Goal: Ask a question: Seek information or help from site administrators or community

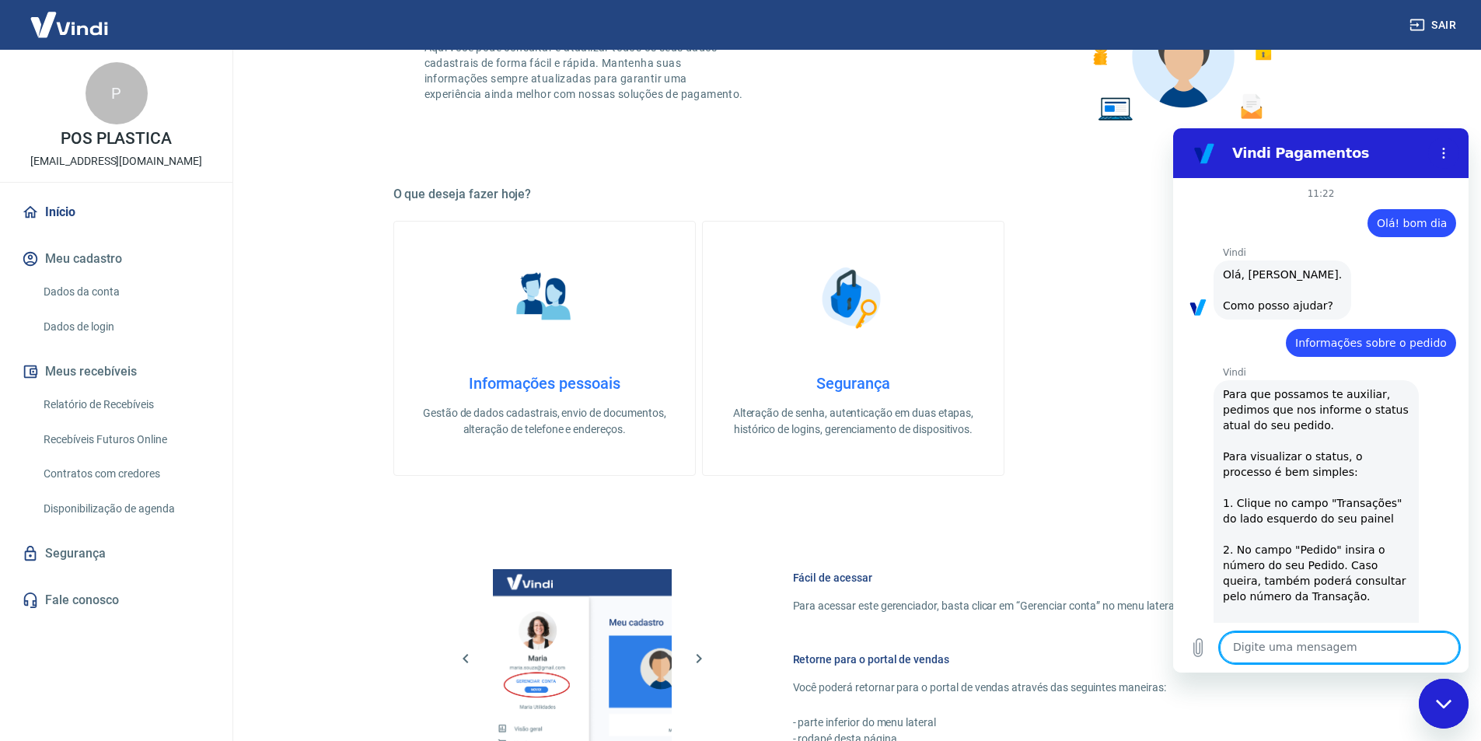
scroll to position [3514, 0]
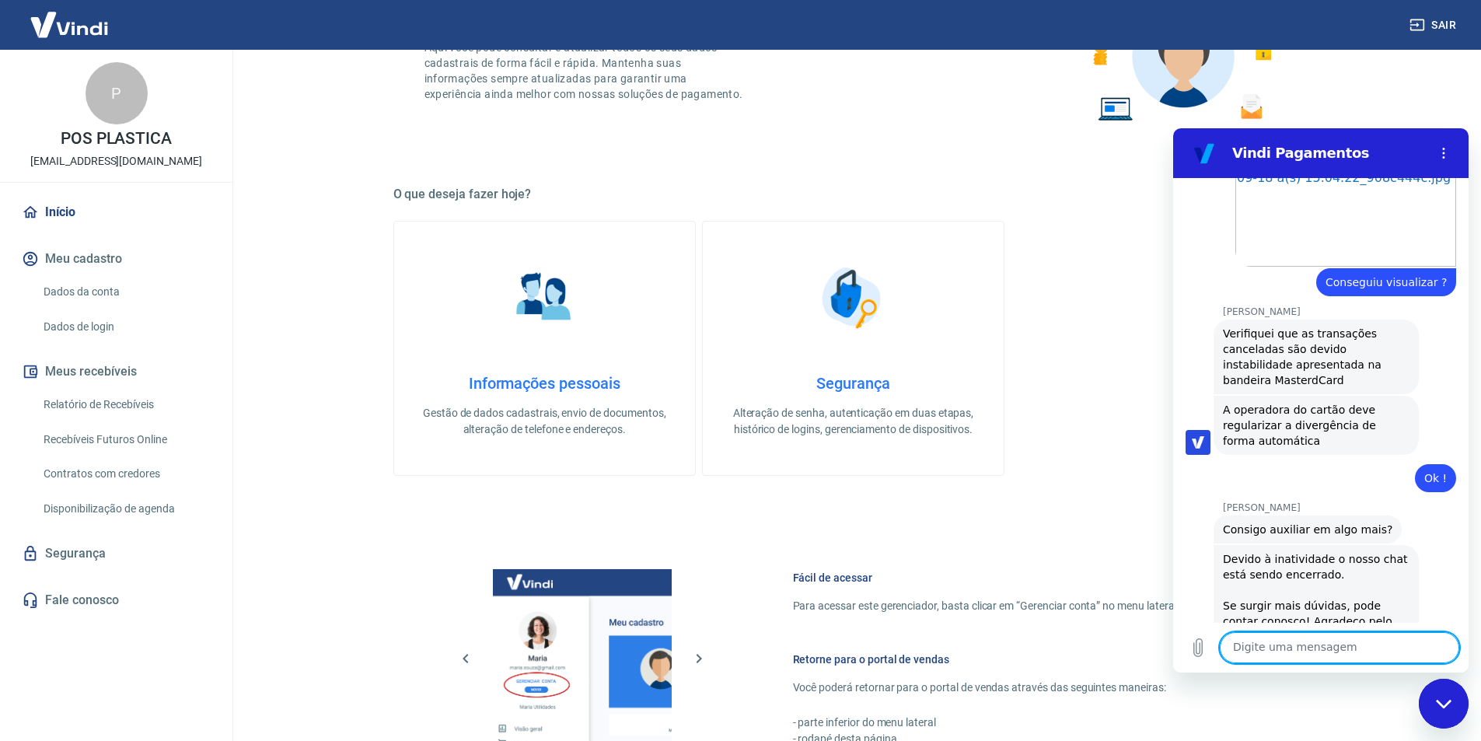
click at [1360, 654] on textarea at bounding box center [1339, 647] width 239 height 31
type textarea "L"
type textarea "o"
type textarea "Olá"
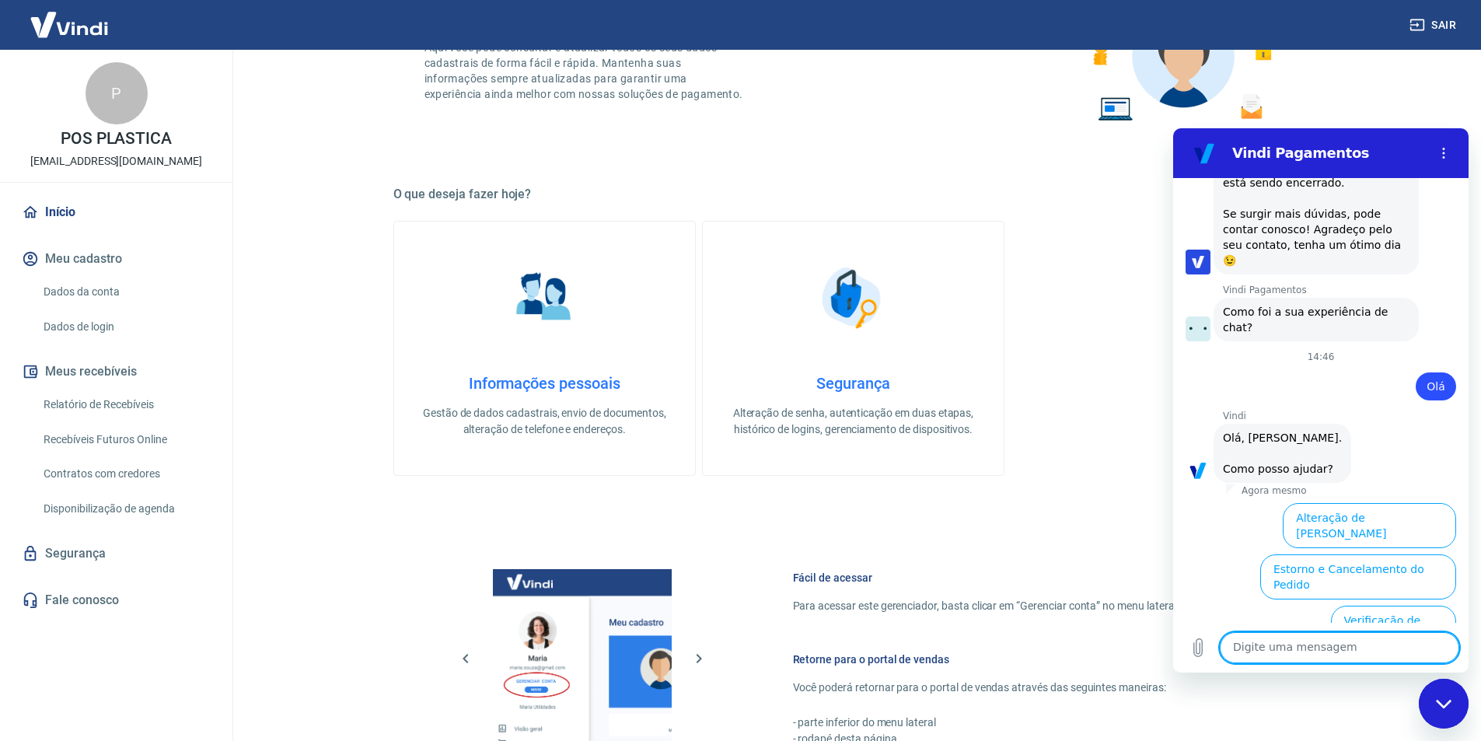
scroll to position [3942, 0]
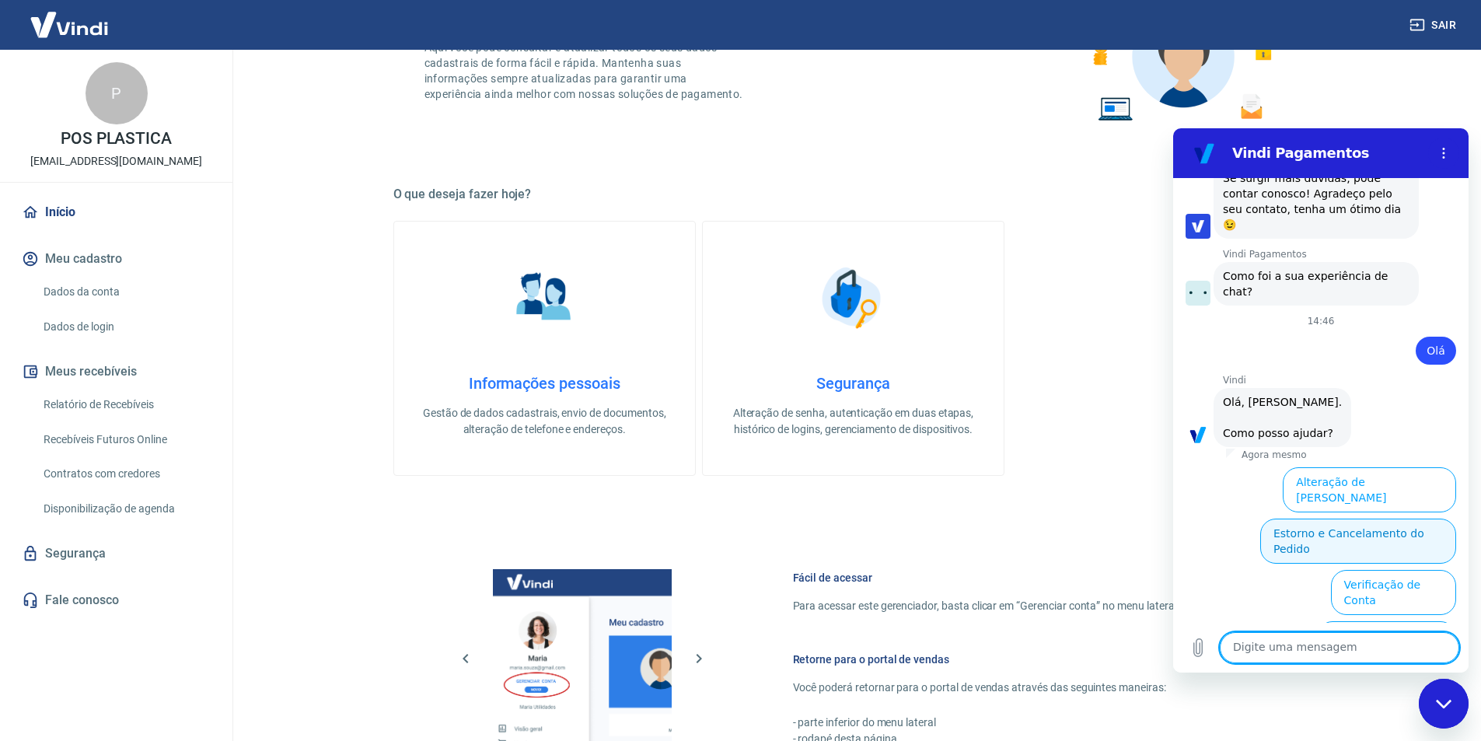
click at [1328, 518] on button "Estorno e Cancelamento do Pedido" at bounding box center [1358, 540] width 196 height 45
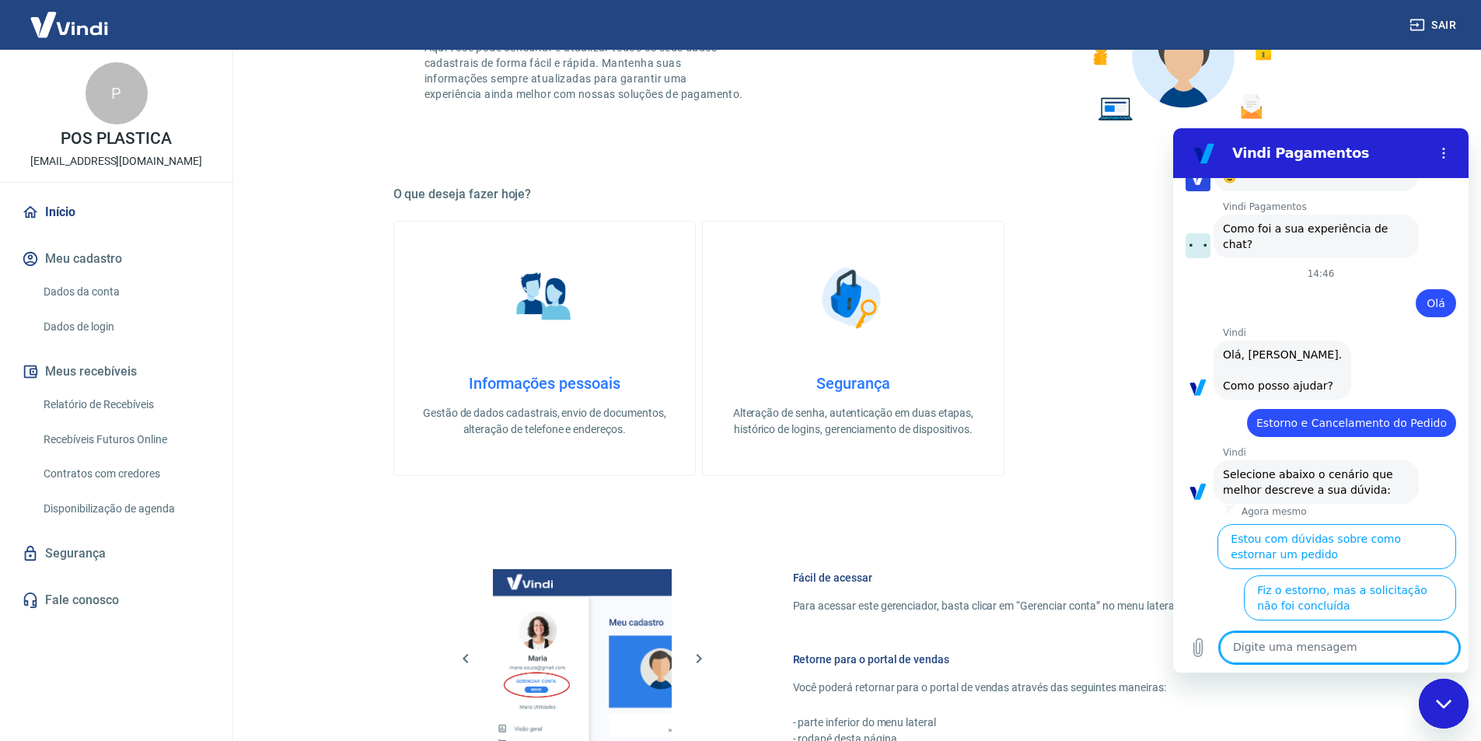
scroll to position [4001, 0]
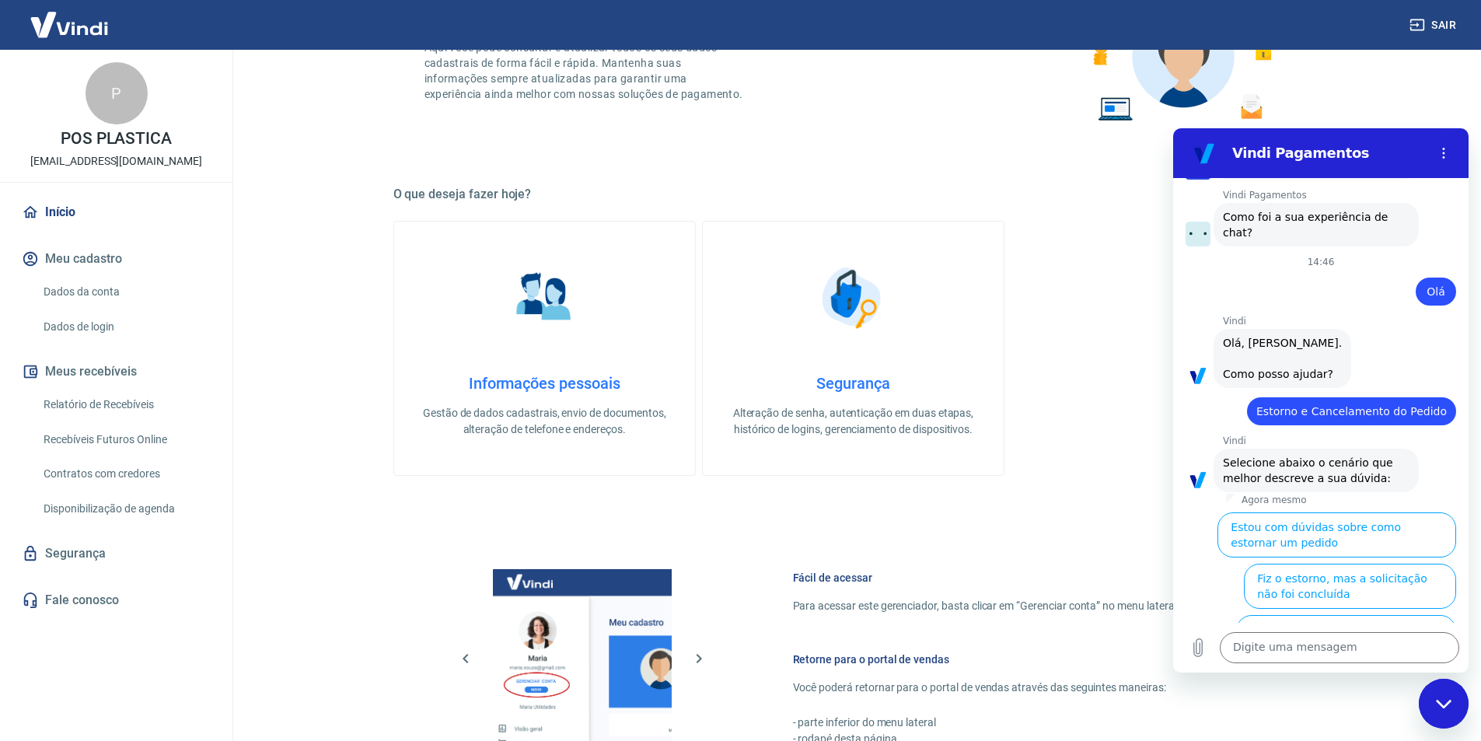
click at [1349, 717] on button "Como o valor será devolvido em caso de estorno parcial" at bounding box center [1345, 739] width 222 height 45
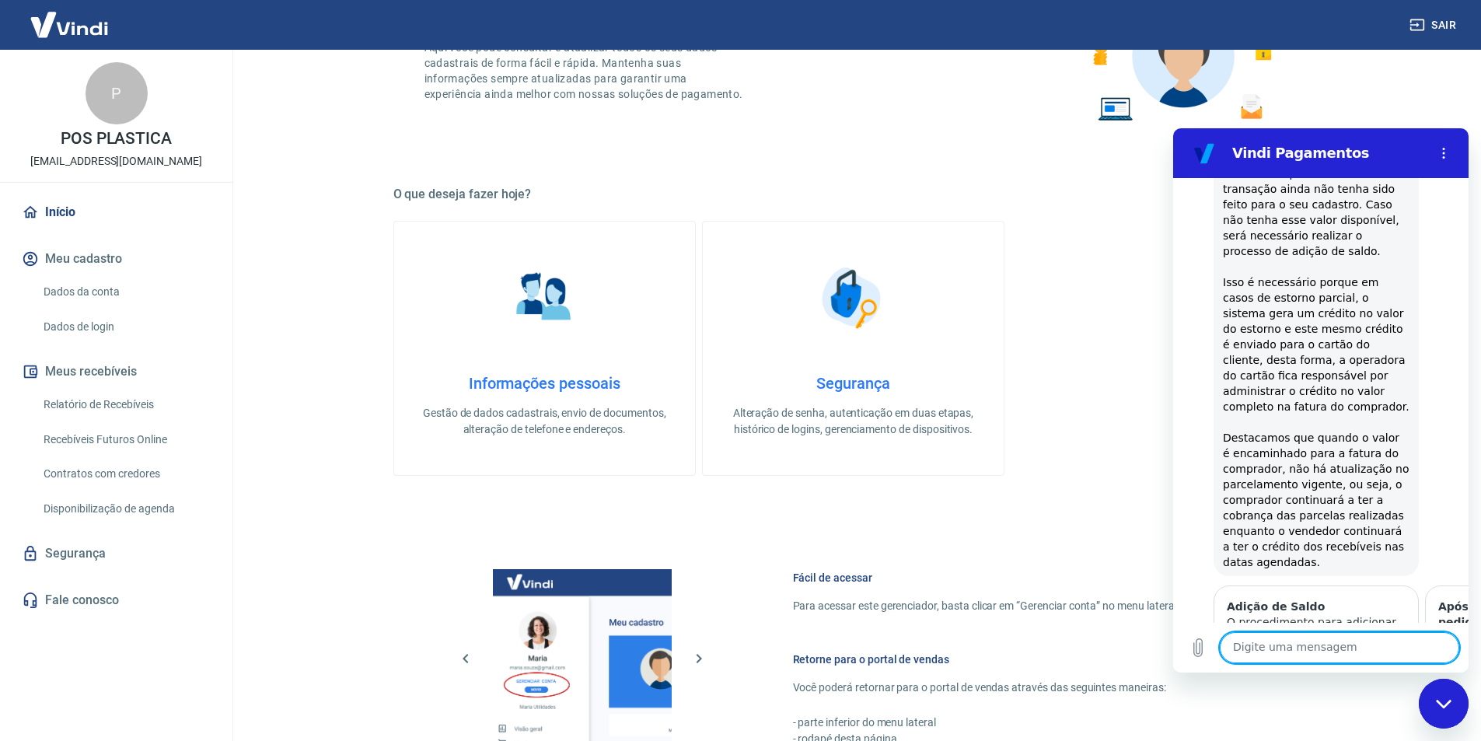
scroll to position [4542, 0]
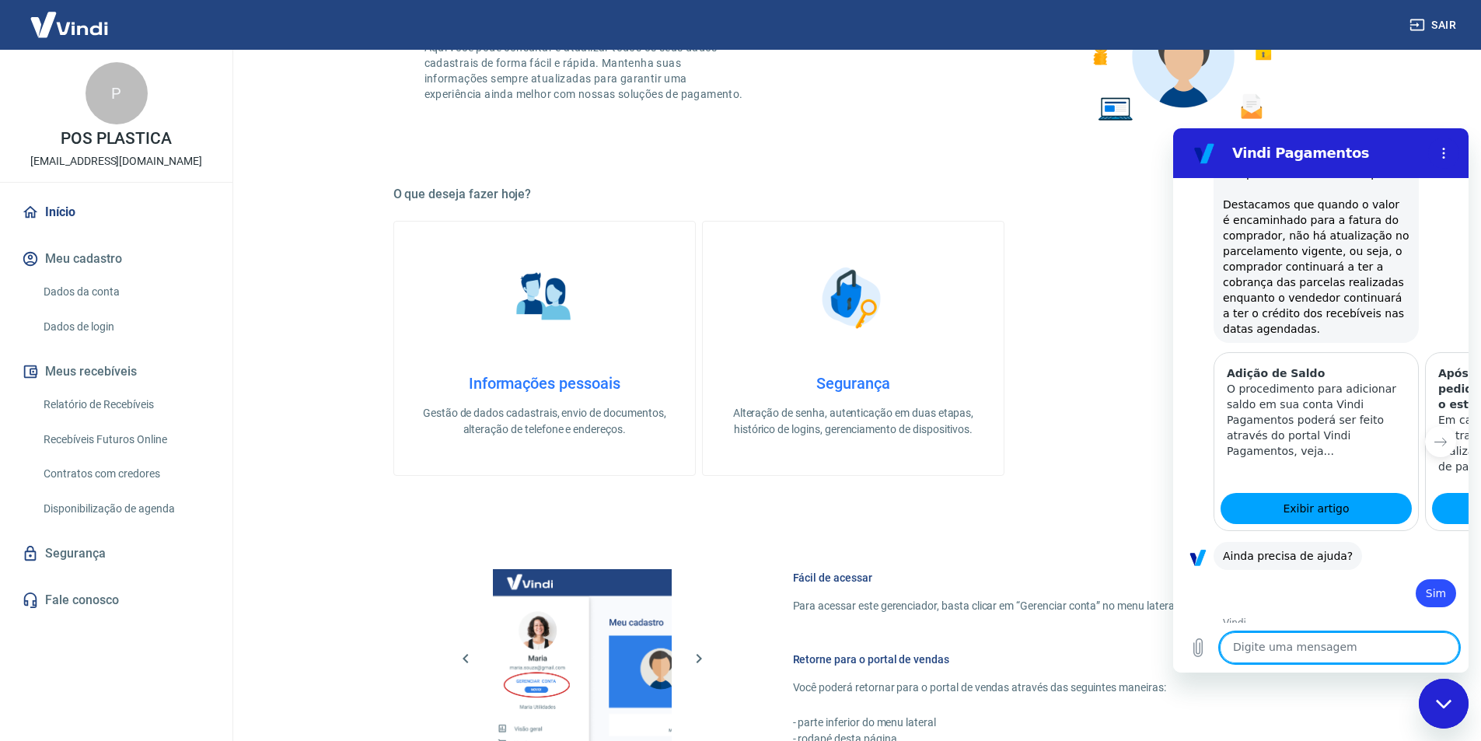
scroll to position [4739, 0]
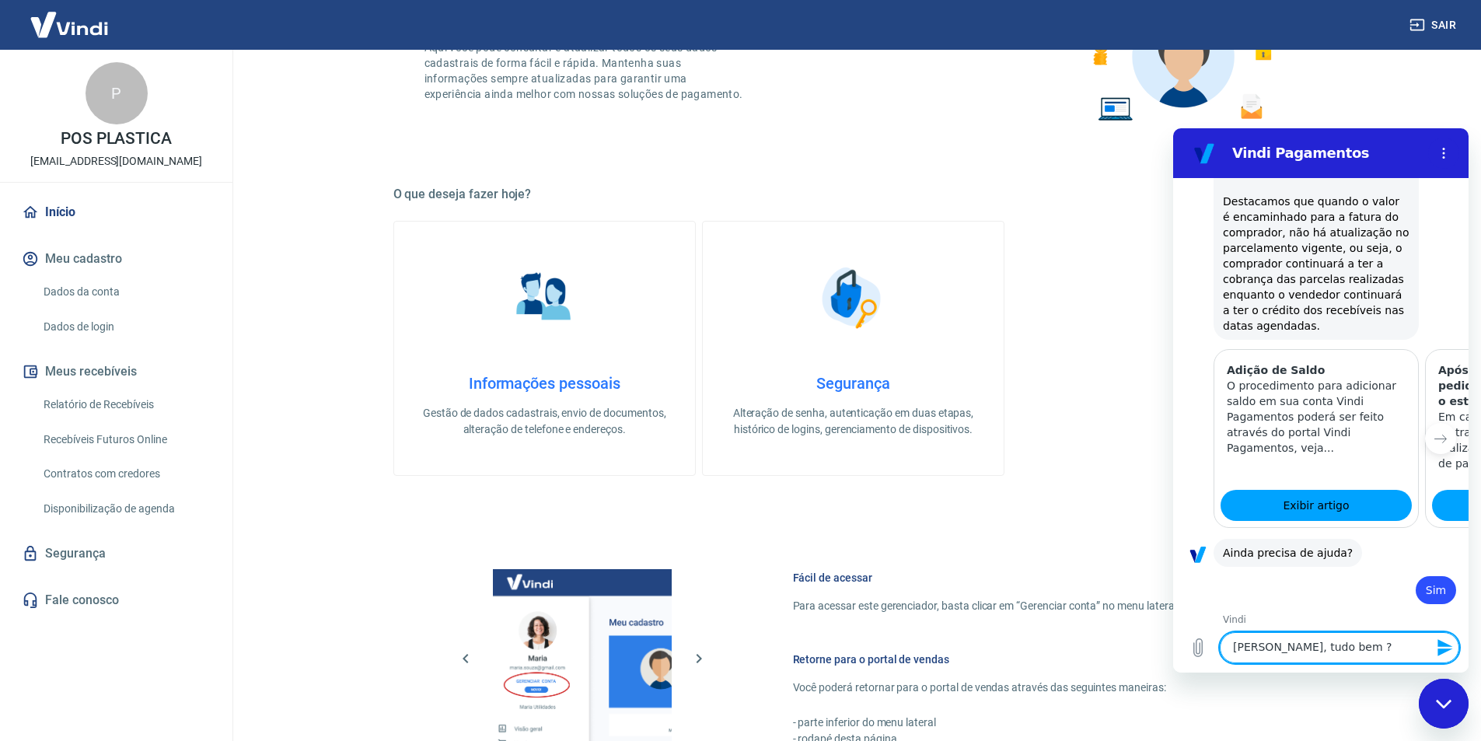
type textarea "[PERSON_NAME], tudo bem ?"
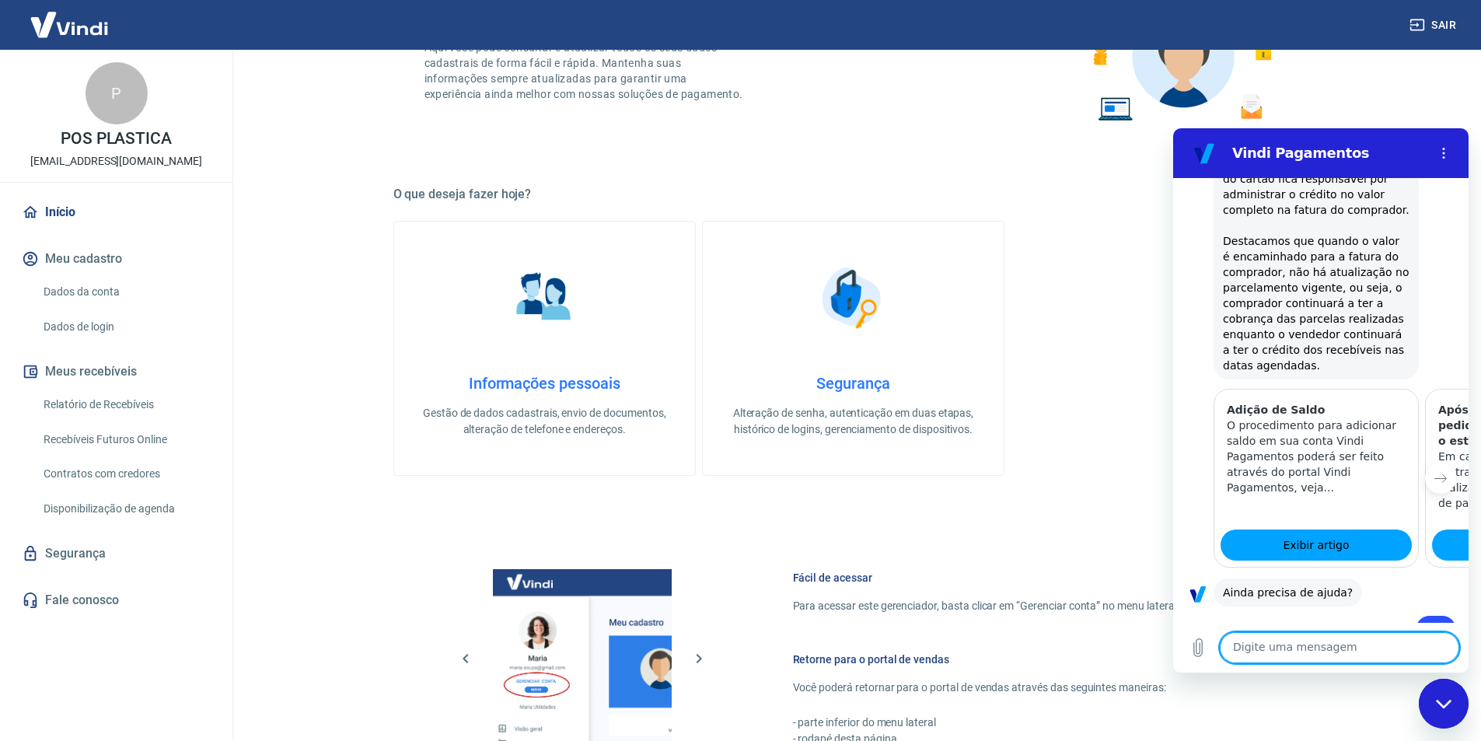
scroll to position [4777, 0]
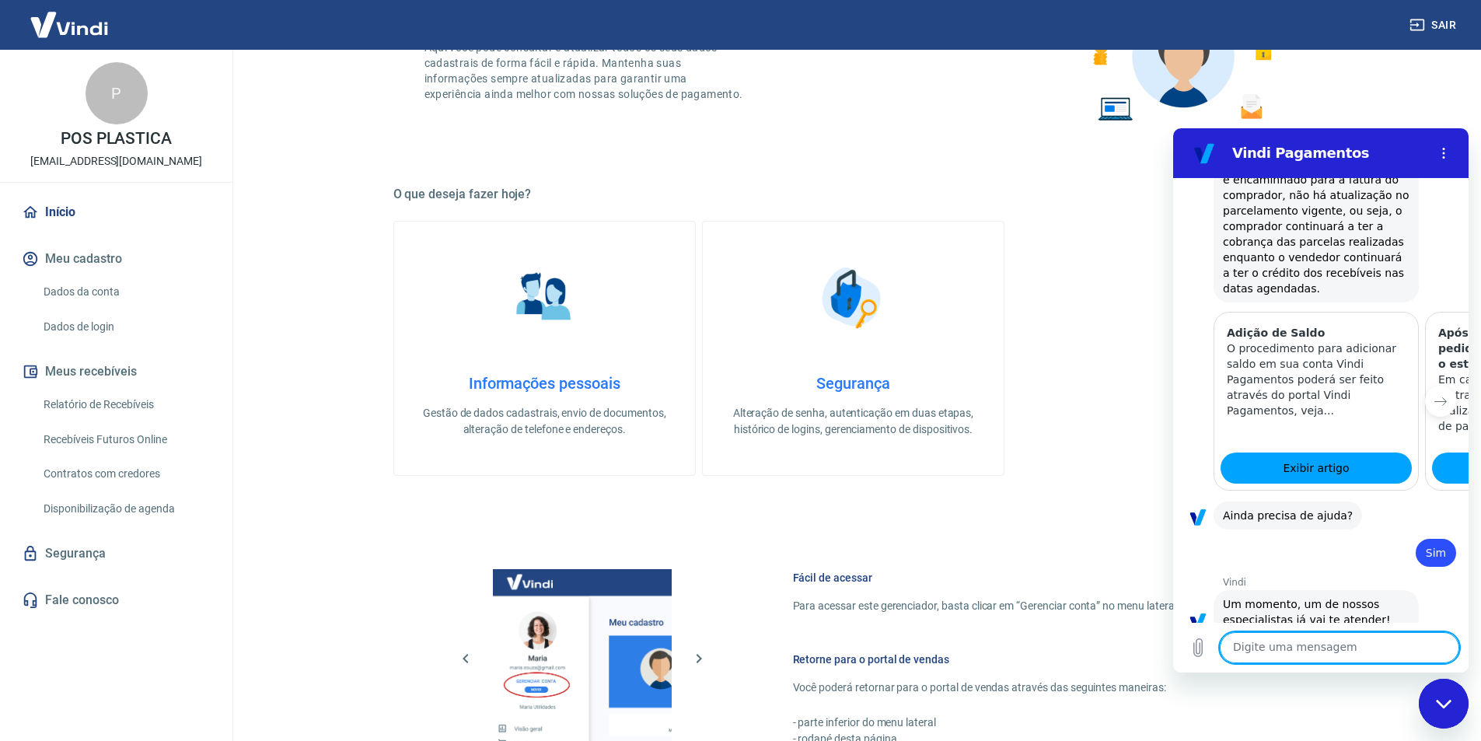
click at [1276, 640] on textarea at bounding box center [1339, 647] width 239 height 31
click at [1296, 642] on textarea at bounding box center [1339, 647] width 239 height 31
type textarea "Tenho uma cliente que fez uma compra, teve 3 transações 1 aprovada, 2 canceladas"
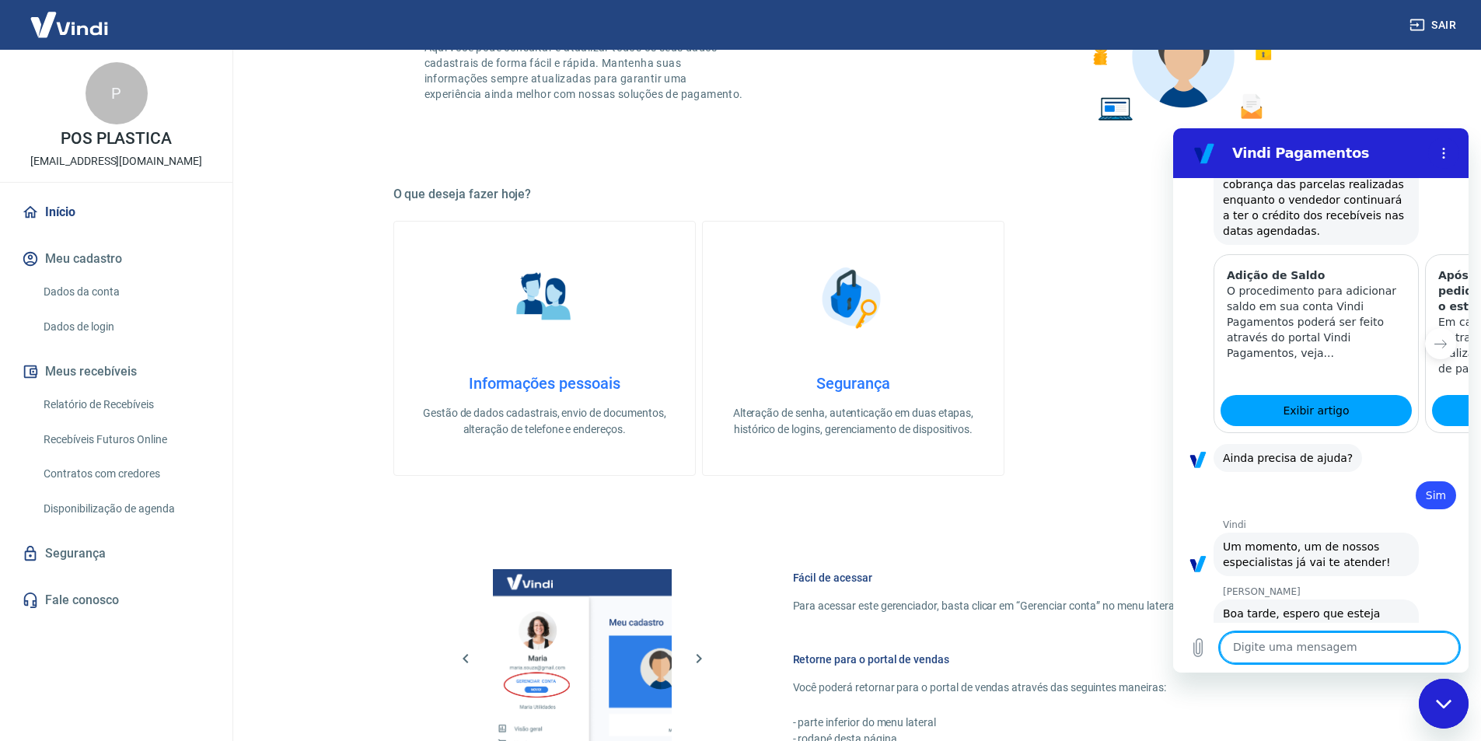
scroll to position [4837, 0]
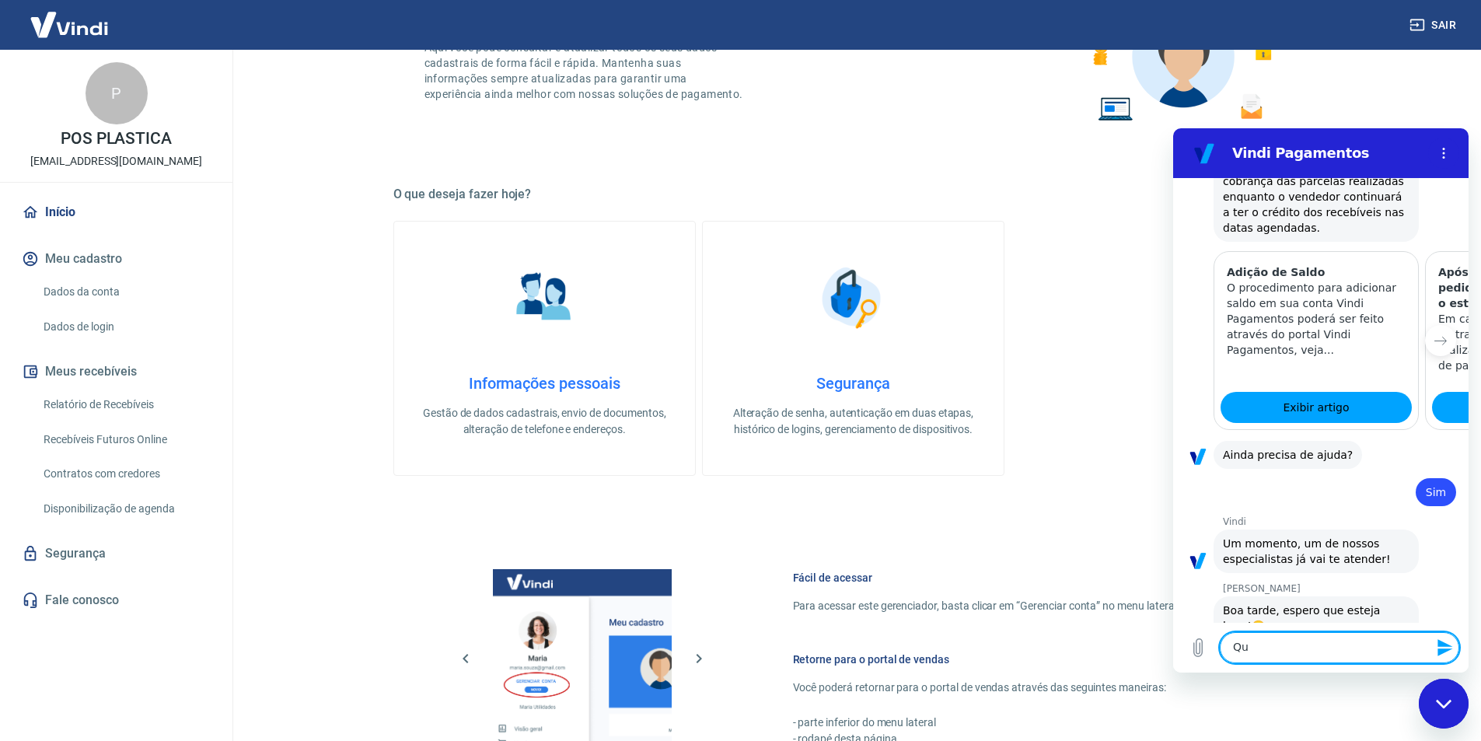
type textarea "Q"
type textarea "o"
type textarea "m"
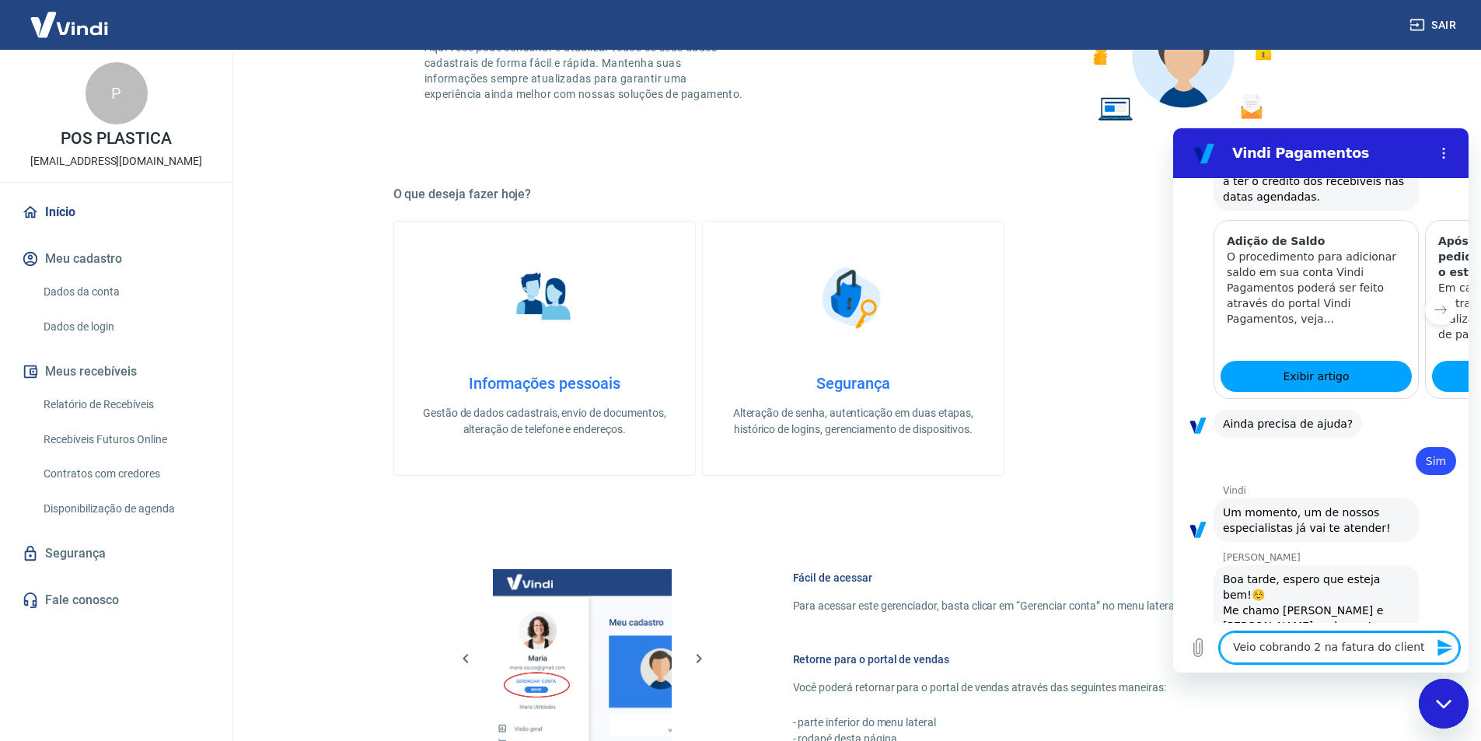
scroll to position [4867, 0]
type textarea "Veio cobrando 2 na fatura do cliente"
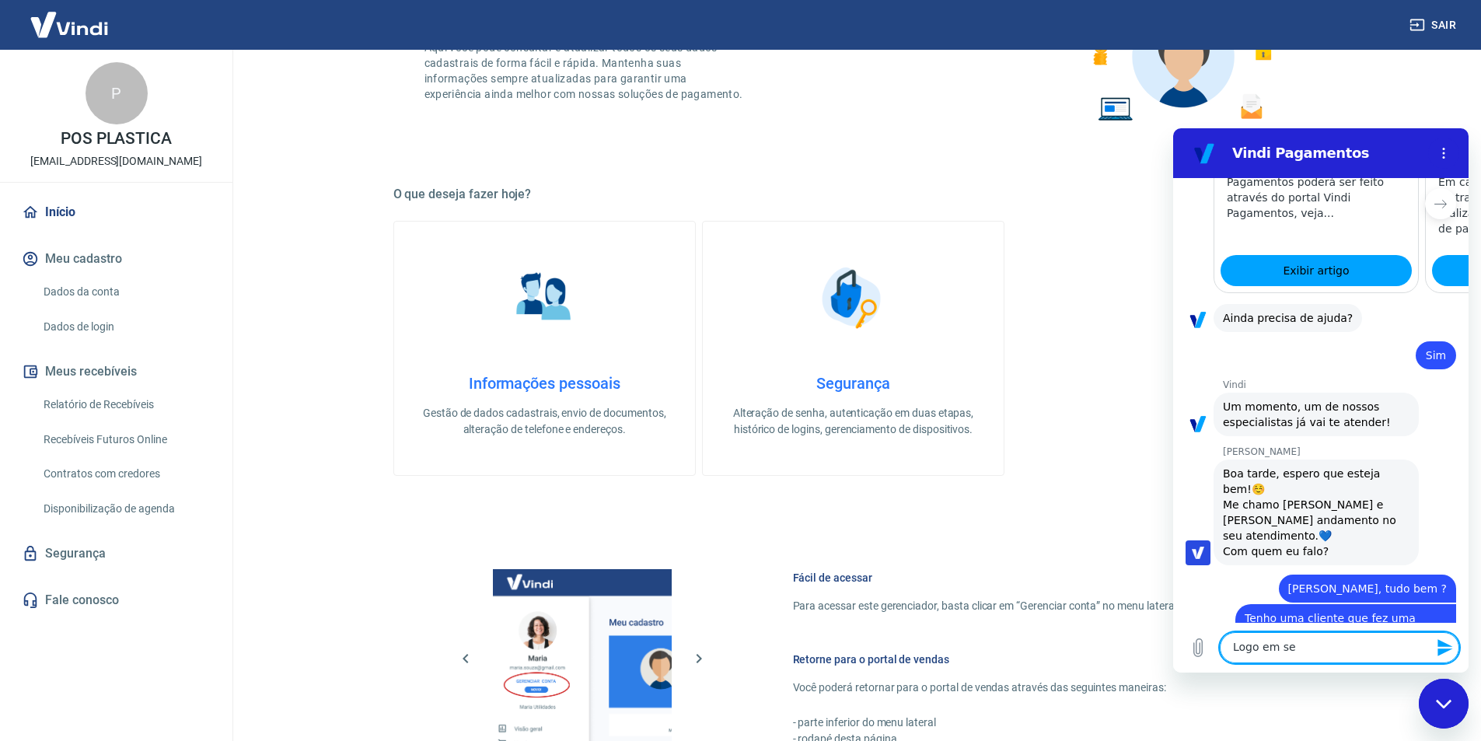
scroll to position [4977, 0]
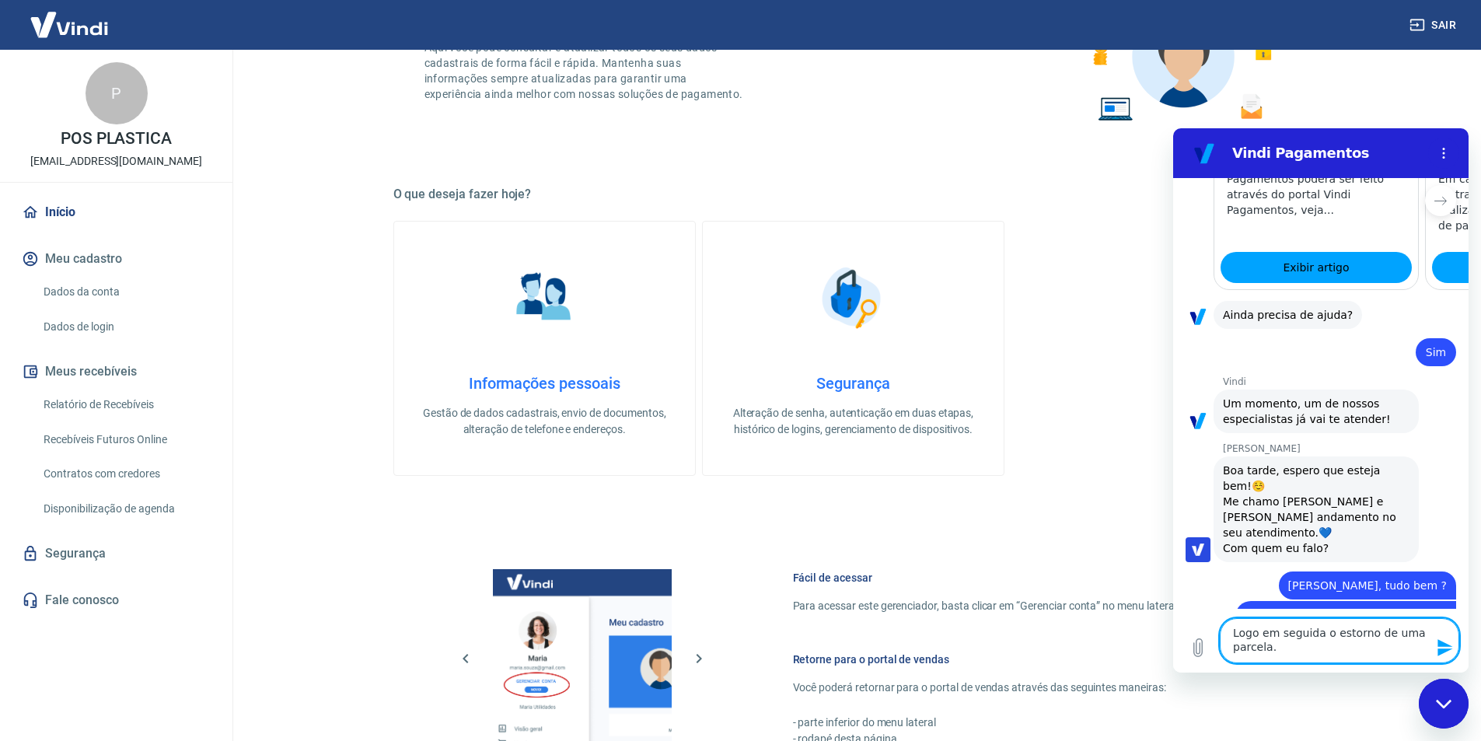
type textarea "Logo em seguida o estorno de uma parcela."
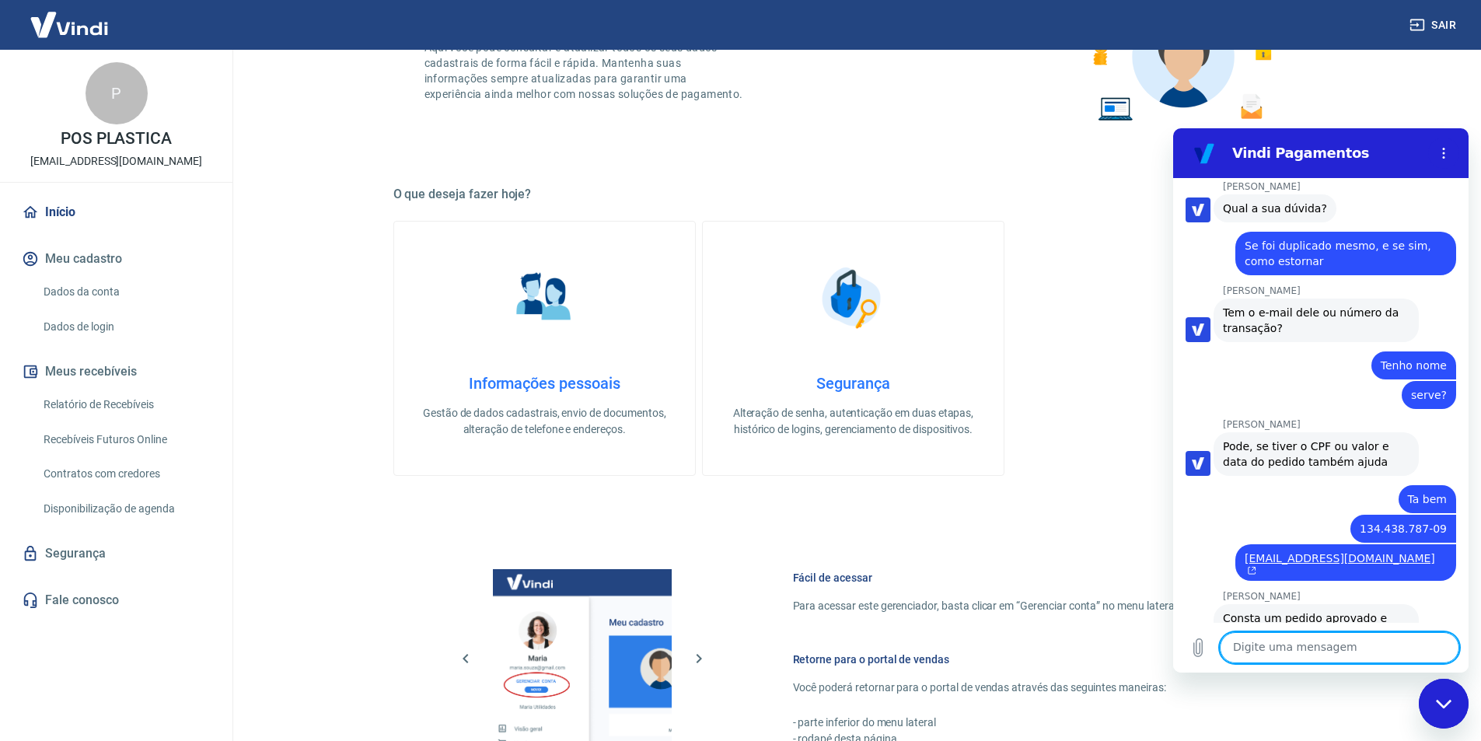
scroll to position [2620, 0]
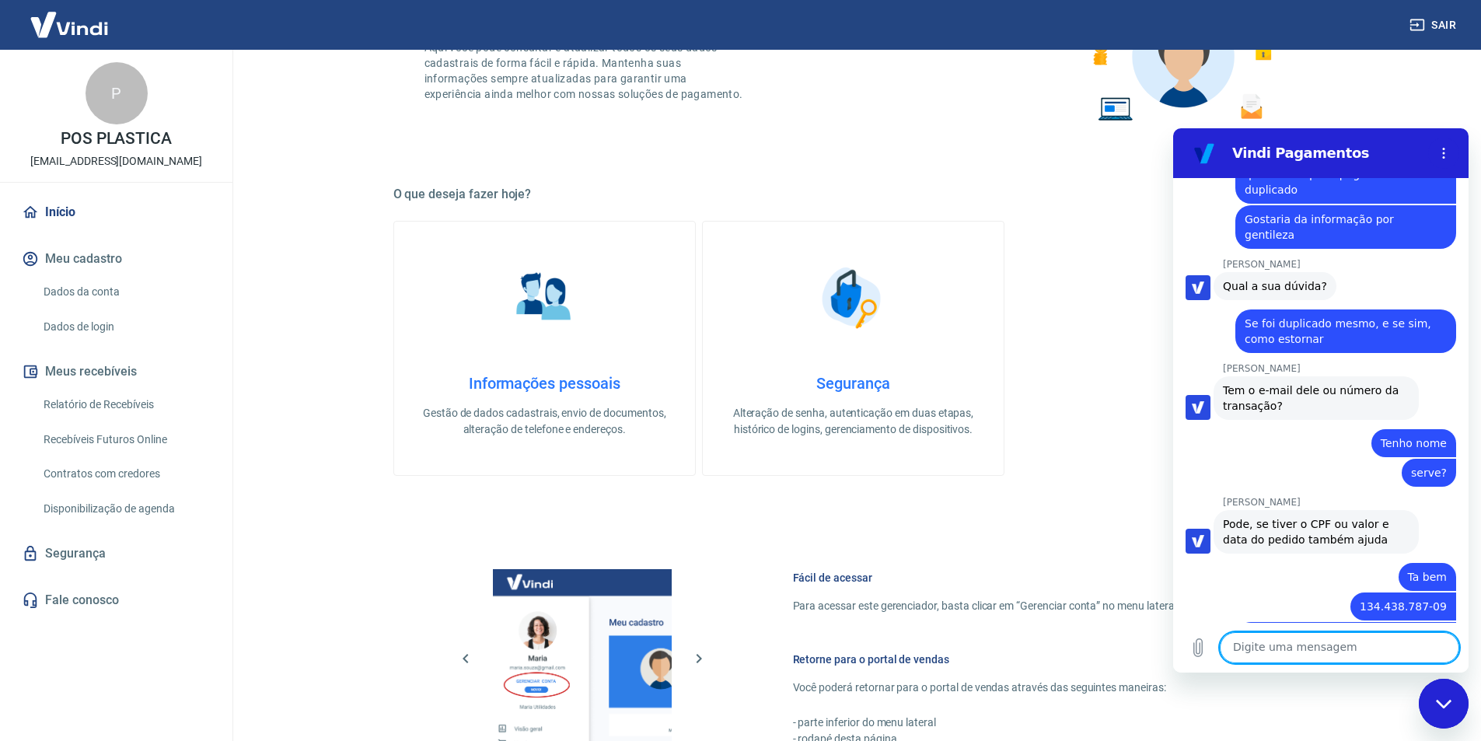
click at [1367, 599] on span "134.438.787-09" at bounding box center [1403, 607] width 87 height 16
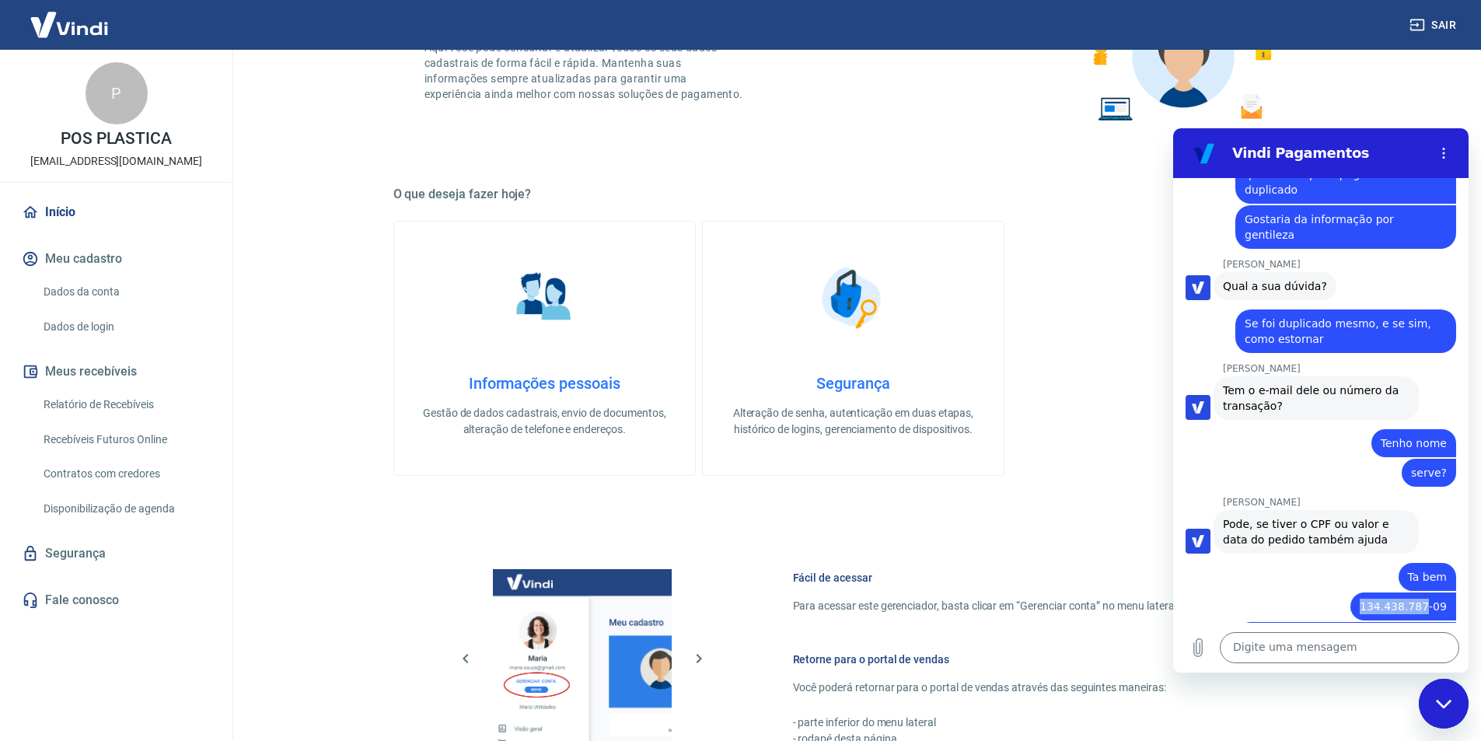
click at [1367, 599] on span "134.438.787-09" at bounding box center [1403, 607] width 87 height 16
copy span "134.438.787-09"
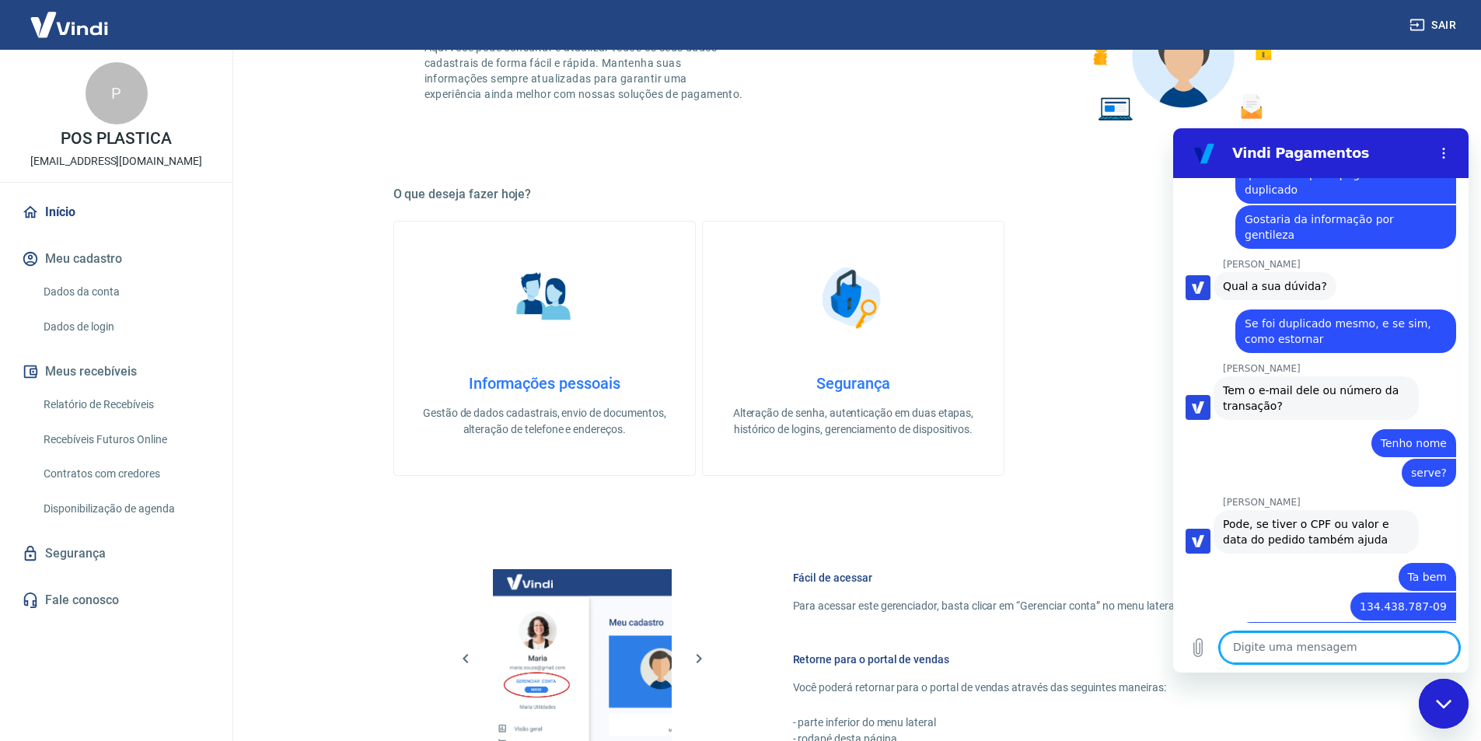
click at [1265, 648] on textarea at bounding box center [1339, 647] width 239 height 31
paste textarea "134.438.787-09"
type textarea "134.438.787-09"
click at [1447, 652] on icon "Enviar mensagem" at bounding box center [1445, 647] width 19 height 19
drag, startPoint x: 1280, startPoint y: 513, endPoint x: 1436, endPoint y: 530, distance: 157.2
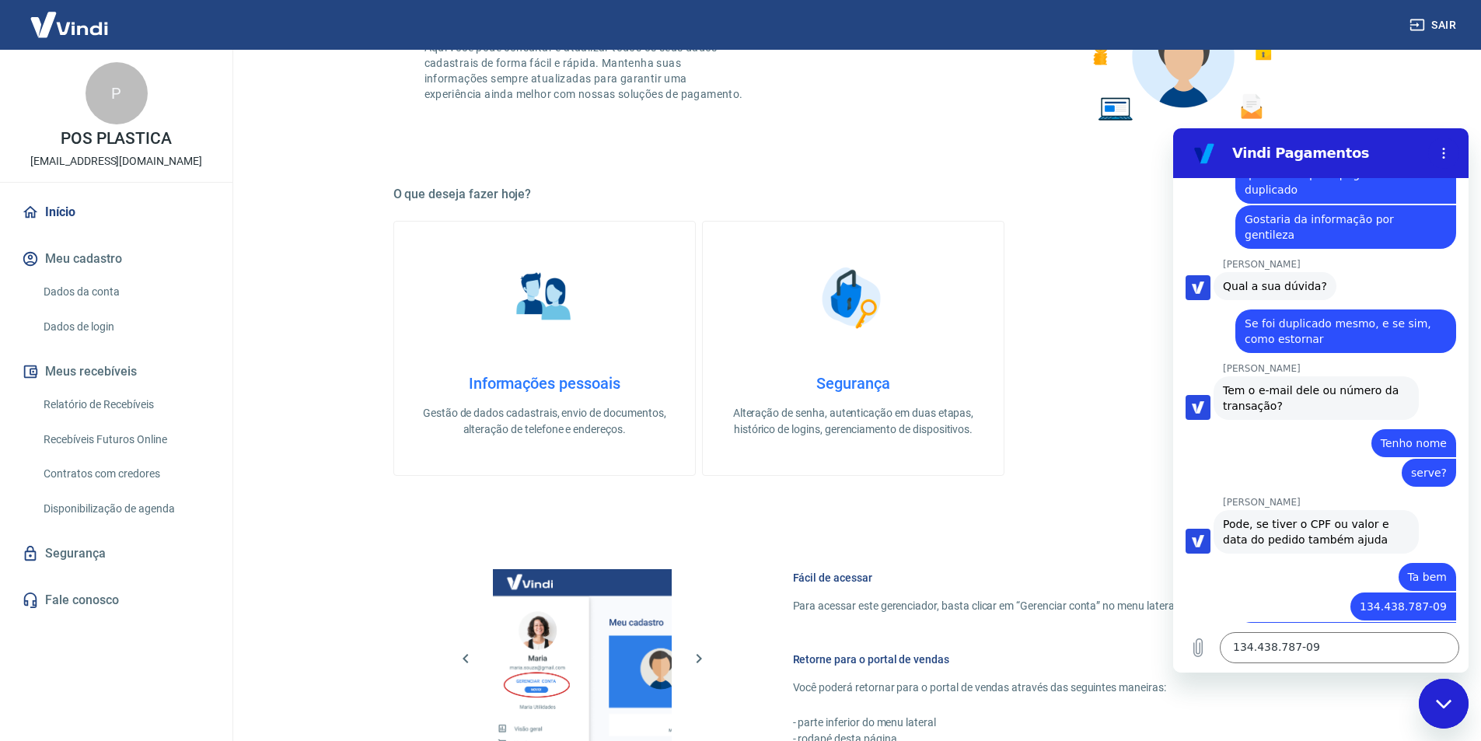
click at [1436, 530] on div "11:22 diz: Olá! bom dia Enviado · 11:22 [PERSON_NAME] diz: [PERSON_NAME], [PERS…" at bounding box center [1320, 400] width 295 height 445
click at [1436, 531] on div "11:22 diz: Olá! bom dia Enviado · 11:22 [PERSON_NAME] diz: [PERSON_NAME], [PERS…" at bounding box center [1320, 400] width 295 height 445
drag, startPoint x: 1279, startPoint y: 507, endPoint x: 1446, endPoint y: 499, distance: 166.5
click at [1446, 499] on div "11:22 diz: Olá! bom dia Enviado · 11:22 [PERSON_NAME] diz: [PERSON_NAME], [PERS…" at bounding box center [1320, 400] width 295 height 445
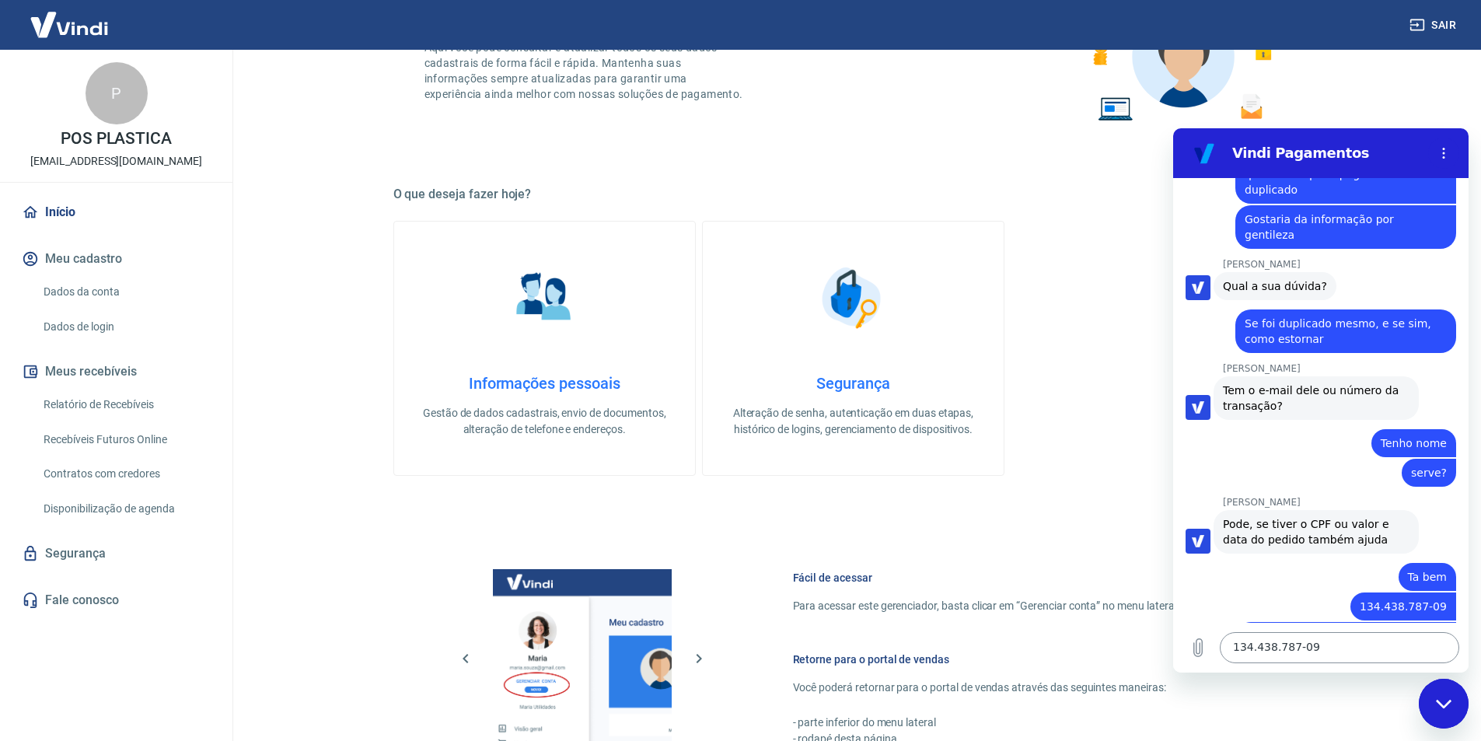
click at [1269, 655] on textarea "134.438.787-09" at bounding box center [1339, 647] width 239 height 31
paste textarea "134.438.787-09"
type textarea "134.438.787-09"
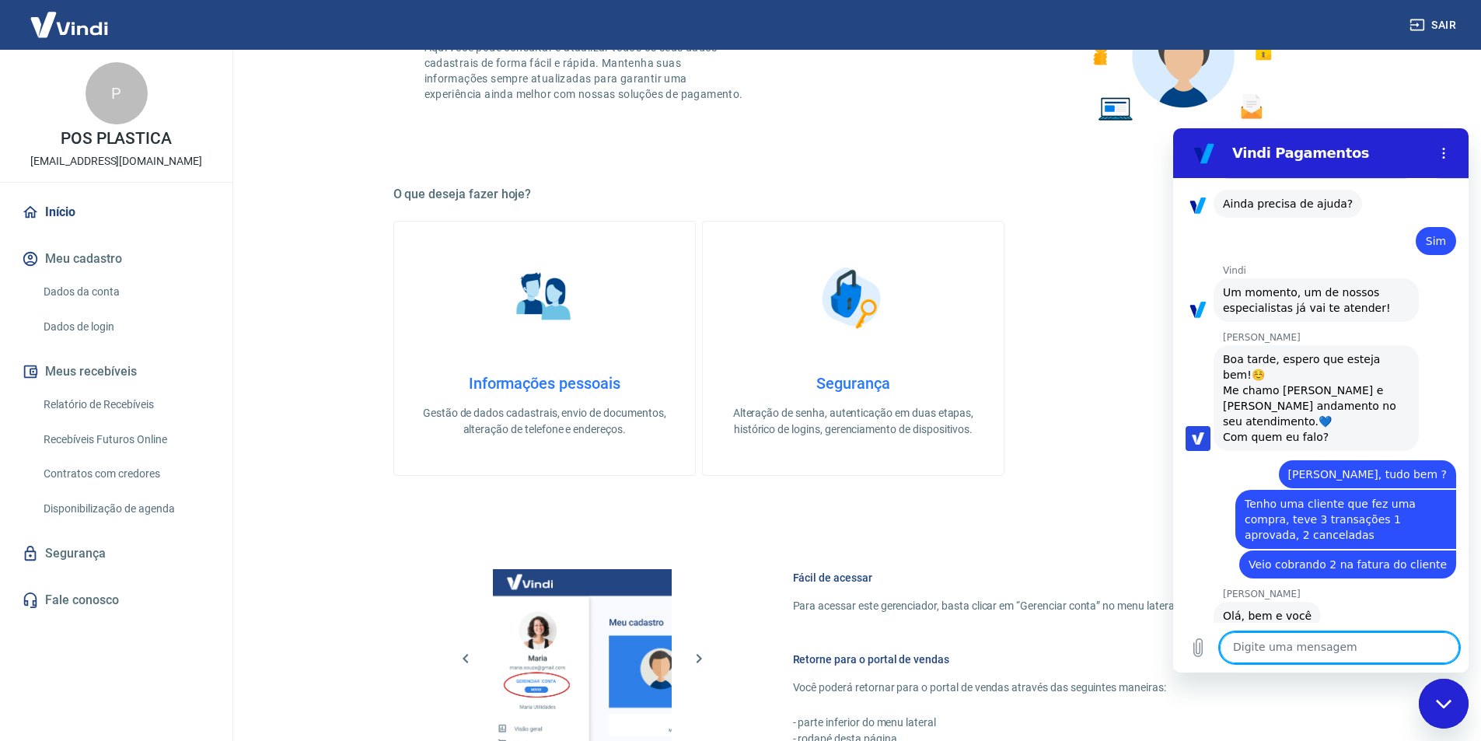
scroll to position [5089, 0]
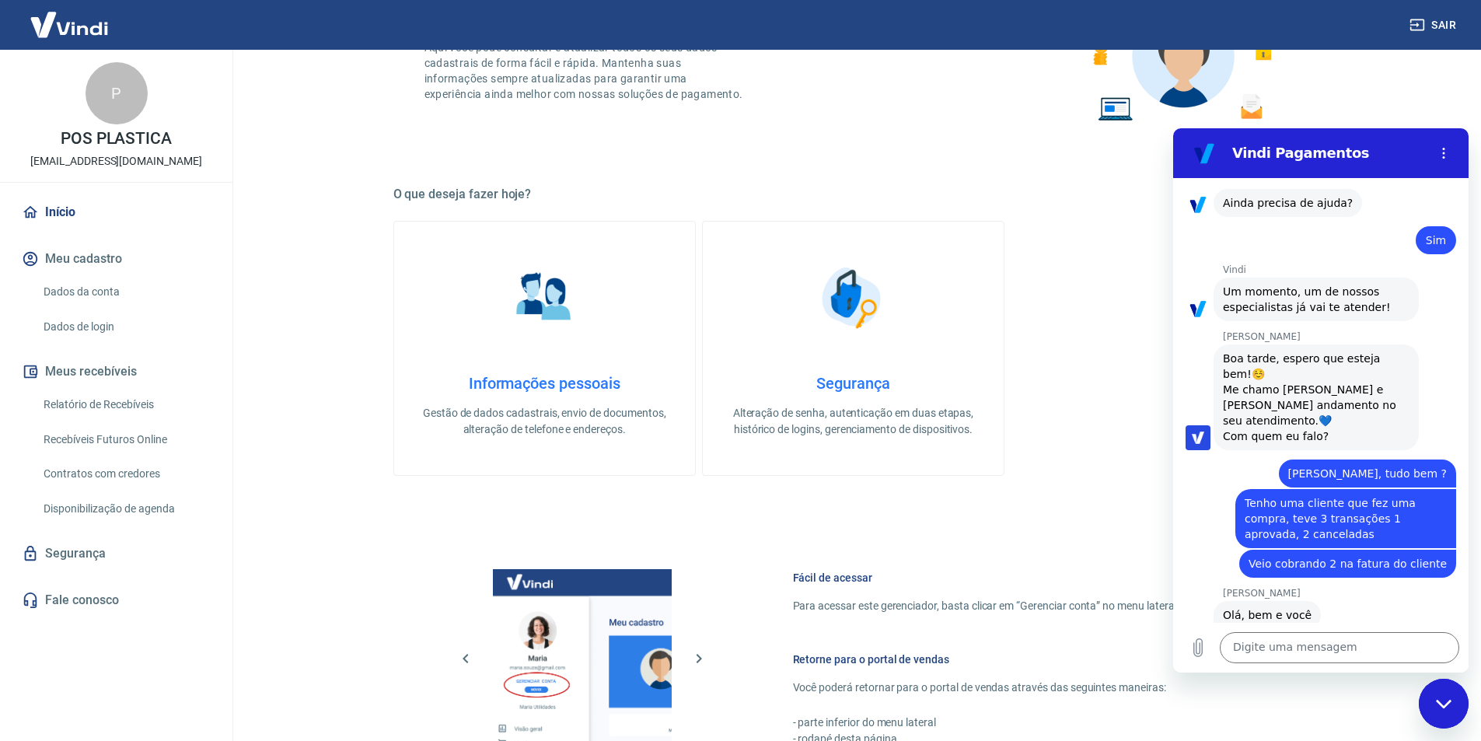
drag, startPoint x: 1418, startPoint y: 596, endPoint x: 1365, endPoint y: 625, distance: 60.2
click at [1323, 642] on textarea at bounding box center [1339, 647] width 239 height 31
type textarea "Esse cpf"
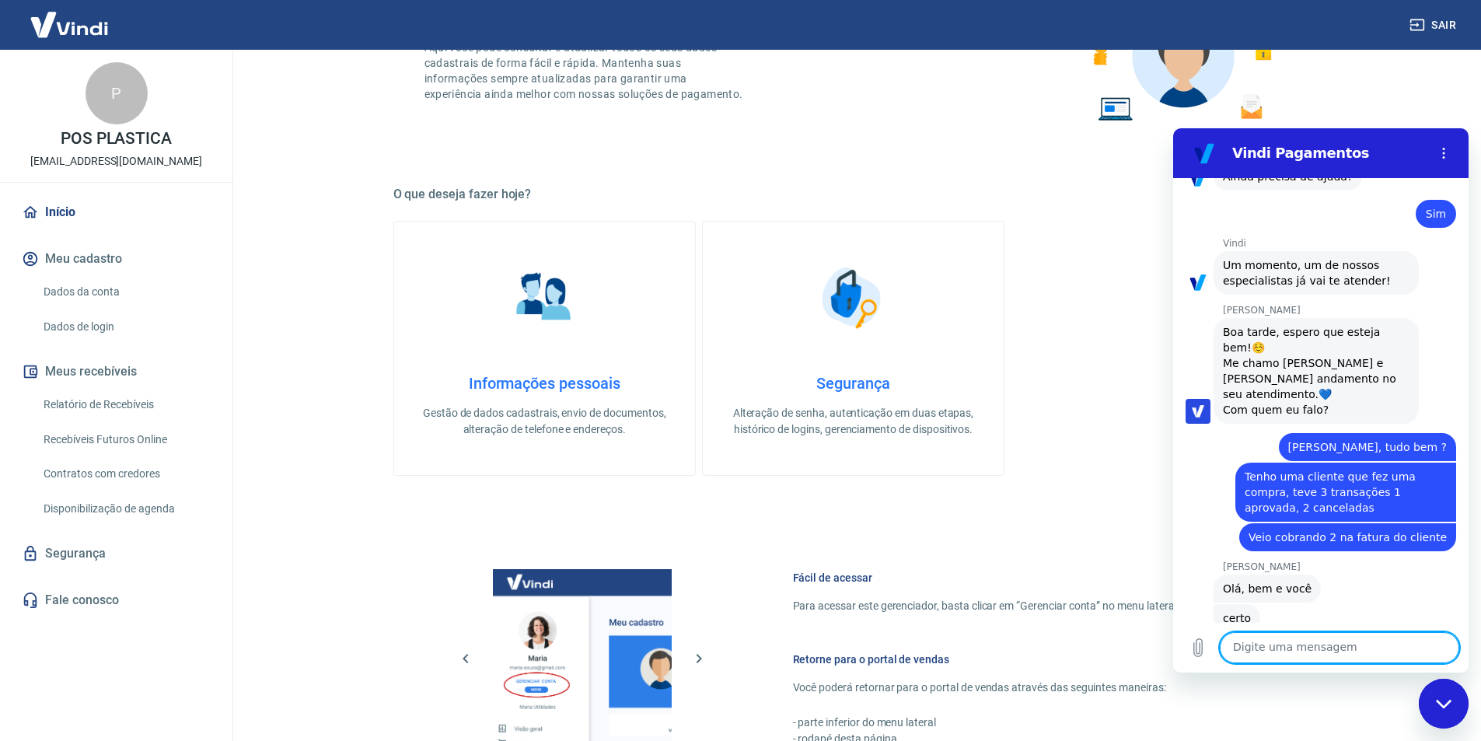
scroll to position [5119, 0]
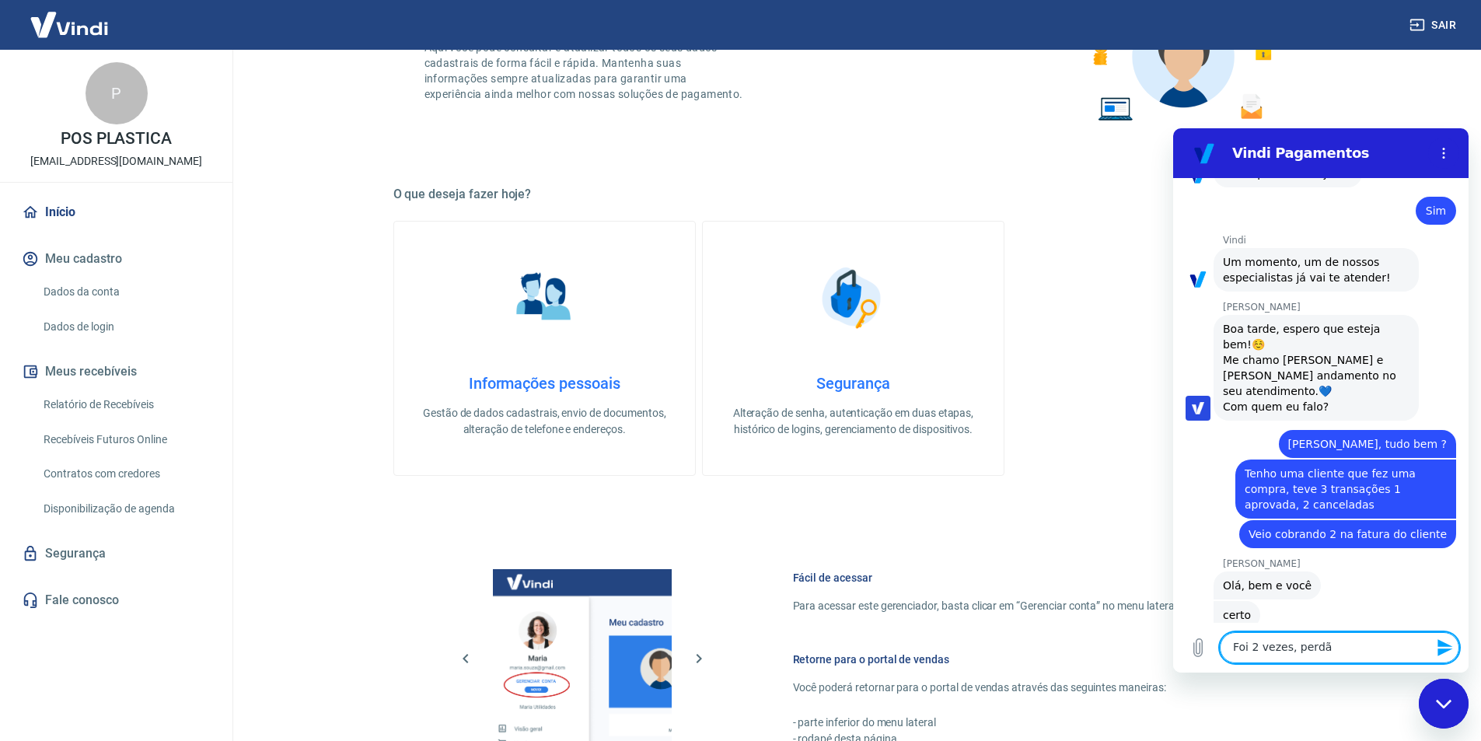
type textarea "Foi 2 vezes, perdão"
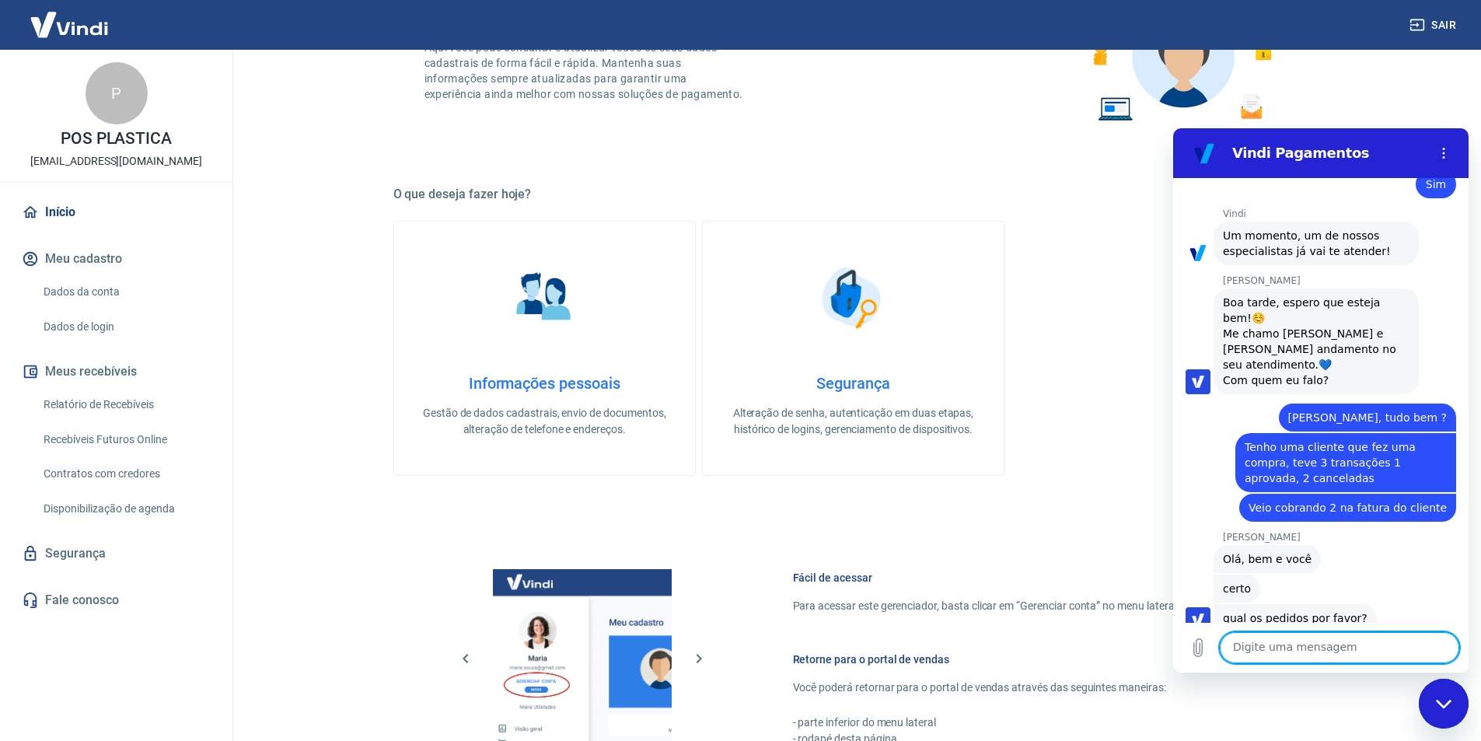
scroll to position [5148, 0]
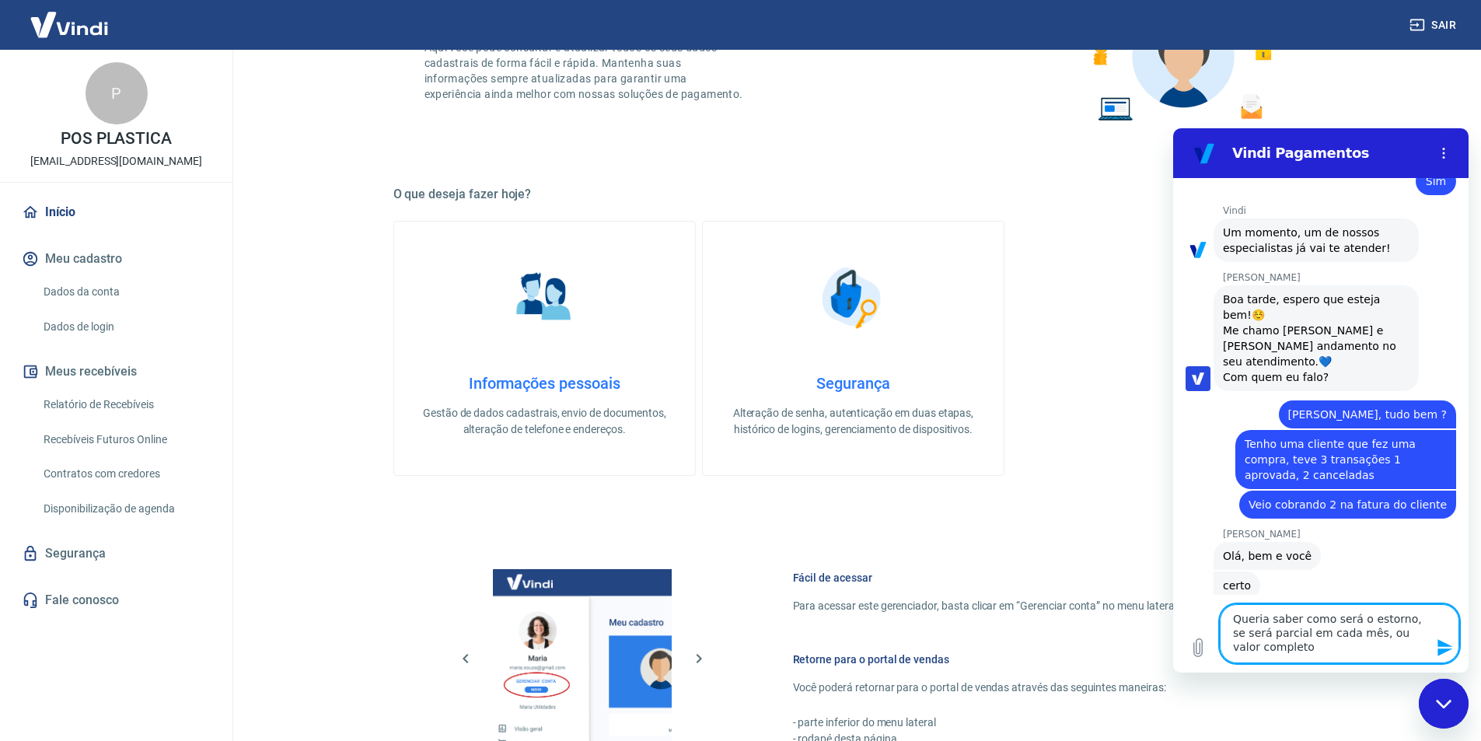
type textarea "Queria saber como será o estorno, se será parcial em cada mês, ou valor complet…"
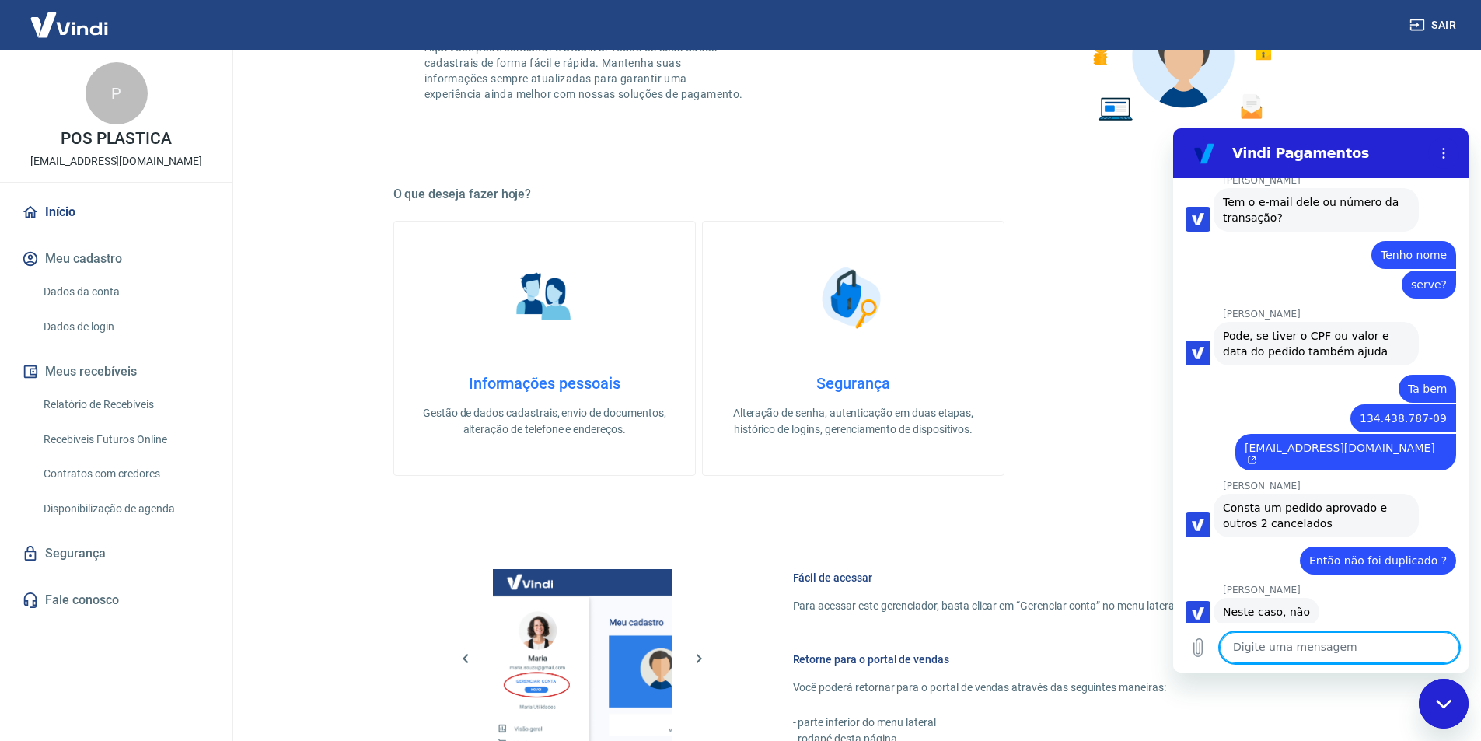
scroll to position [2693, 0]
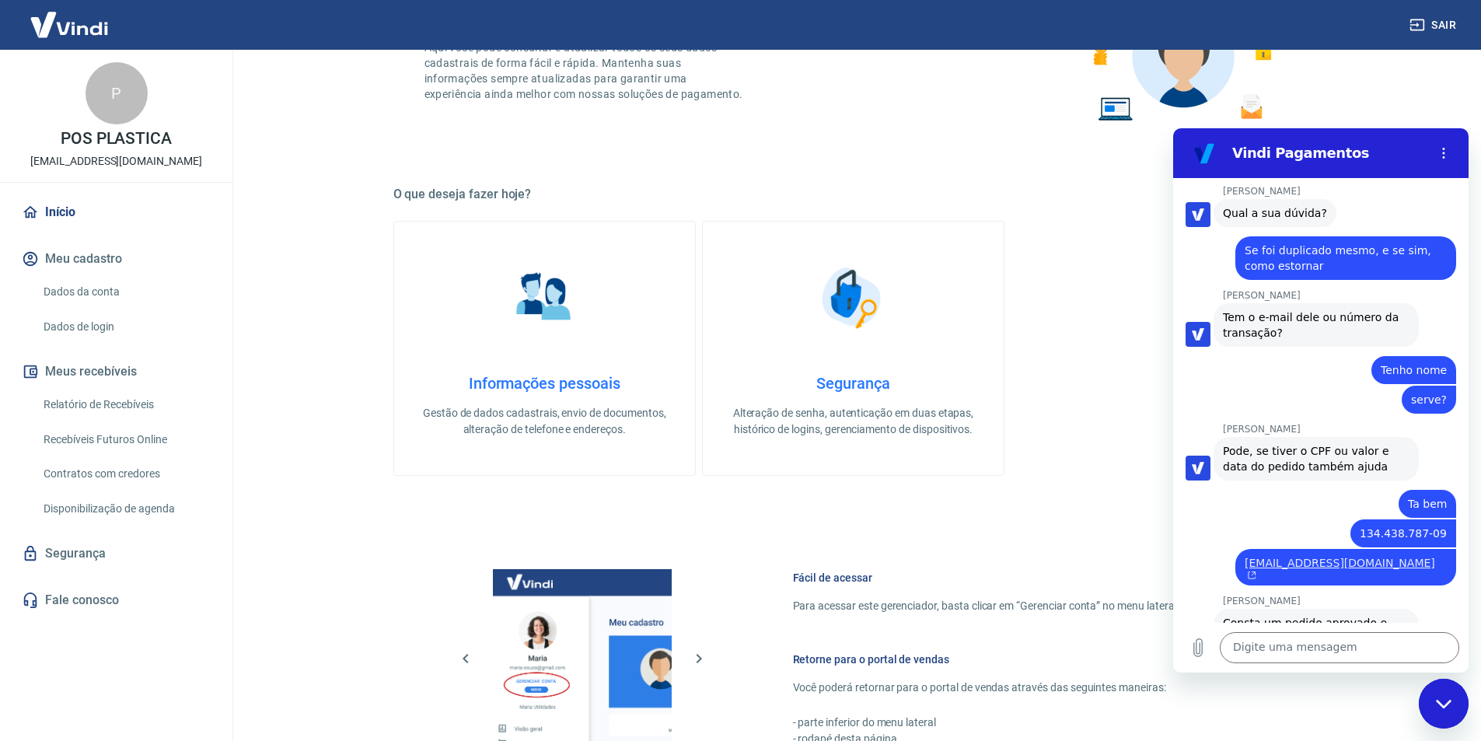
click at [1256, 571] on icon "(abre em uma nova aba)" at bounding box center [1250, 575] width 12 height 9
click at [1234, 649] on textarea at bounding box center [1339, 647] width 239 height 31
paste textarea "[EMAIL_ADDRESS][DOMAIN_NAME]"
type textarea "[EMAIL_ADDRESS][DOMAIN_NAME]"
click at [1448, 655] on icon "Enviar mensagem" at bounding box center [1445, 647] width 19 height 19
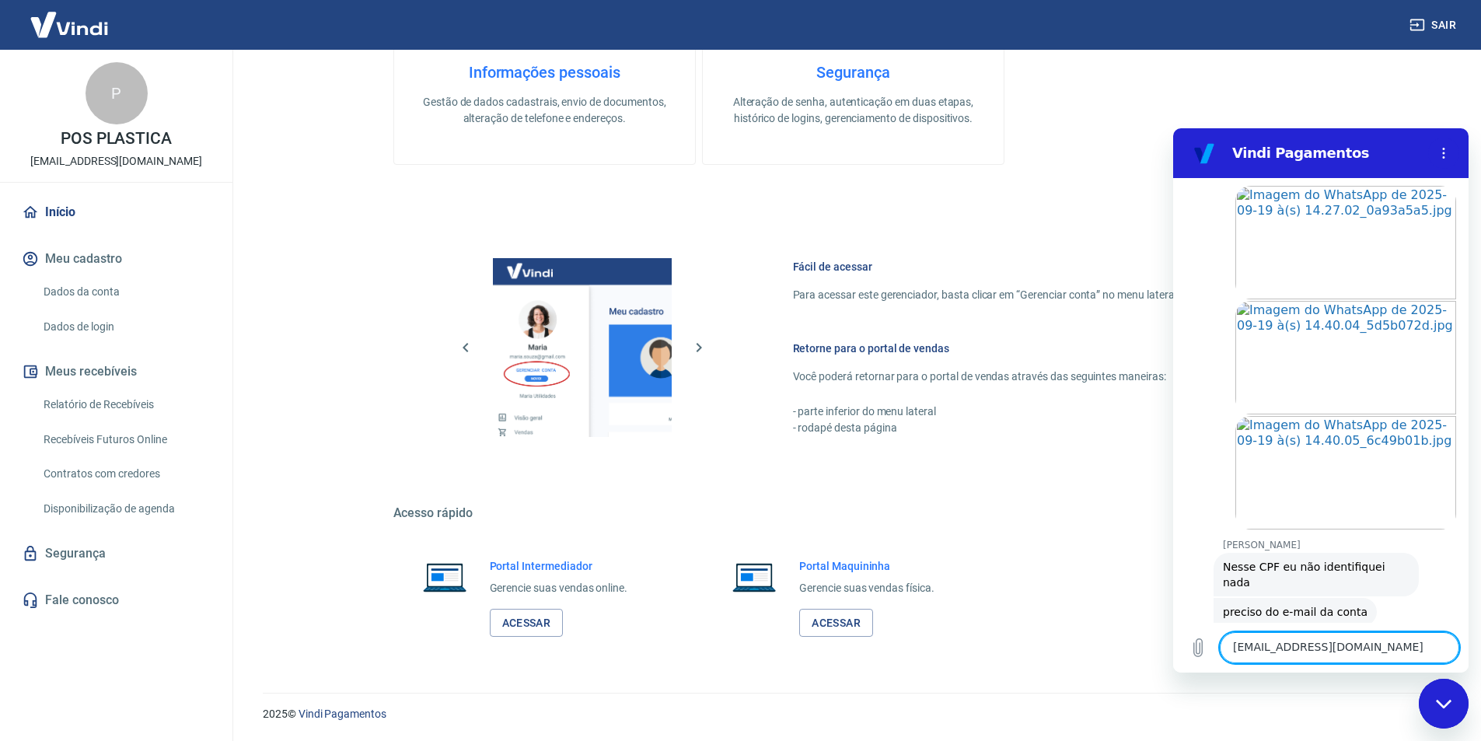
scroll to position [5918, 0]
paste textarea "17577048737616"
type textarea "17577048737616"
click at [1438, 647] on icon "Enviar mensagem" at bounding box center [1445, 647] width 19 height 19
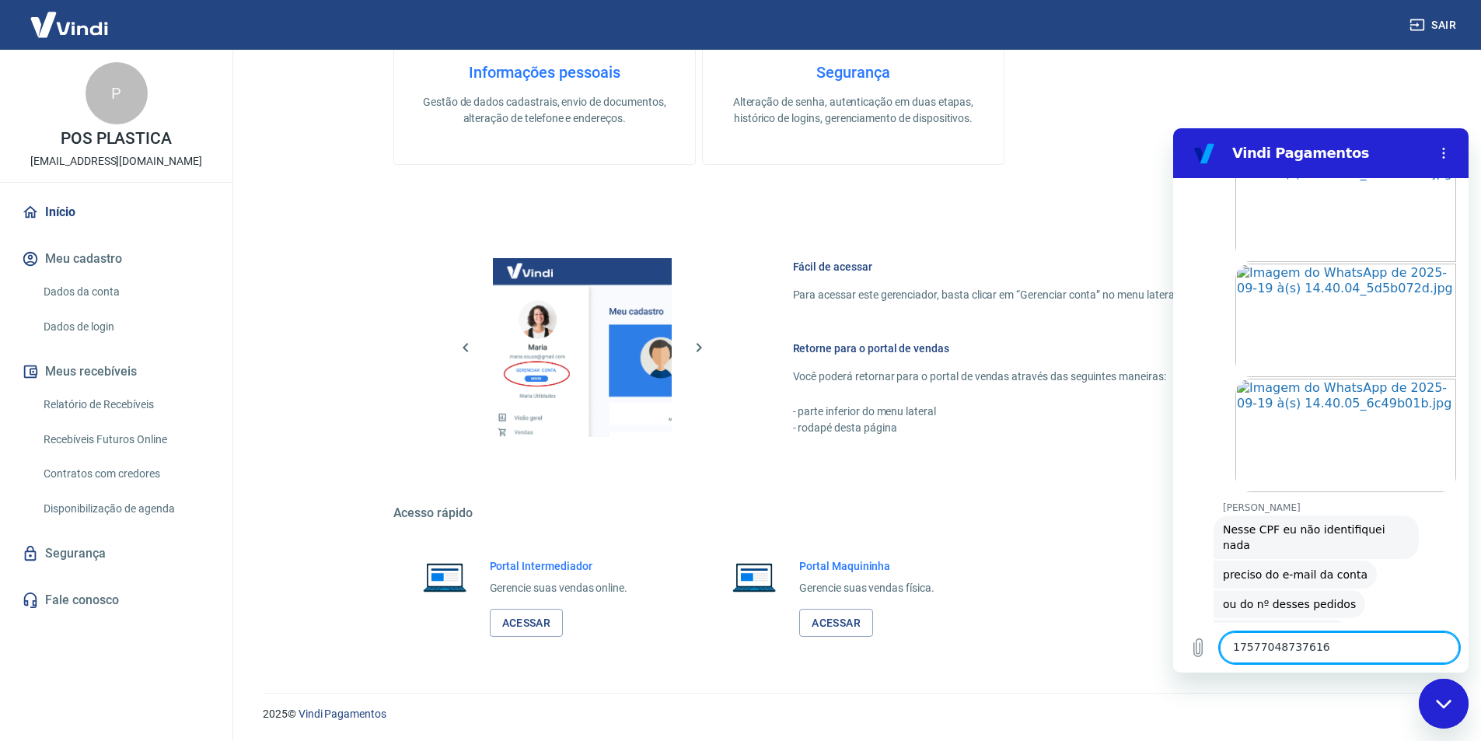
scroll to position [5955, 0]
paste textarea "17577009704313"
type textarea "17577009704313"
click at [1439, 640] on icon "Enviar mensagem" at bounding box center [1444, 647] width 15 height 17
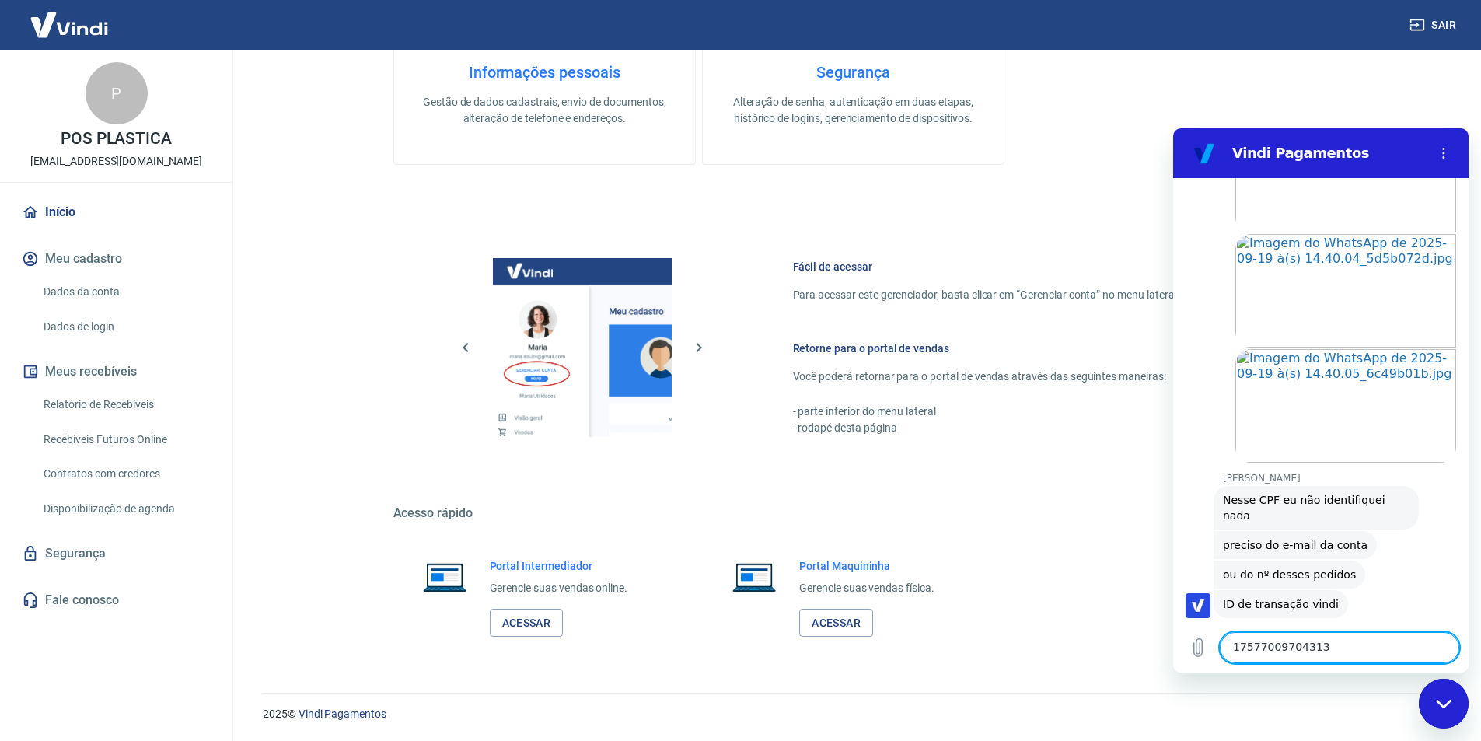
scroll to position [5985, 0]
paste textarea "17577008207408"
type textarea "17577008207408"
click at [1451, 646] on icon "Enviar mensagem" at bounding box center [1444, 647] width 15 height 17
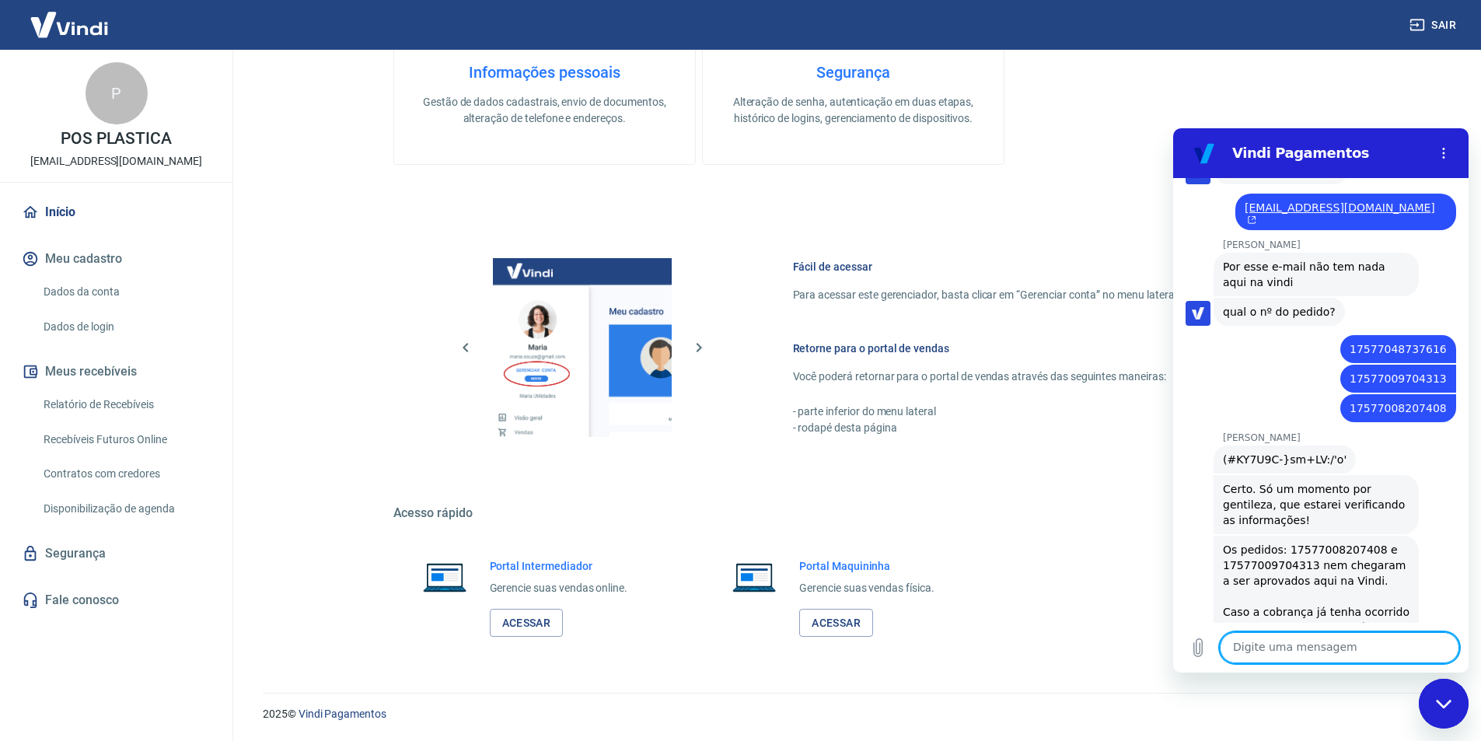
scroll to position [6418, 0]
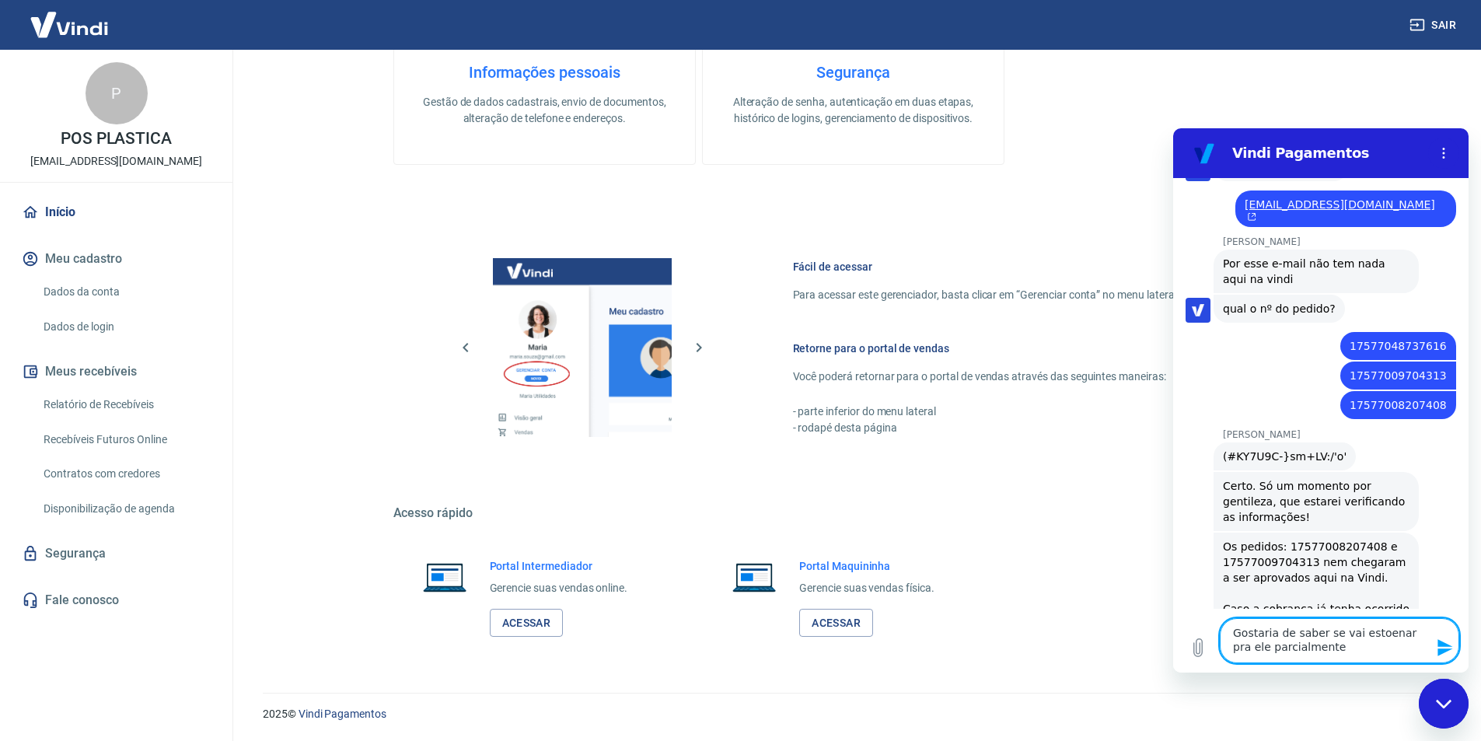
type textarea "Gostaria de saber se vai estoenar pra ele parcialmente"
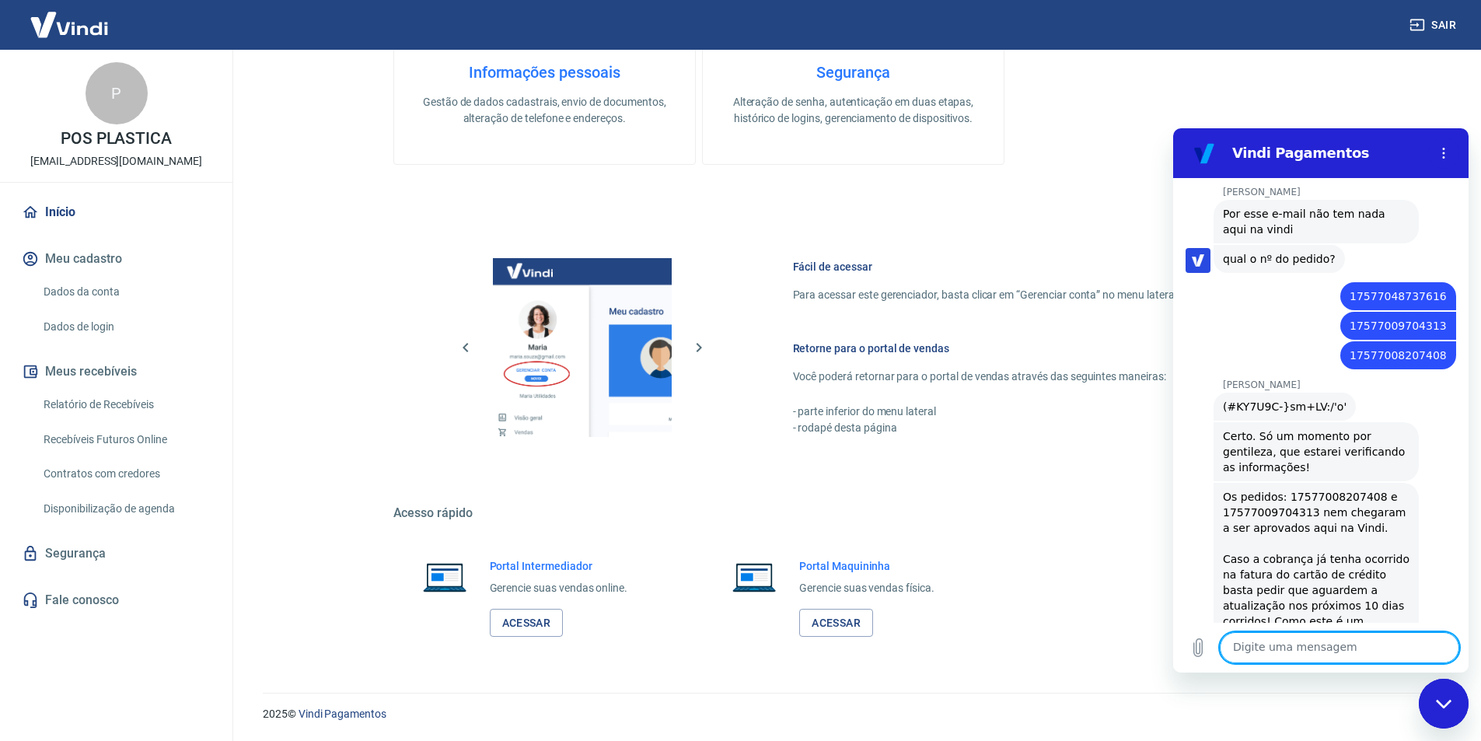
scroll to position [6471, 0]
type textarea "estornar*"
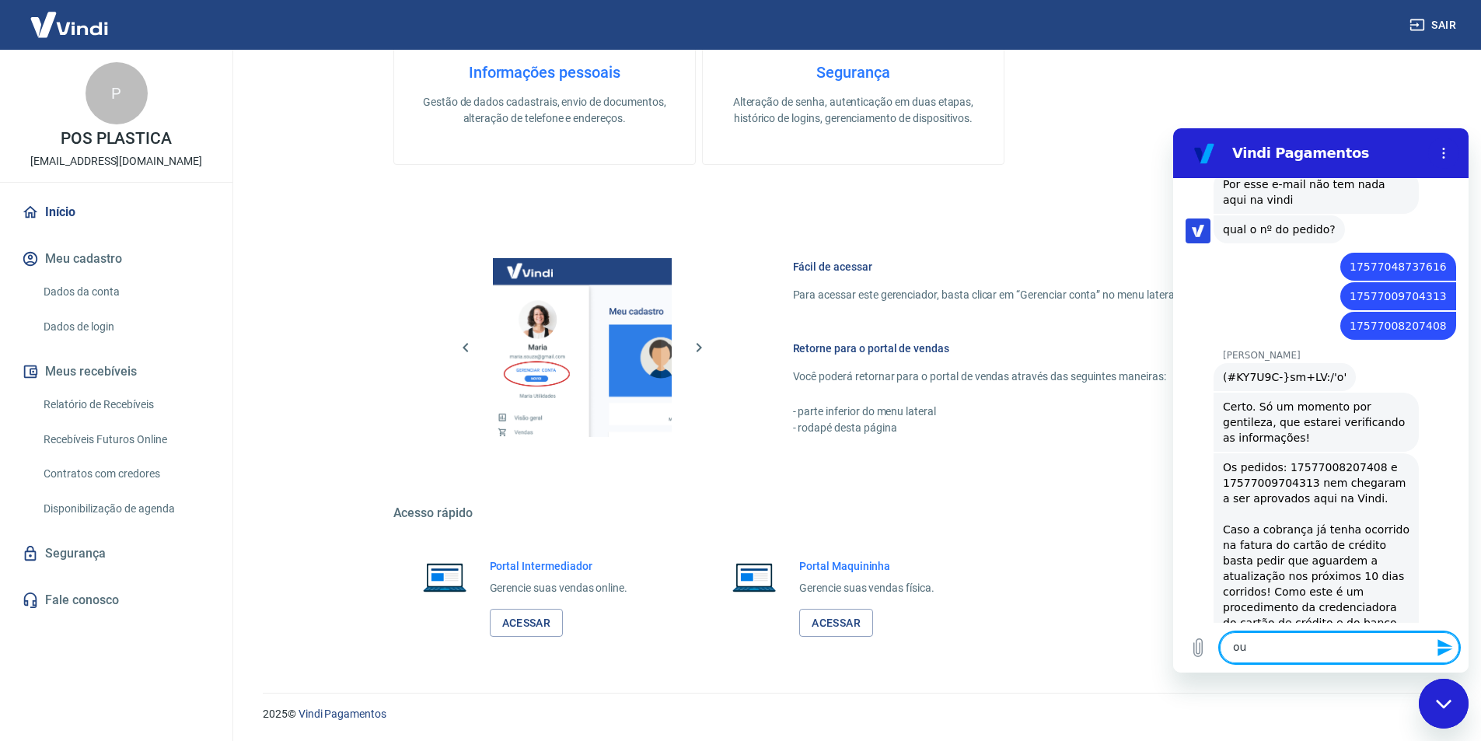
scroll to position [6501, 0]
type textarea "ou o valor completo"
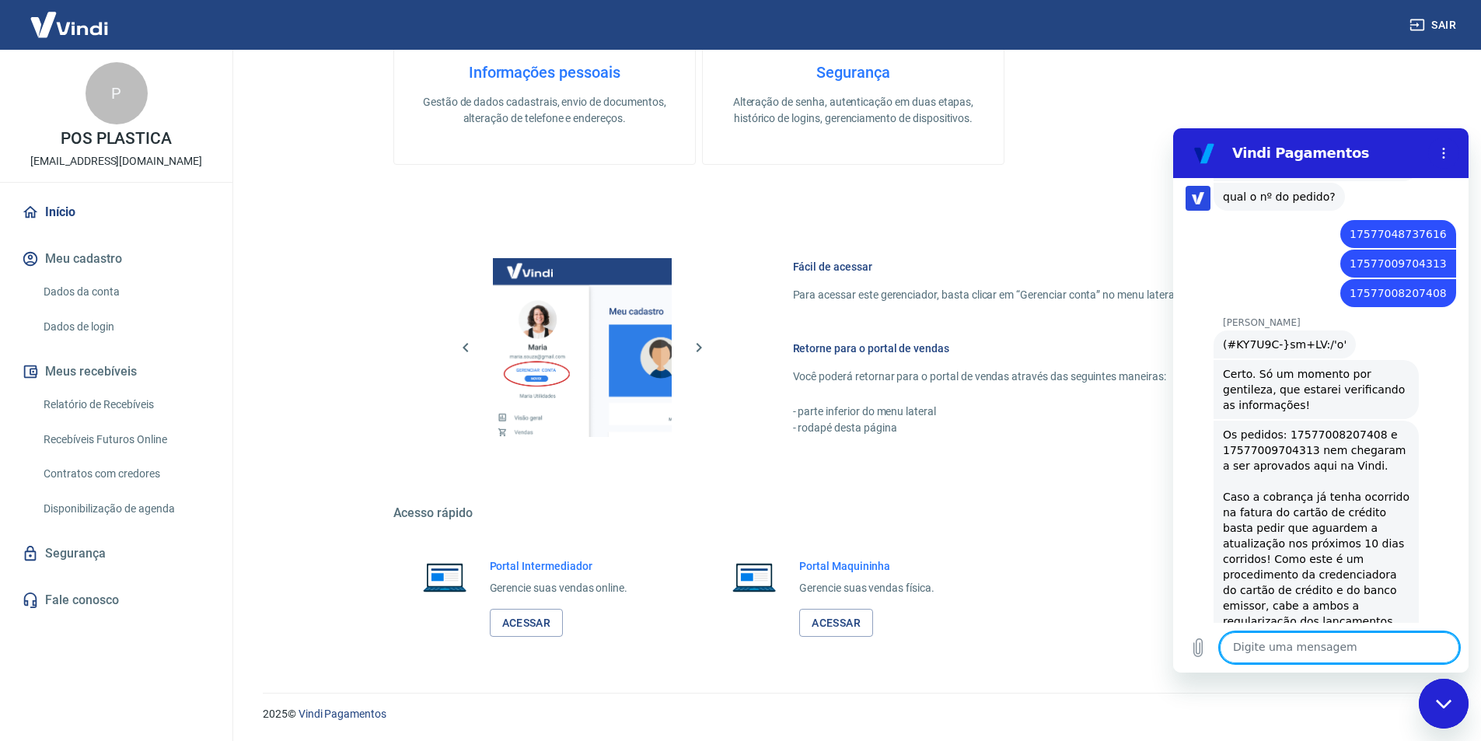
scroll to position [6530, 0]
click at [1293, 645] on textarea at bounding box center [1339, 647] width 239 height 31
type textarea "Olá"
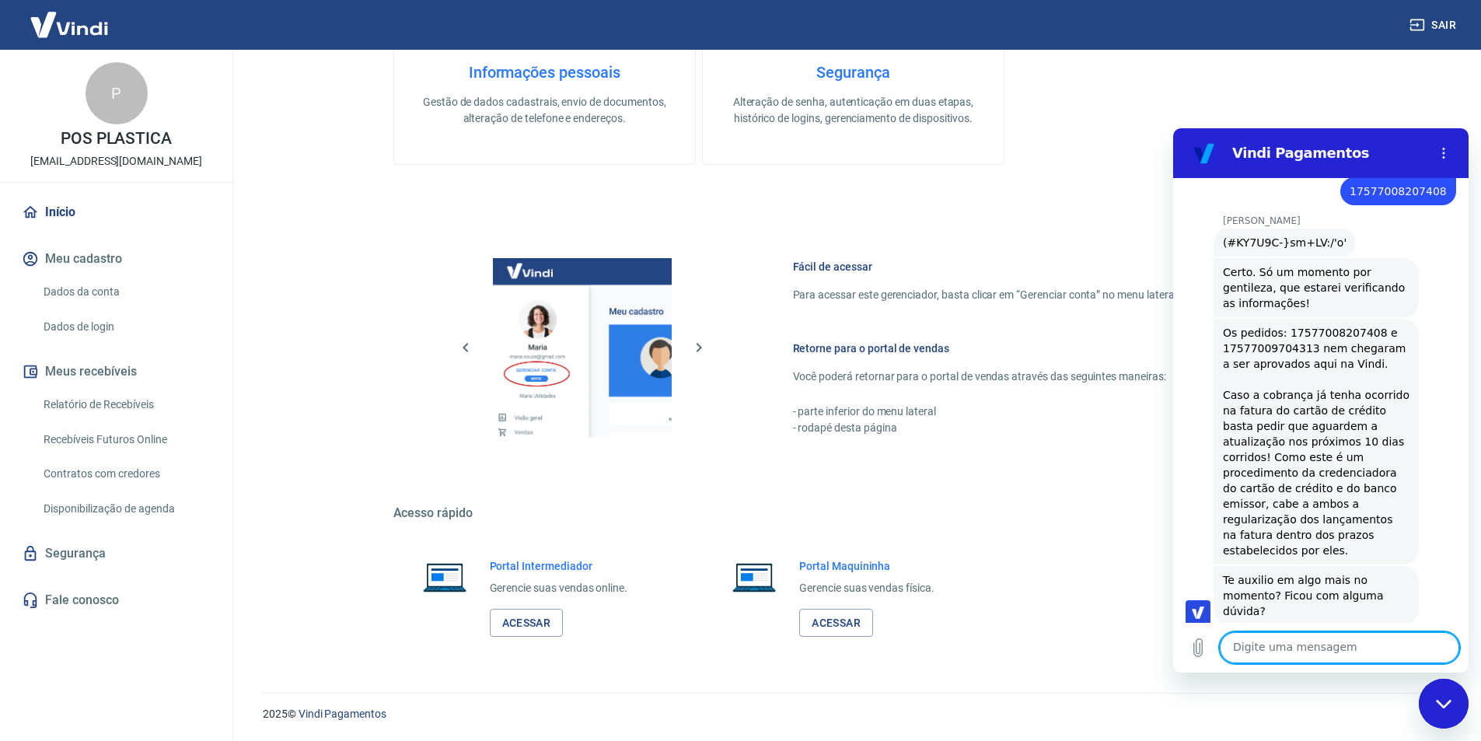
scroll to position [6672, 0]
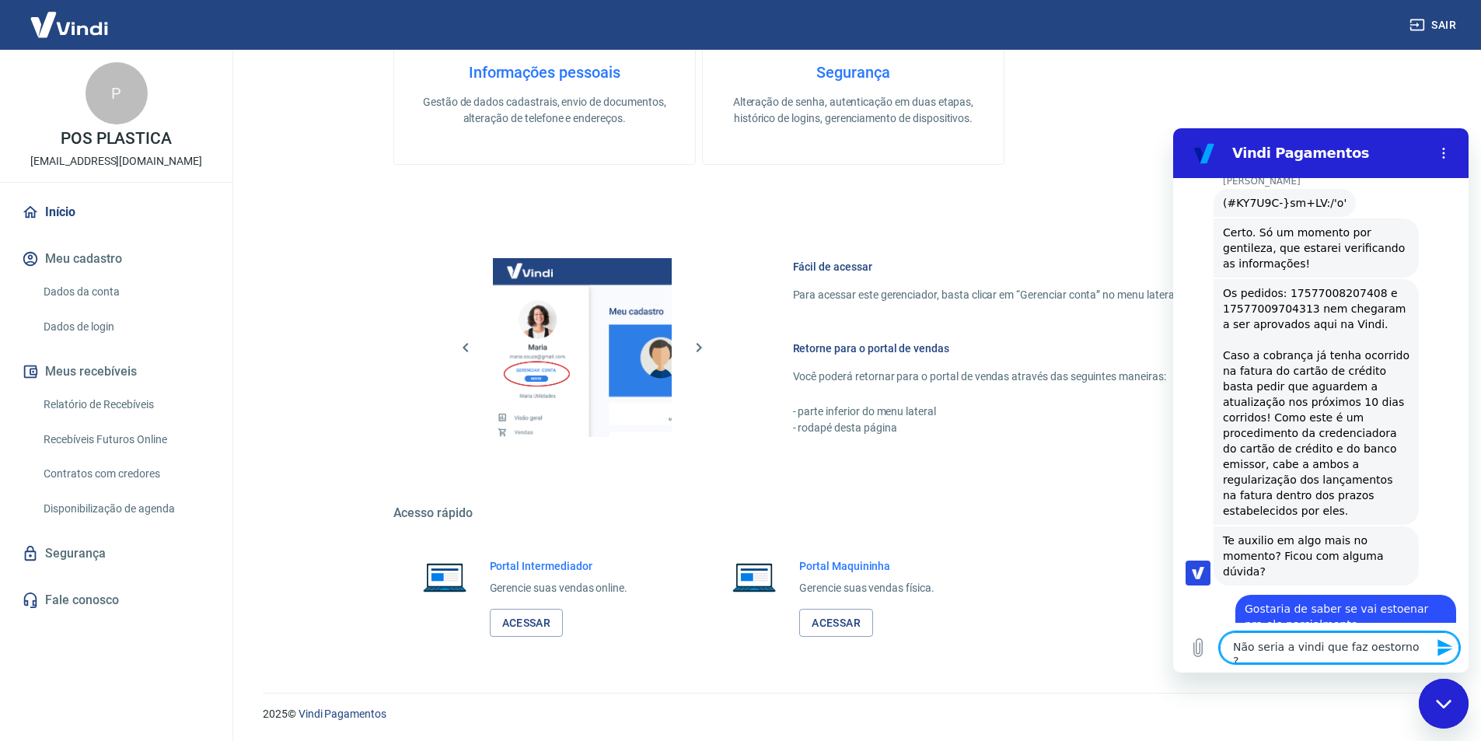
click at [1364, 652] on textarea "Não seria a vindi que faz oestorno ?" at bounding box center [1339, 647] width 239 height 31
click at [1361, 651] on textarea "Não seria a vindi que faz oestorno ?" at bounding box center [1339, 647] width 239 height 31
type textarea "Não seria a vindi que faz o estorno ?"
click at [1446, 645] on icon "Enviar mensagem" at bounding box center [1444, 647] width 15 height 17
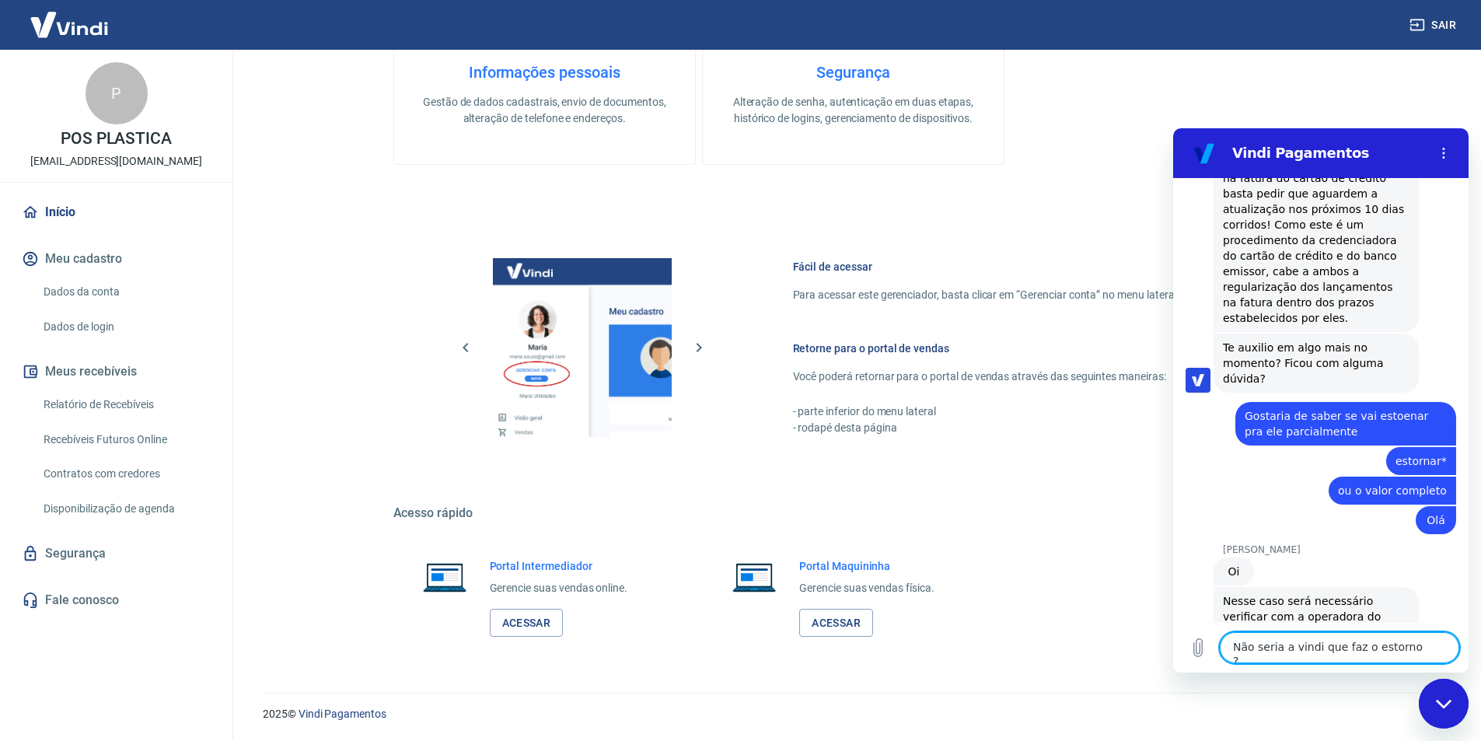
scroll to position [6868, 0]
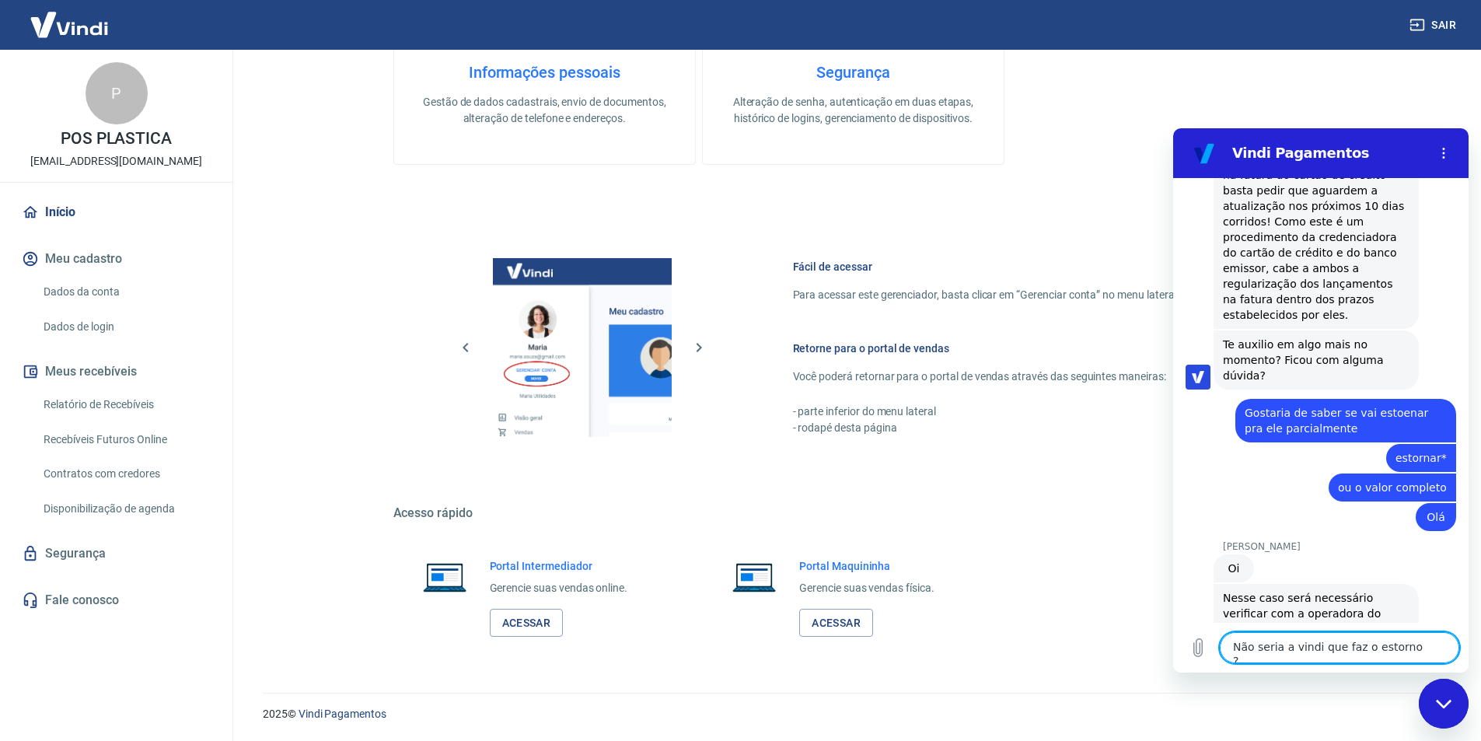
click at [1267, 645] on textarea "Não seria a vindi que faz o estorno ?" at bounding box center [1339, 647] width 239 height 31
type textarea "E"
click at [1321, 634] on textarea "O valor foi debitadi no cartão dele diferente do valor da compra" at bounding box center [1339, 640] width 239 height 45
click at [1328, 634] on textarea "O valor foi debitadi no cartão dele diferente do valor da compra" at bounding box center [1339, 640] width 239 height 45
type textarea "O valor foi debitado no cartão dele diferente do valor da compra"
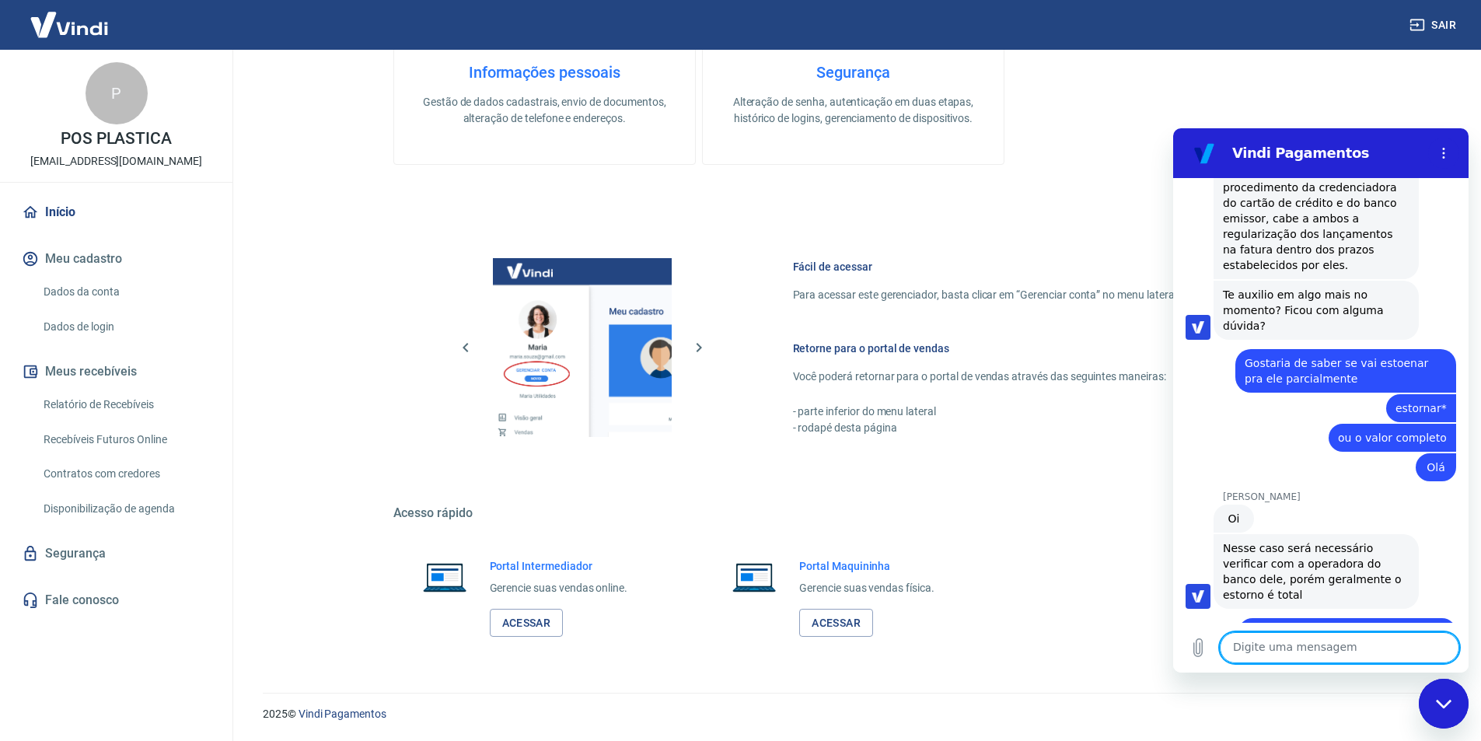
scroll to position [6920, 0]
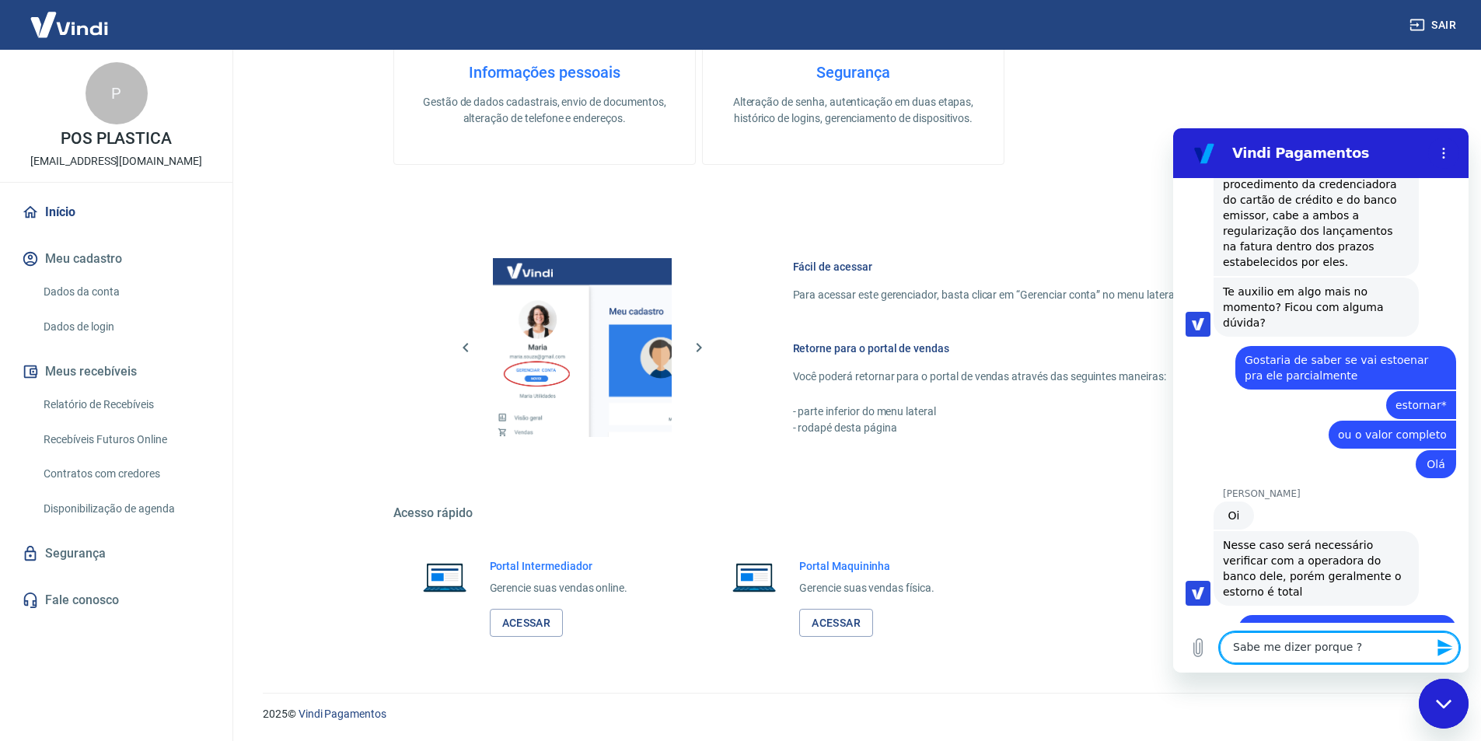
type textarea "Sabe me dizer porque ?"
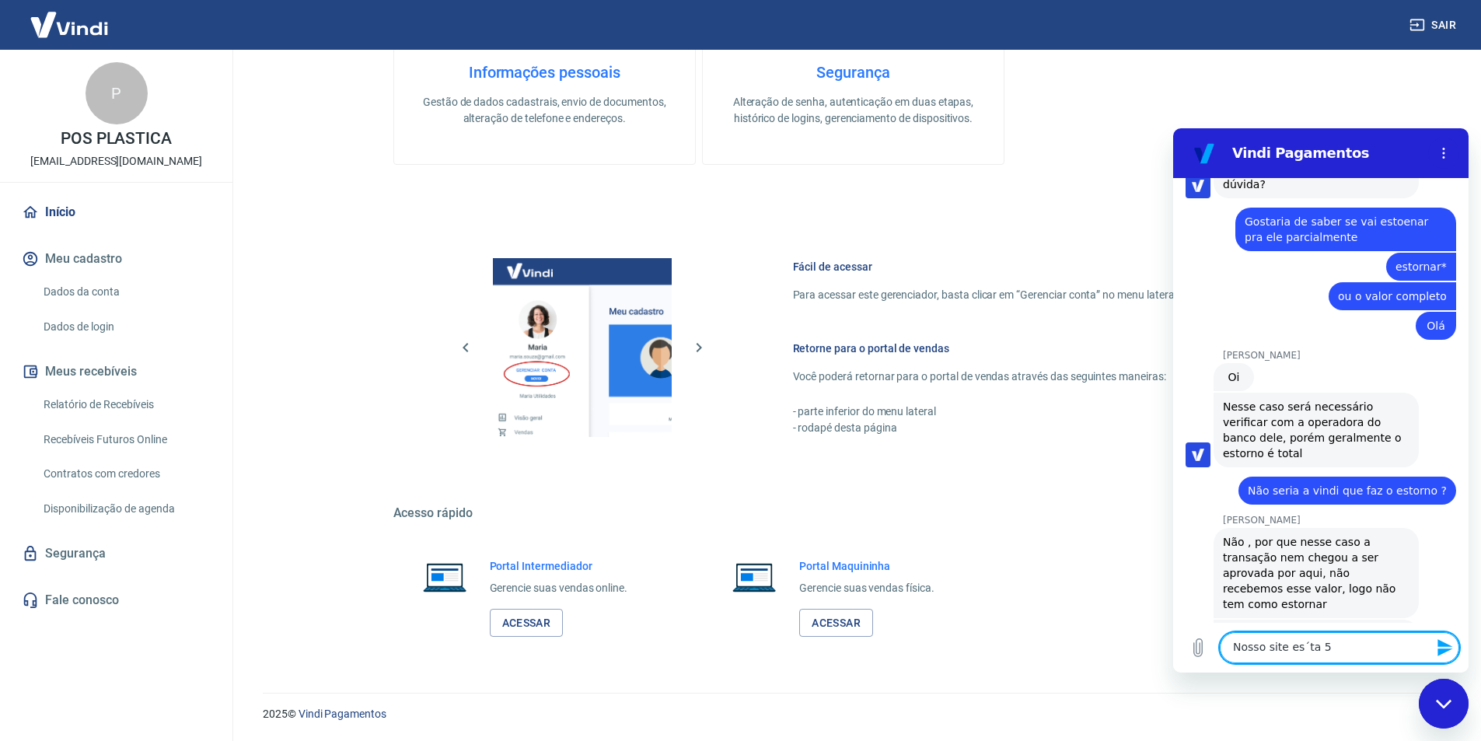
scroll to position [7062, 0]
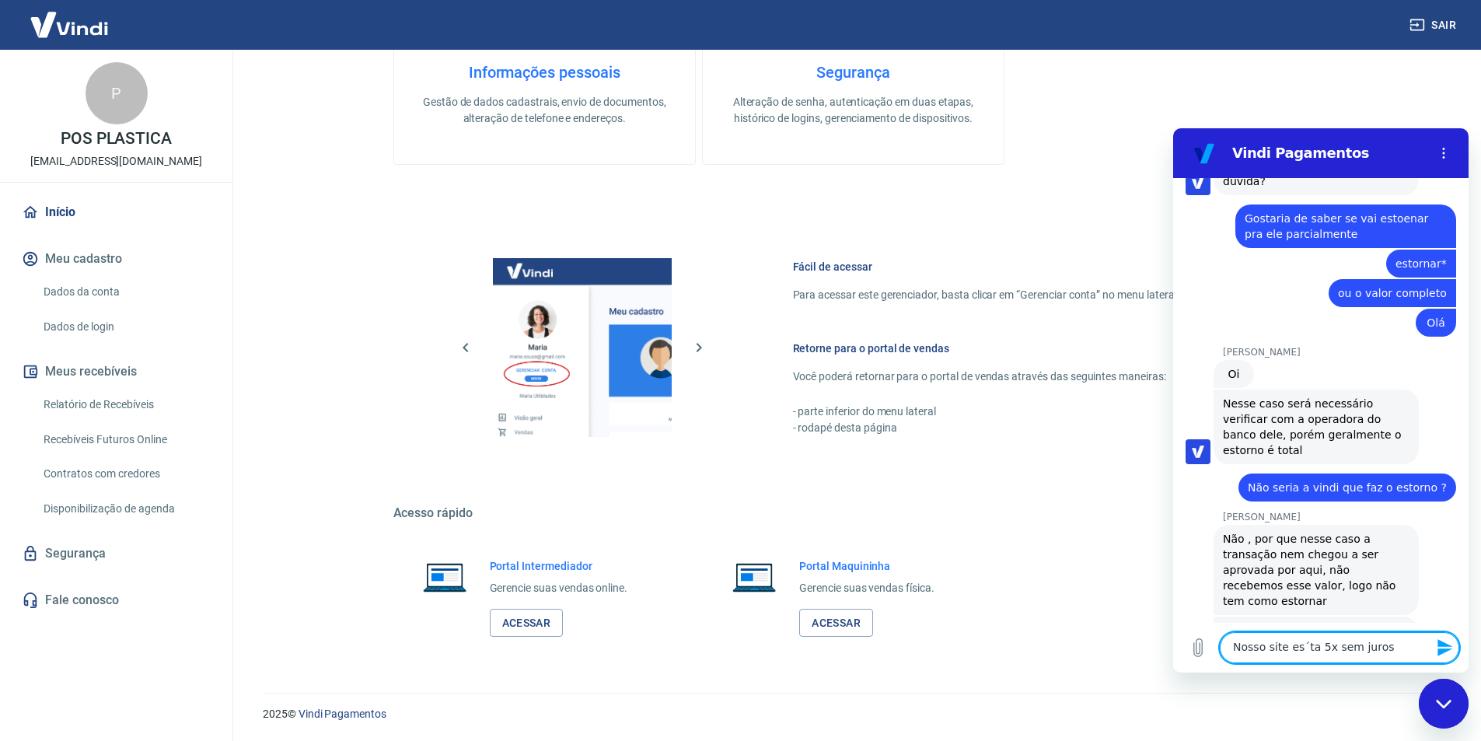
type textarea "Nosso site es´ta 5x sem juros"
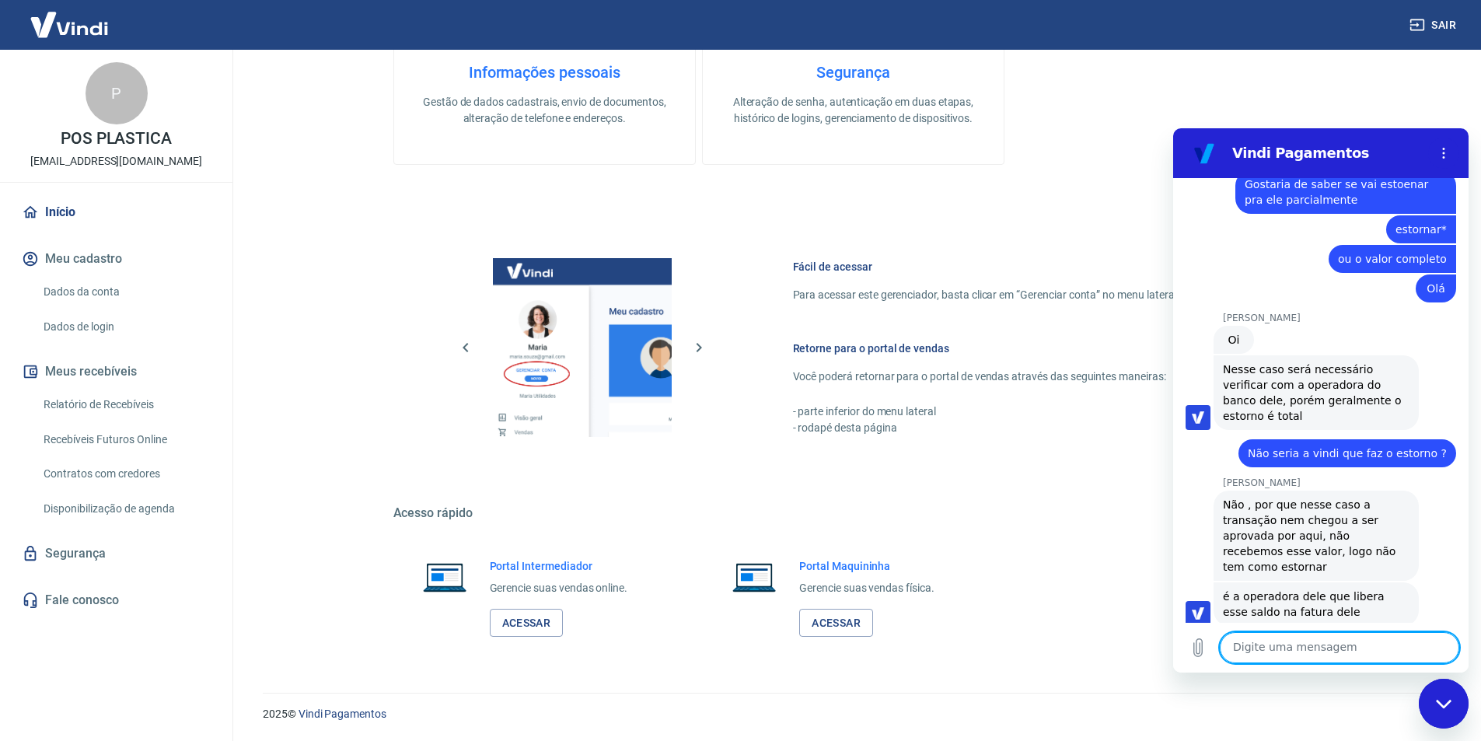
scroll to position [7099, 0]
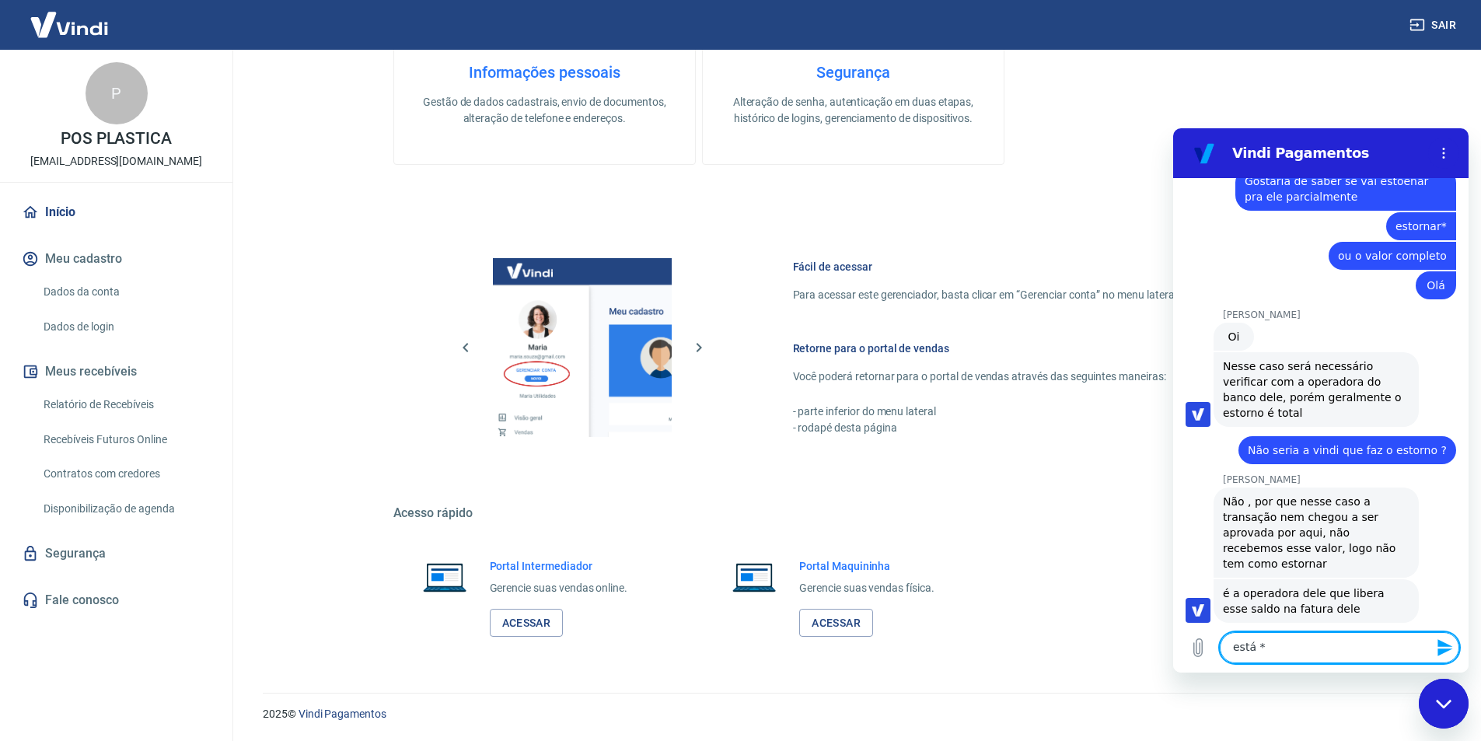
type textarea "está *"
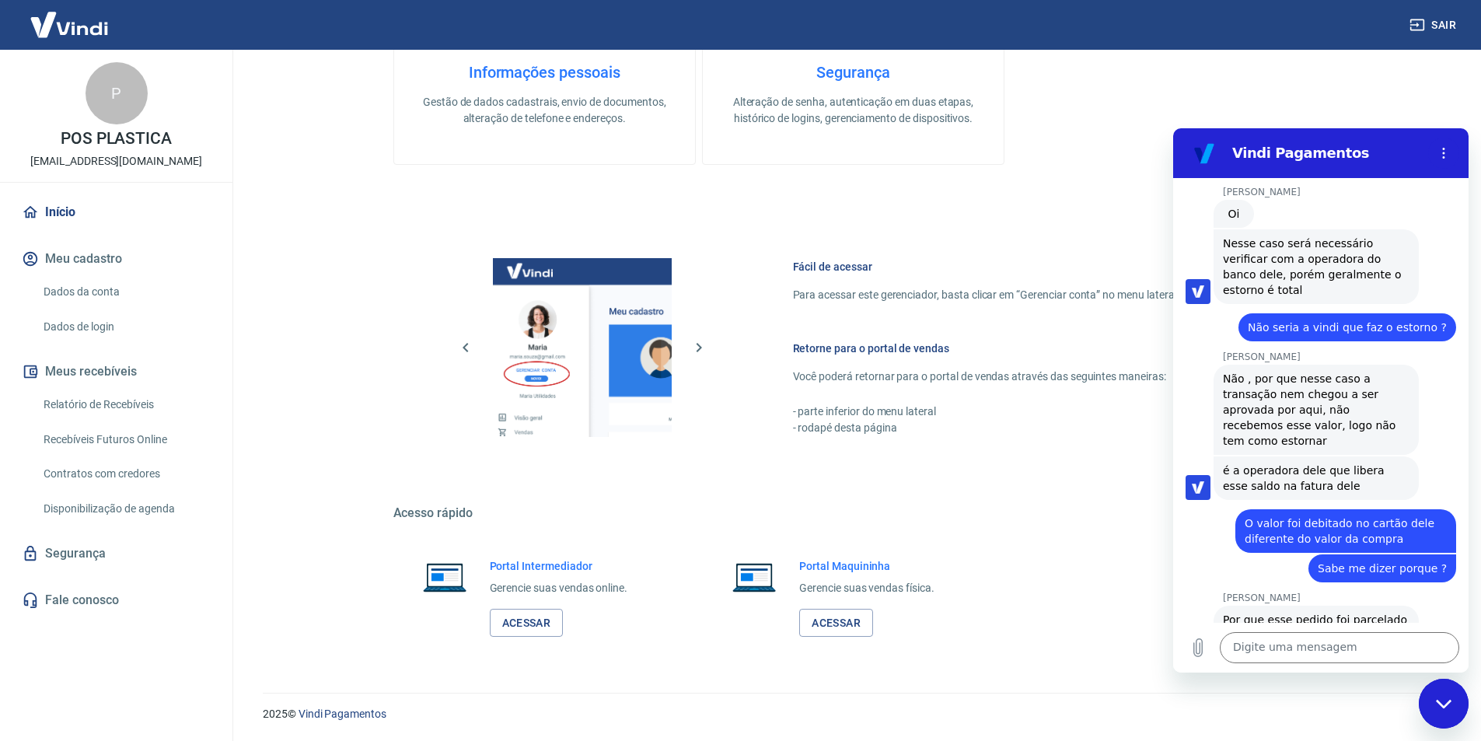
scroll to position [7225, 0]
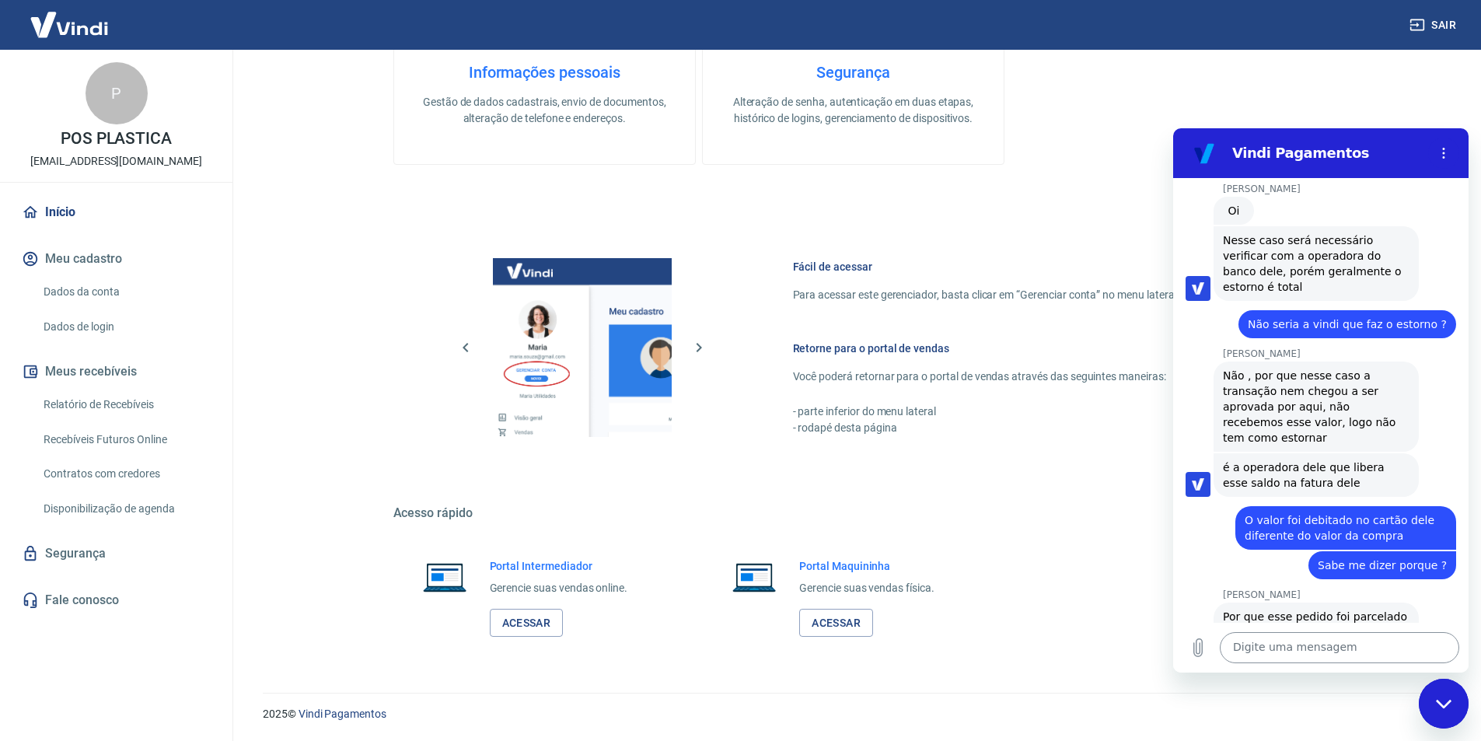
drag, startPoint x: 1842, startPoint y: 728, endPoint x: 1284, endPoint y: 649, distance: 563.6
click at [1284, 649] on textarea at bounding box center [1339, 647] width 239 height 31
click at [1204, 655] on icon "Carregar arquivo" at bounding box center [1198, 647] width 19 height 19
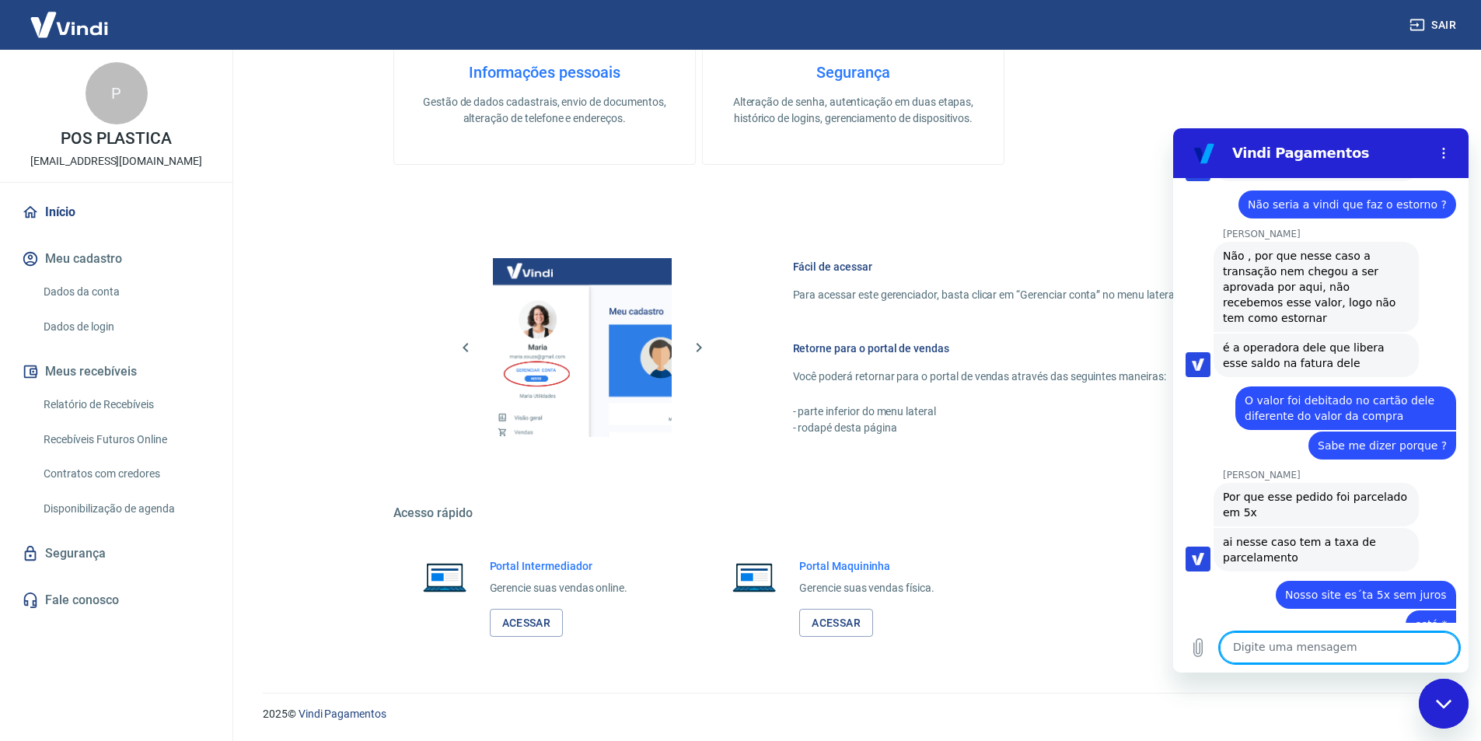
scroll to position [7348, 0]
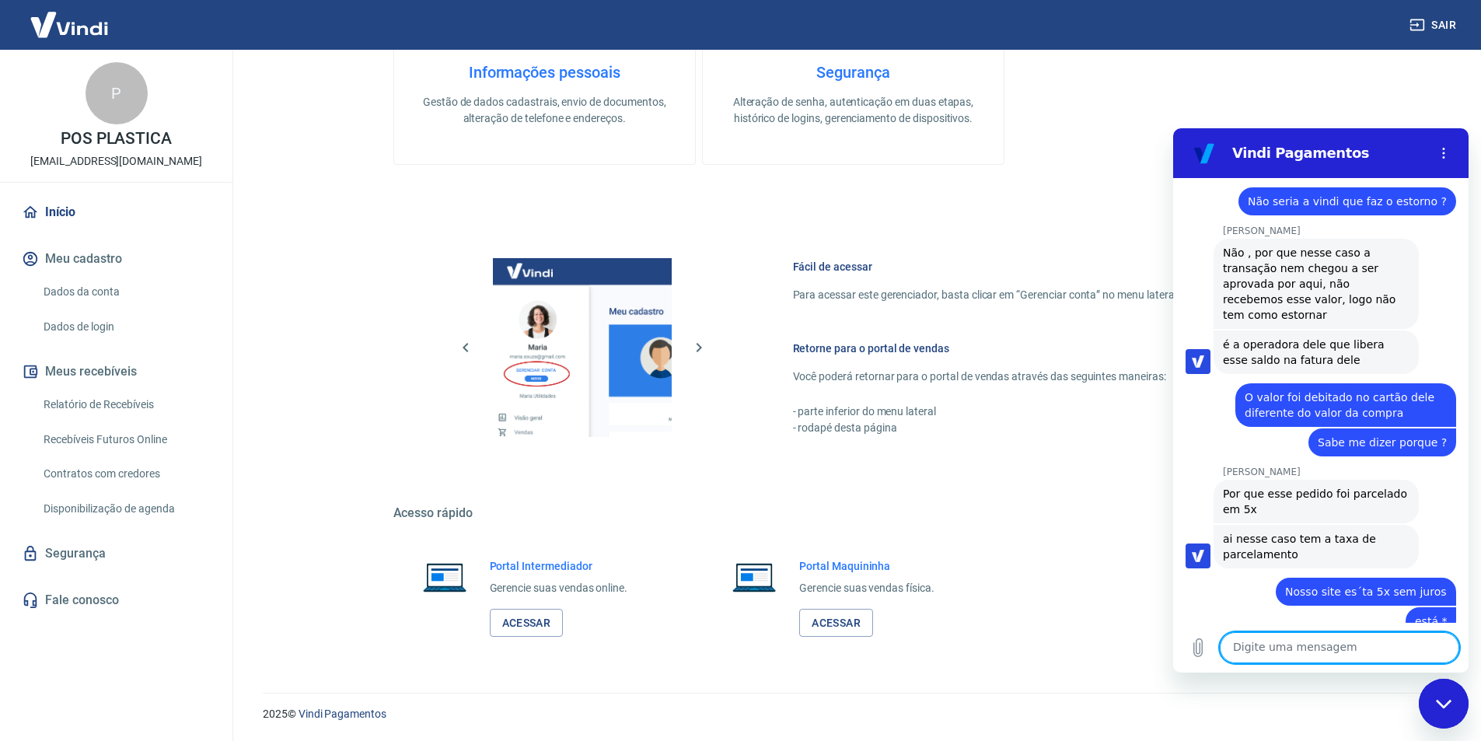
click at [1282, 651] on textarea at bounding box center [1339, 647] width 239 height 31
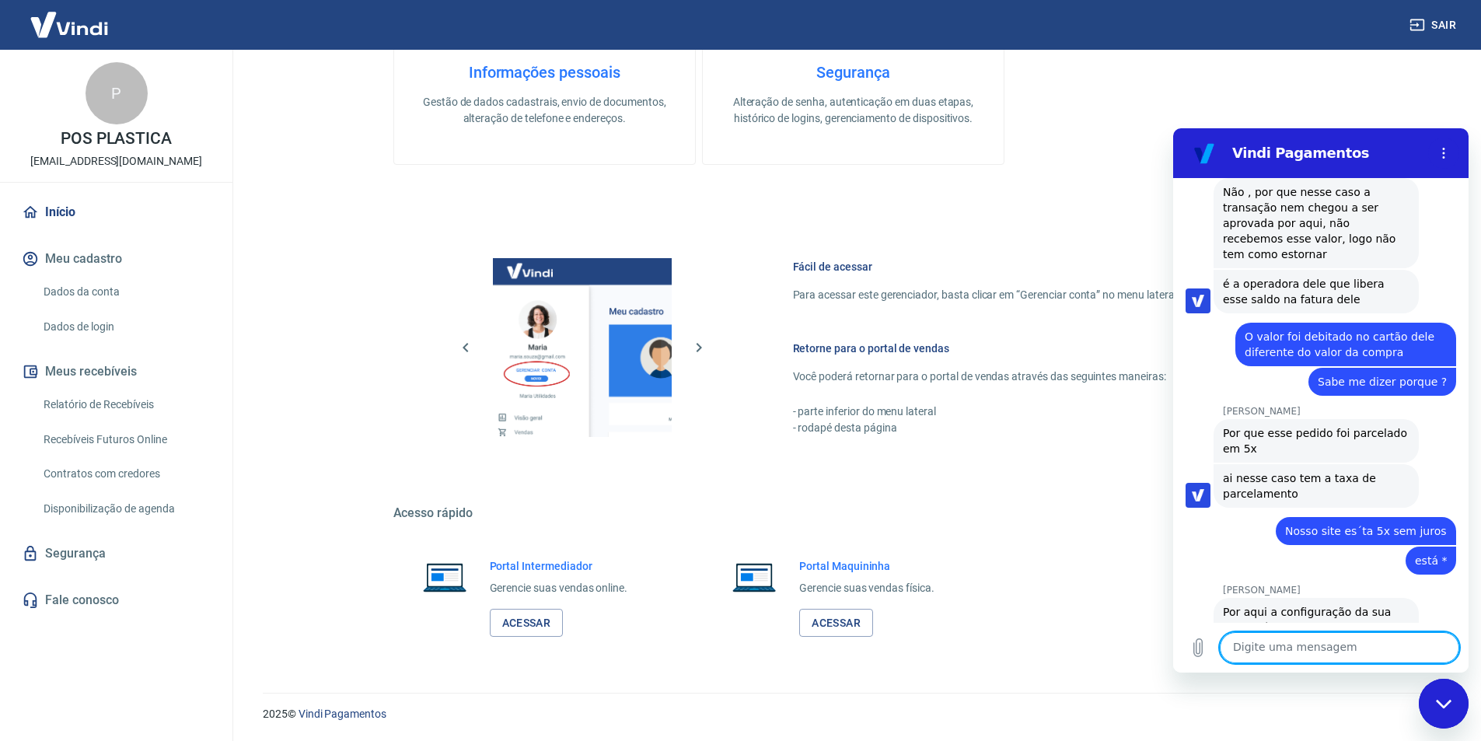
scroll to position [7407, 0]
click at [1259, 650] on textarea at bounding box center [1339, 647] width 239 height 31
type textarea "S"
type textarea "b"
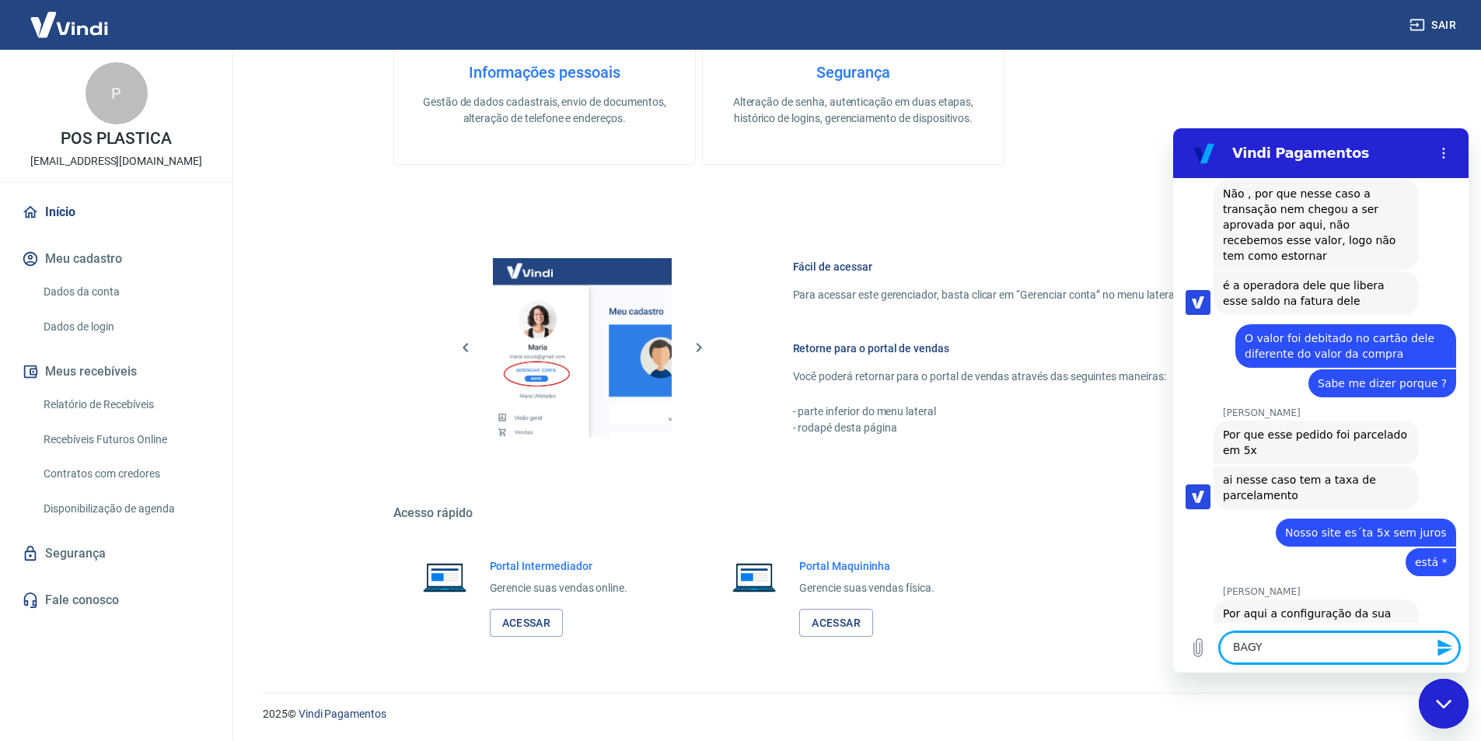
type textarea "BAGY"
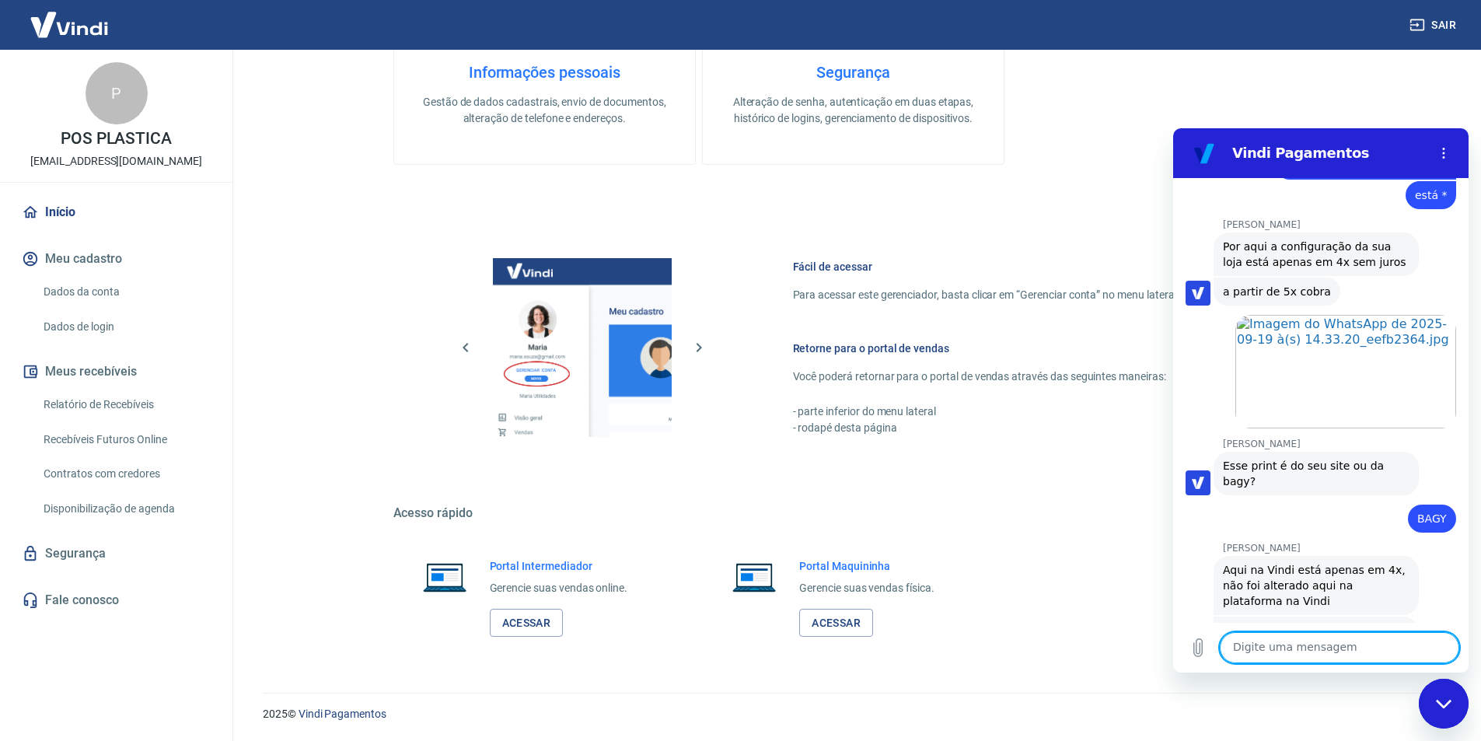
scroll to position [7777, 0]
type textarea "e"
type textarea "Esse é meu site"
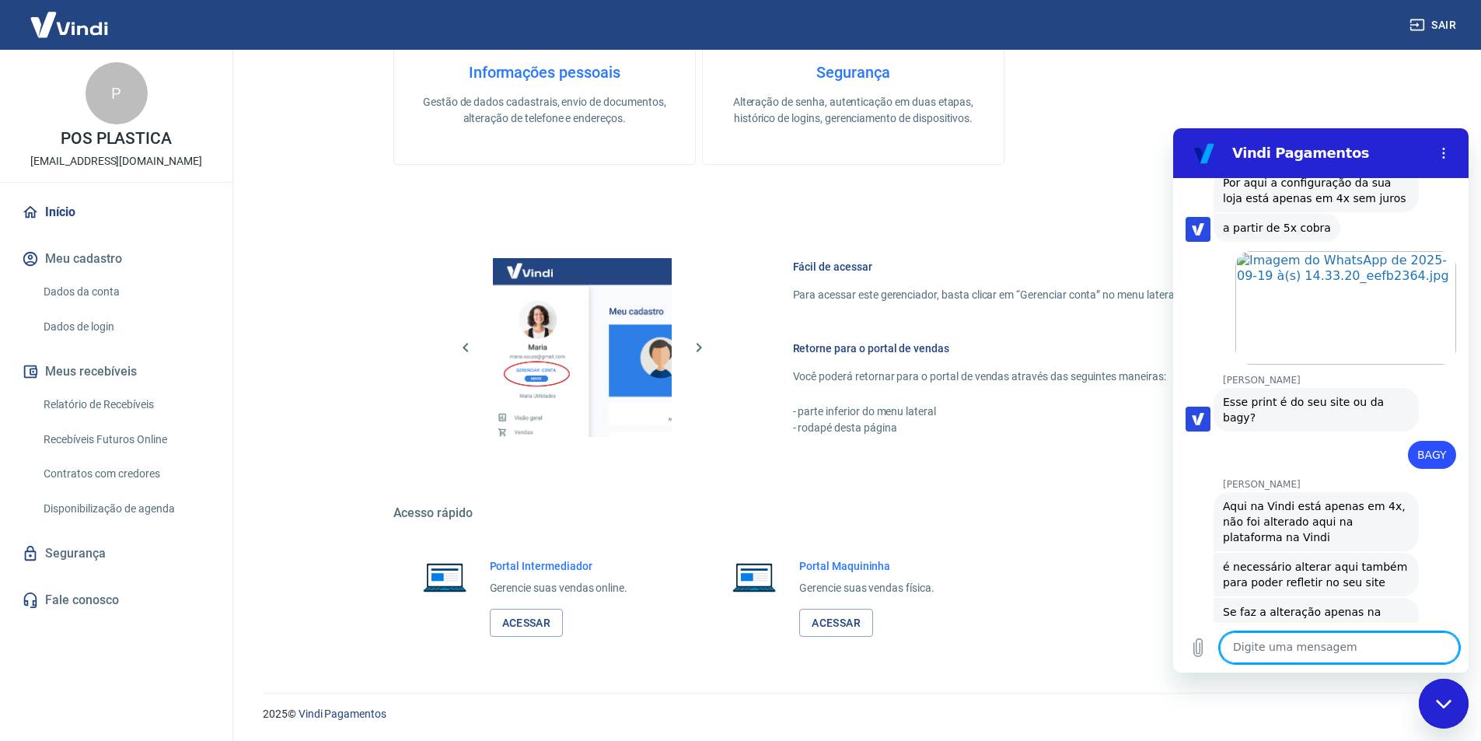
scroll to position [7836, 0]
type textarea "Já tive outra vendas em 5 x"
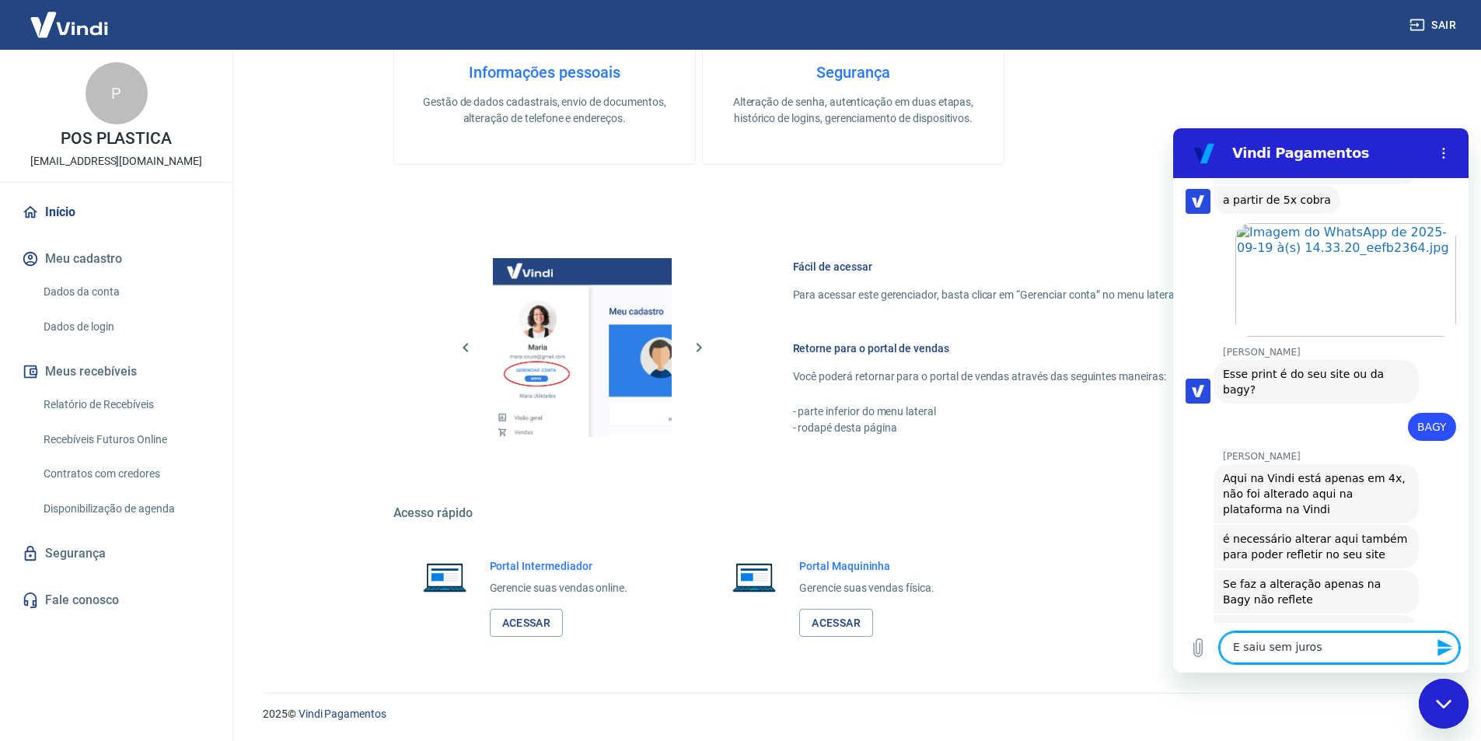
type textarea "E saiu sem juros"
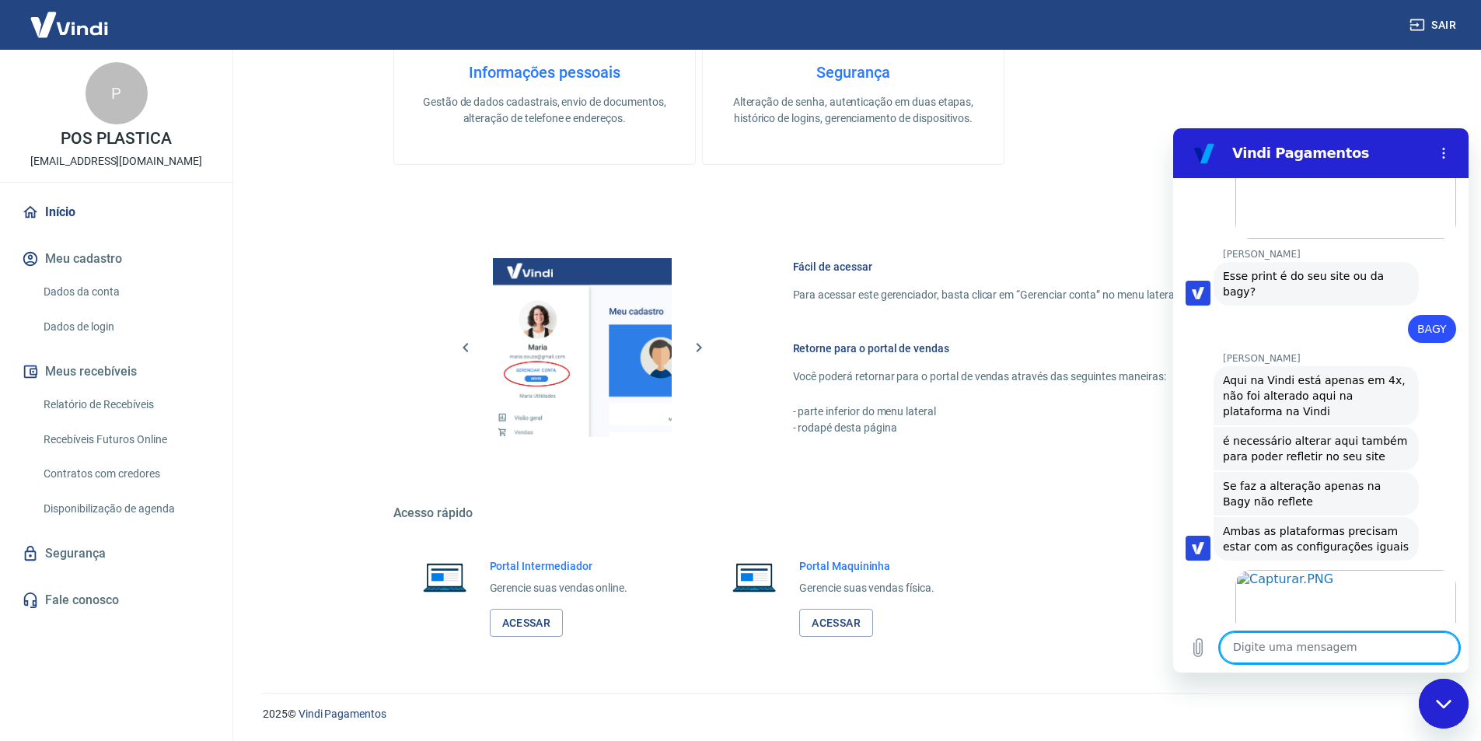
click at [1290, 644] on textarea at bounding box center [1339, 647] width 239 height 31
click at [1452, 706] on div "Fechar janela de mensagens" at bounding box center [1443, 703] width 47 height 47
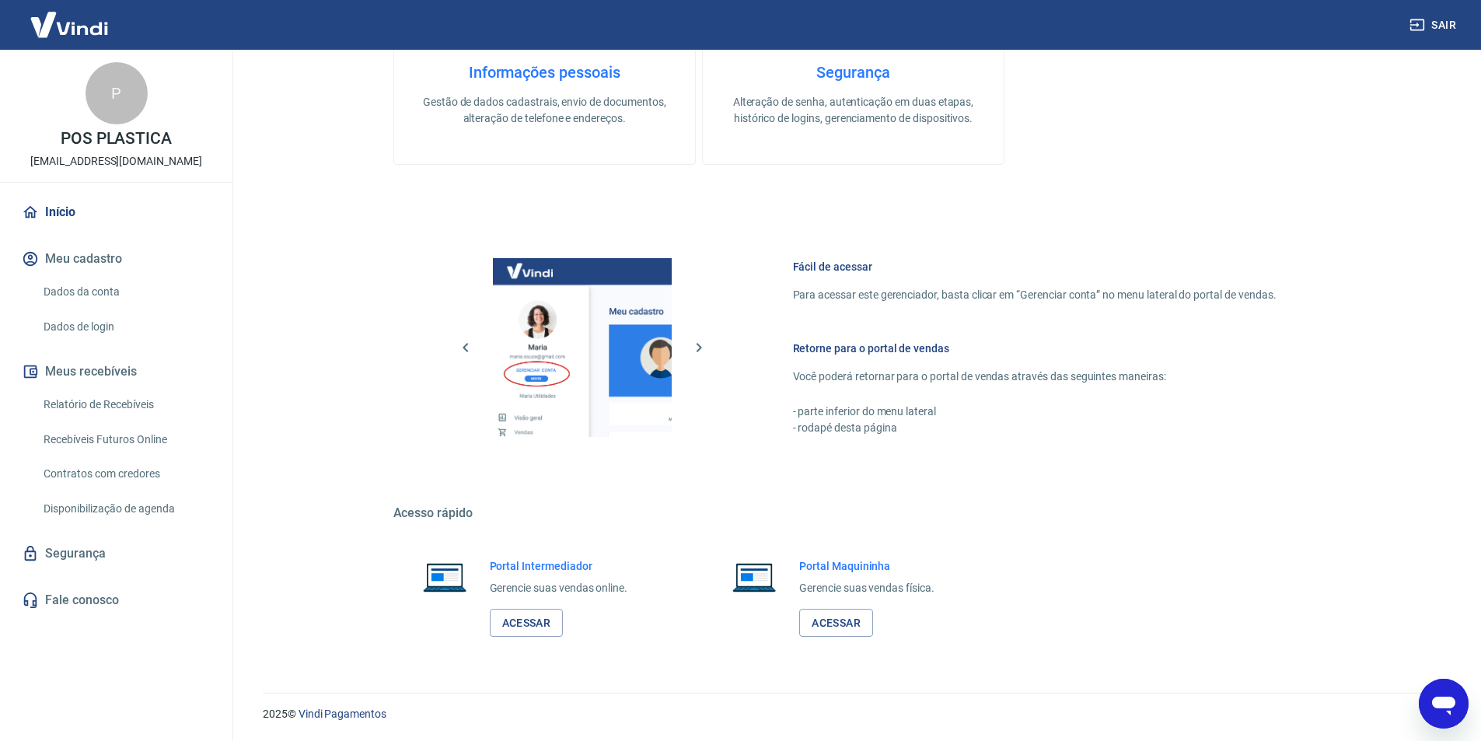
click at [1441, 694] on div "Abrir janela de mensagens" at bounding box center [1443, 703] width 47 height 47
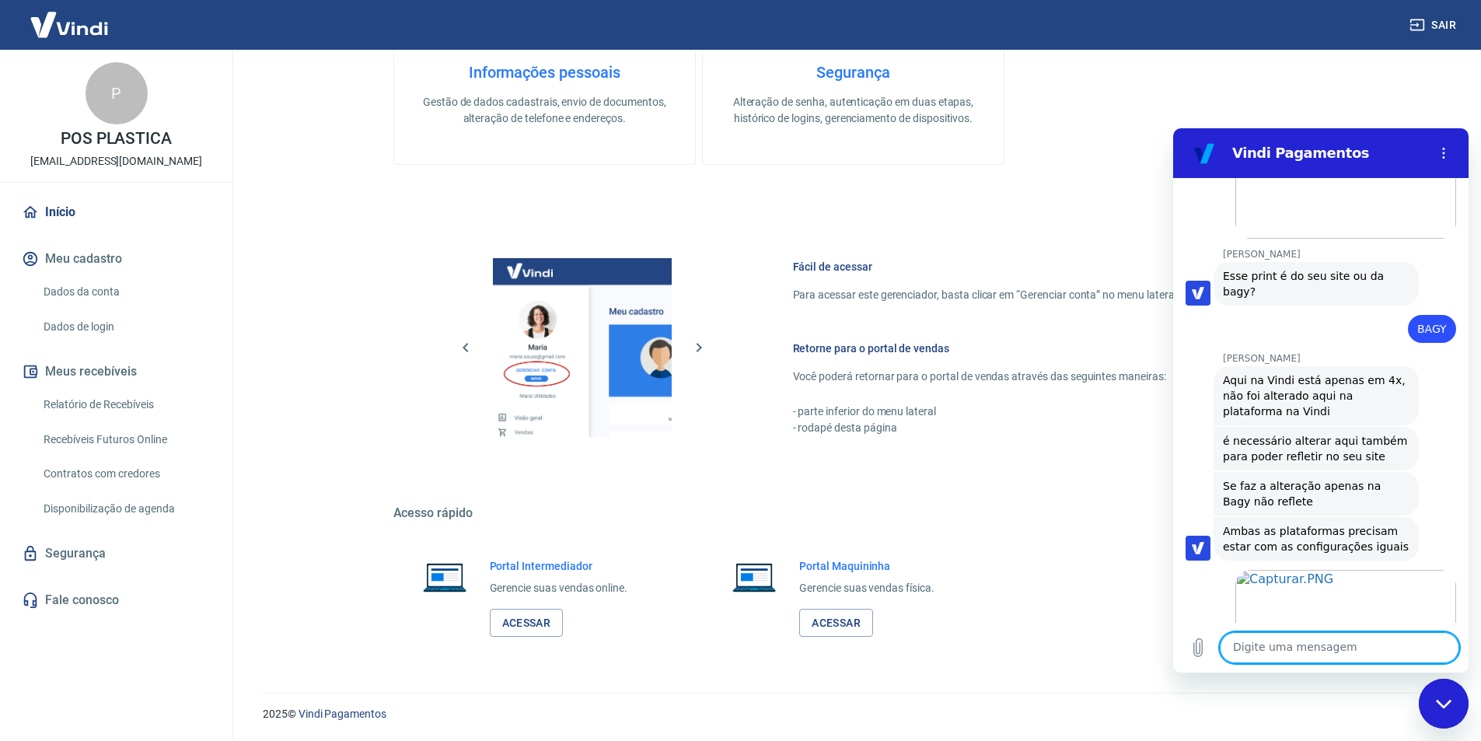
scroll to position [0, 0]
click at [1335, 643] on textarea at bounding box center [1339, 647] width 239 height 31
paste textarea "17581005654533"
type textarea "17581005654533"
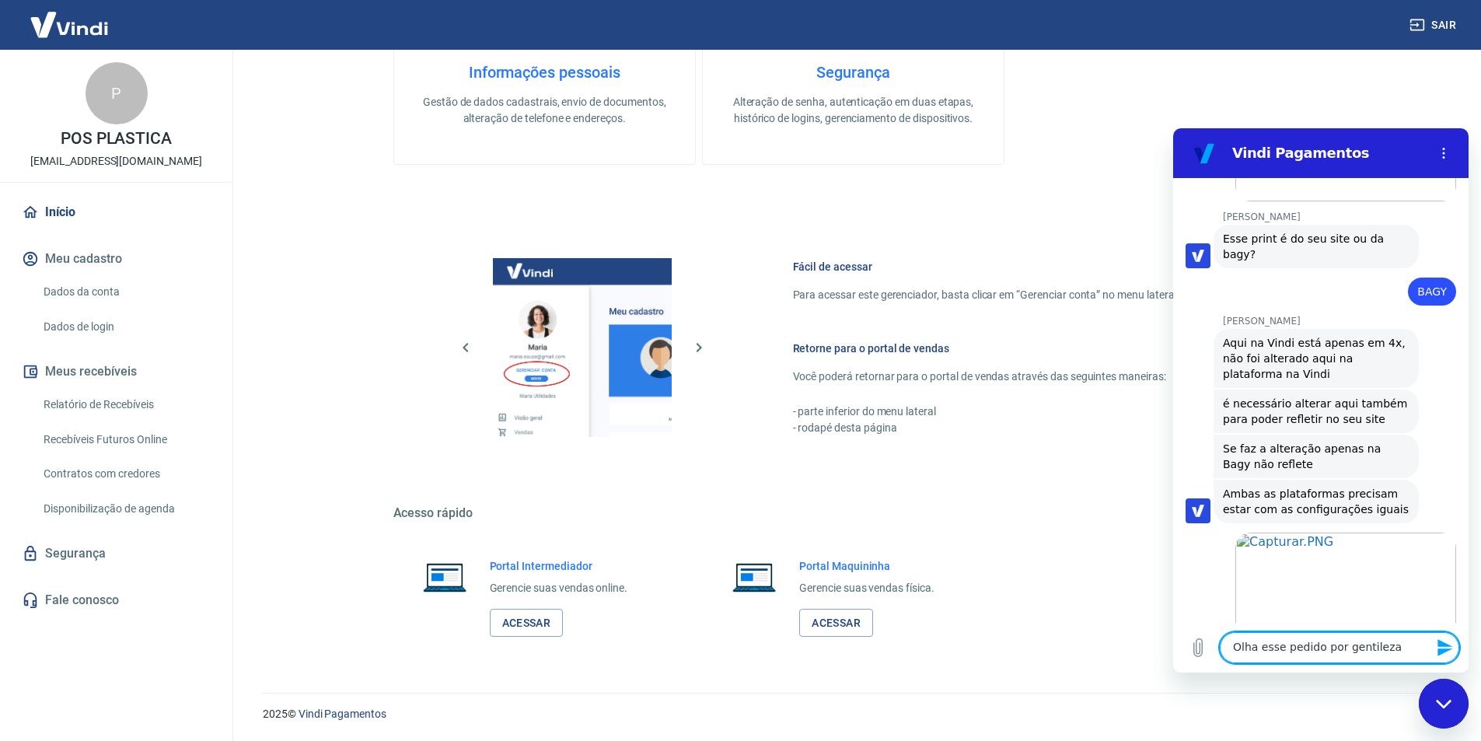
type textarea "Olha esse pedido por gentileza"
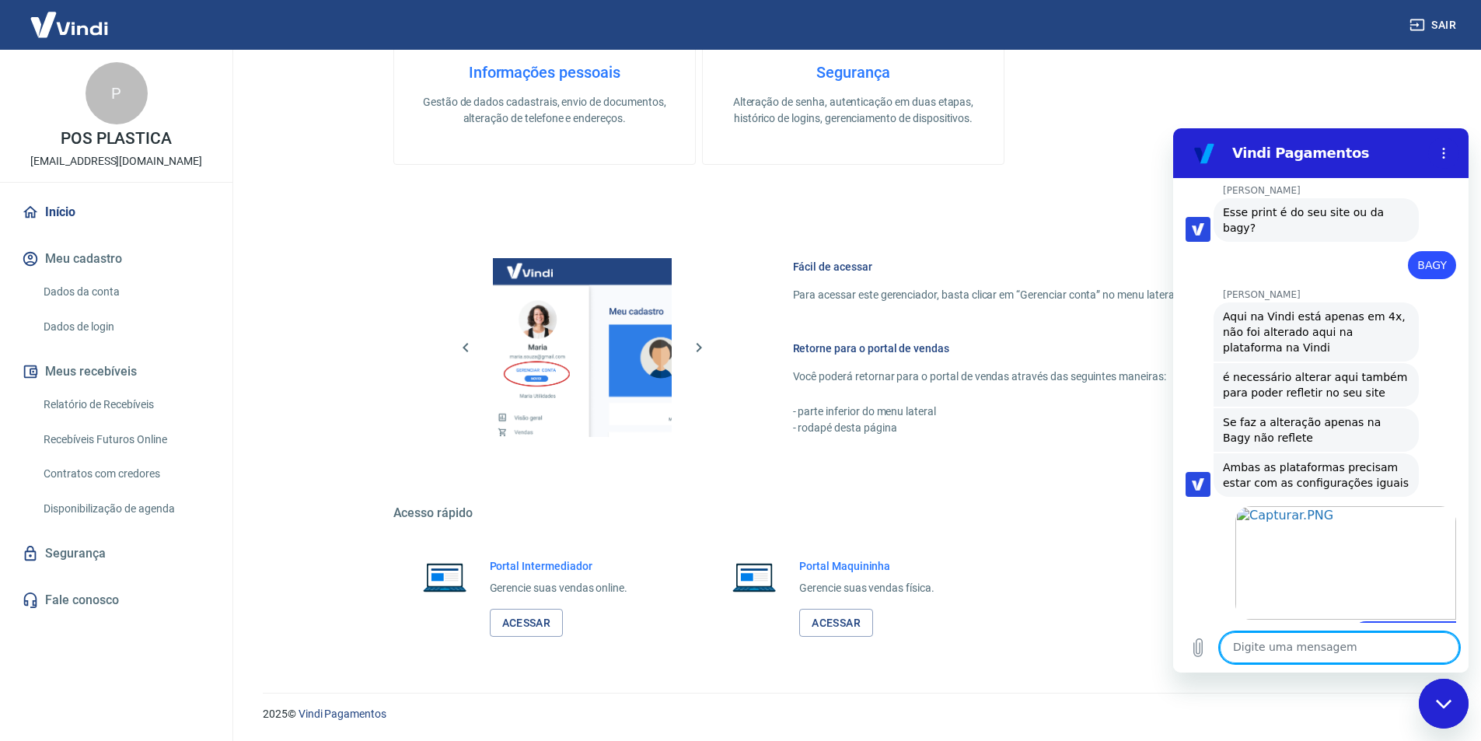
scroll to position [8031, 0]
type textarea "A data e quantas parcelas"
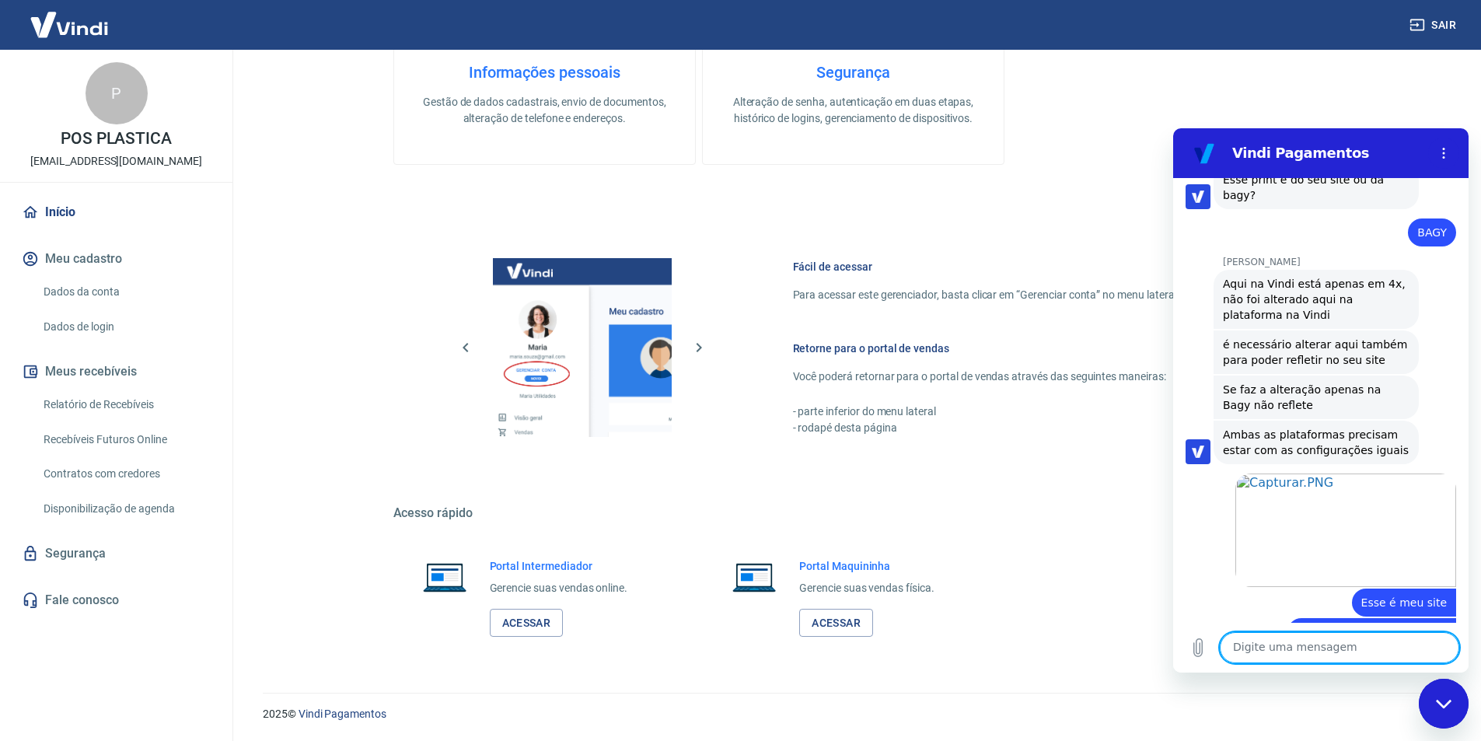
scroll to position [8060, 0]
type textarea "e também se teve taxa"
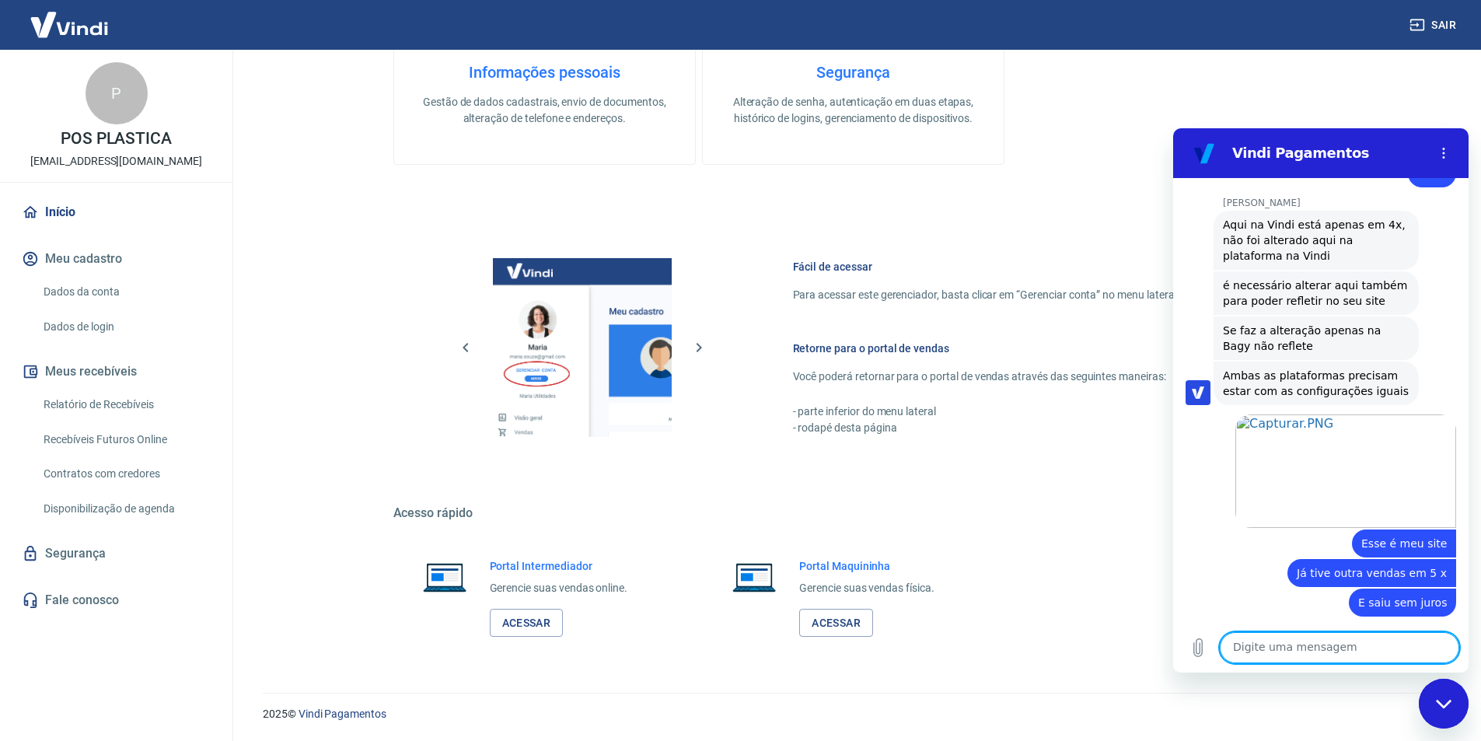
scroll to position [8170, 0]
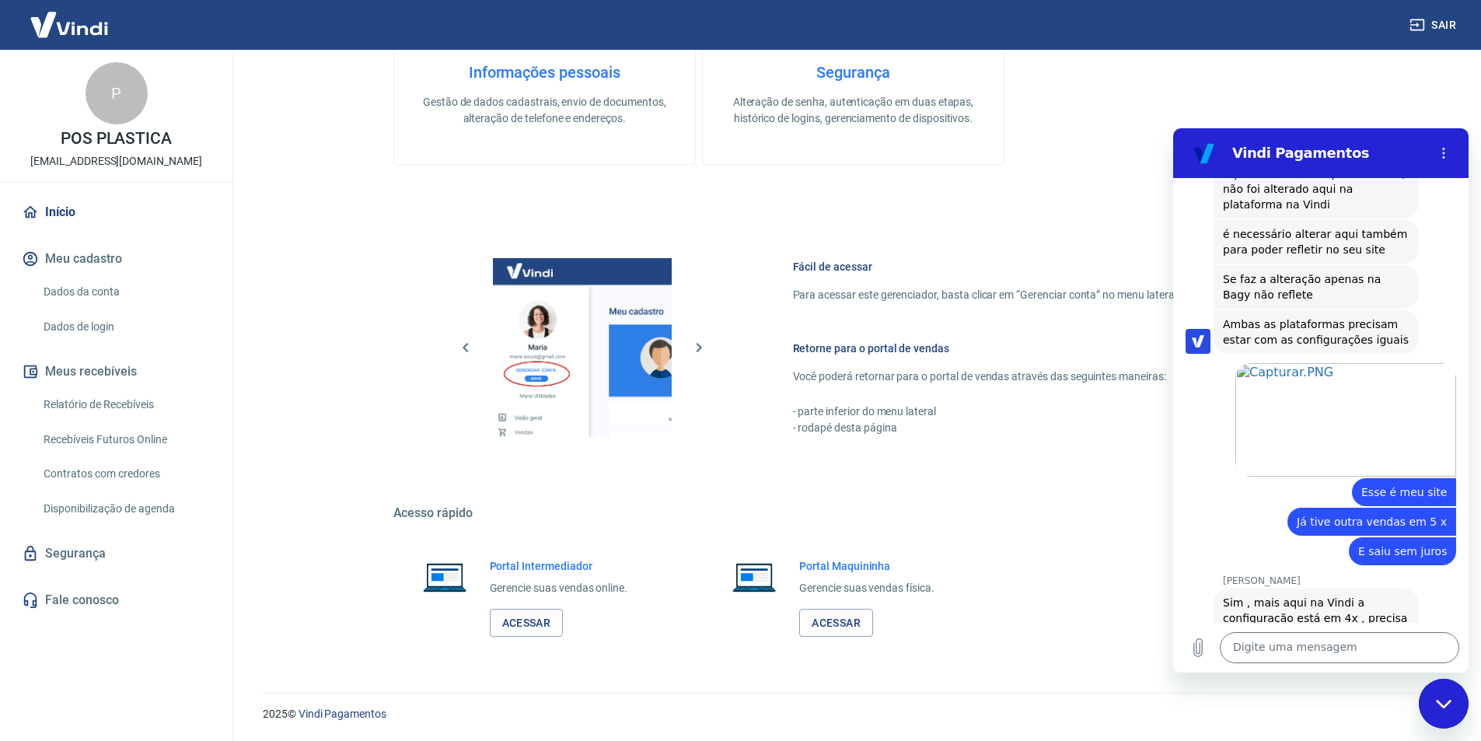
click at [1372, 679] on span "17581005654533" at bounding box center [1397, 687] width 97 height 16
click at [1246, 641] on textarea at bounding box center [1339, 647] width 239 height 31
type textarea "Qual o valor da taxa ?"
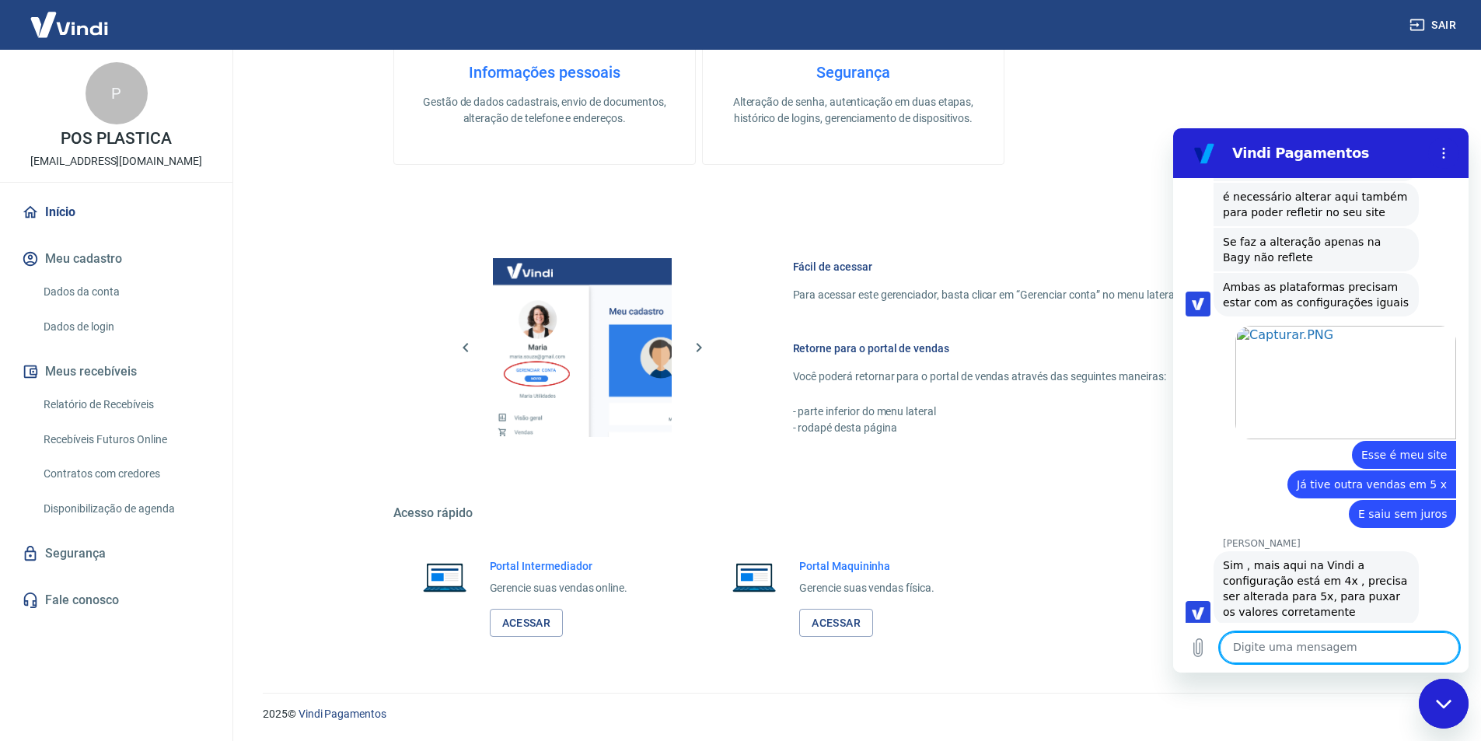
scroll to position [8208, 0]
click at [1307, 644] on textarea at bounding box center [1339, 647] width 239 height 31
paste textarea "17581005654533"
type textarea "17581005654533"
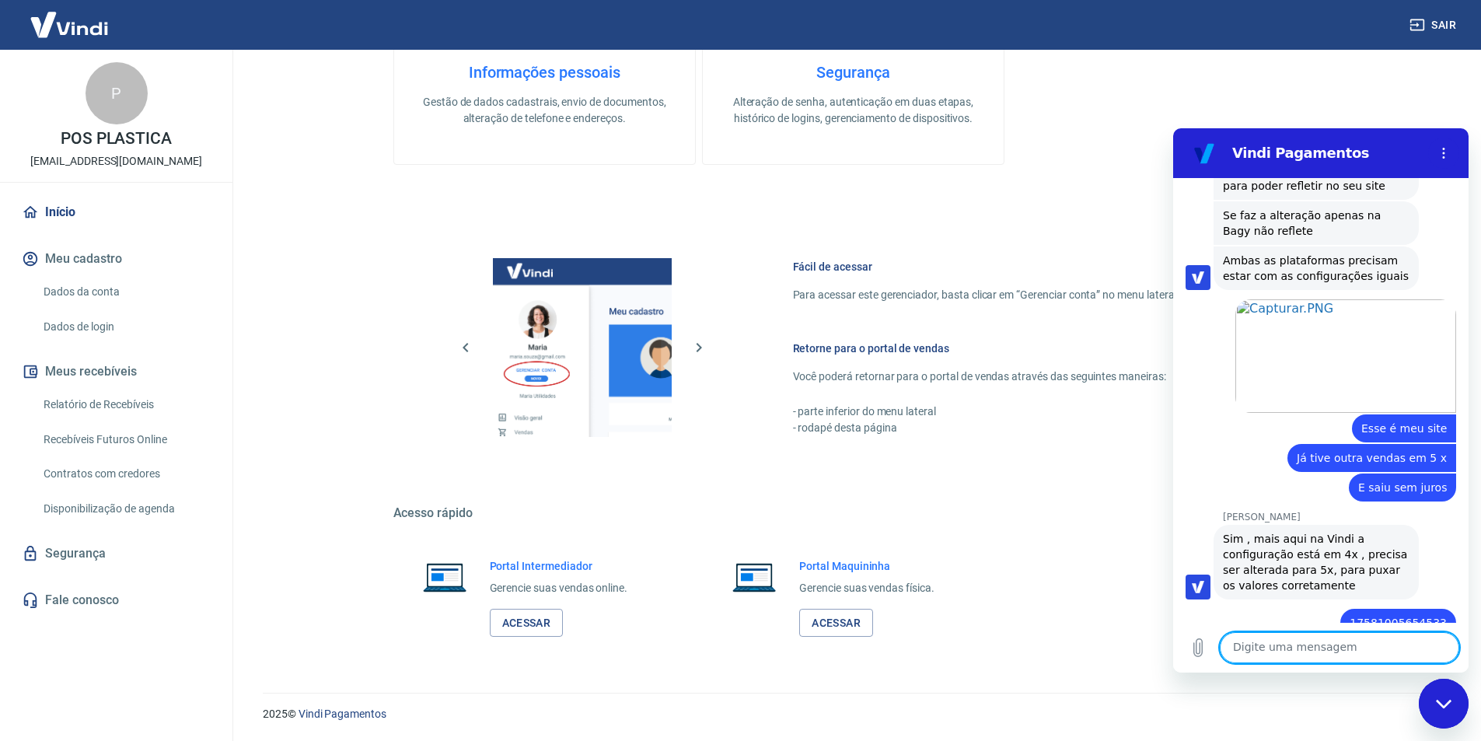
scroll to position [8237, 0]
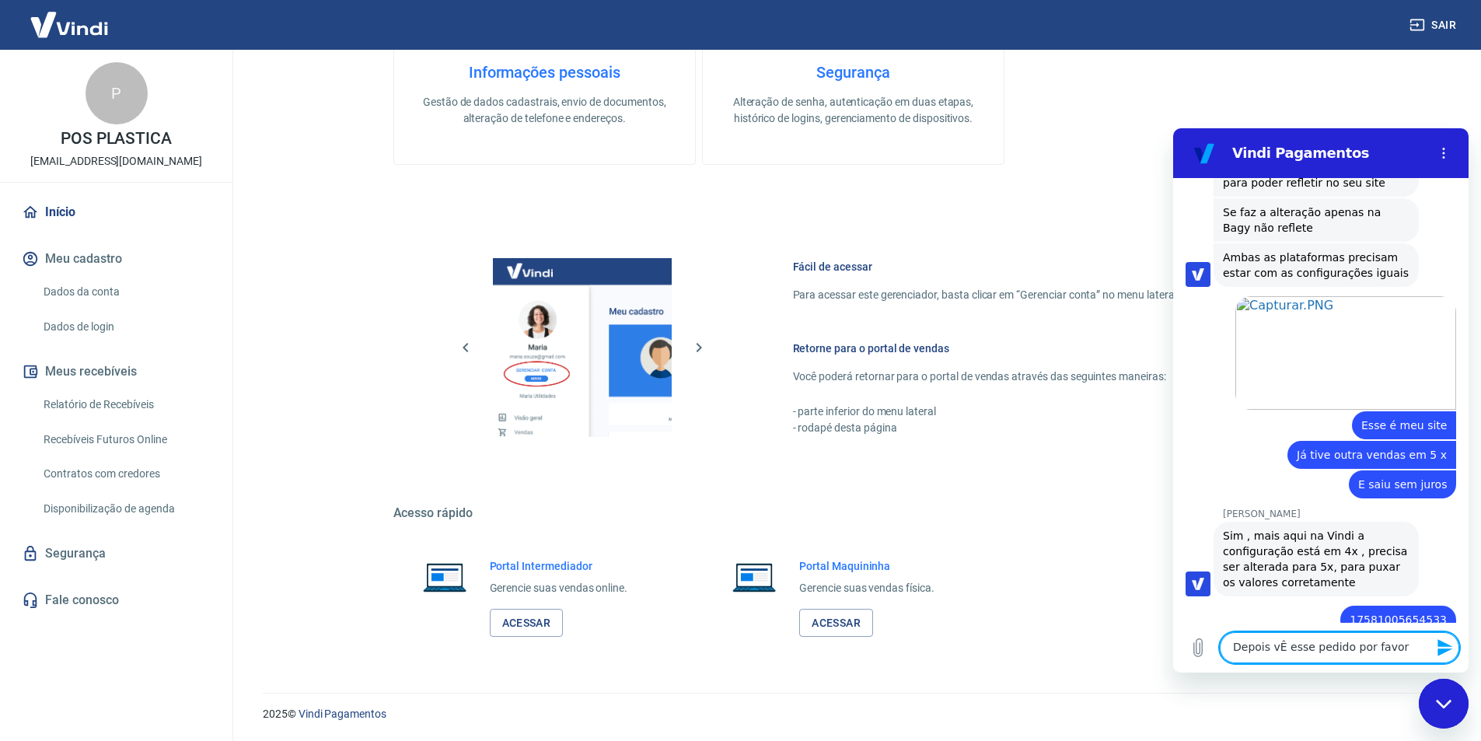
type textarea "Depois vÊ esse pedido por favor"
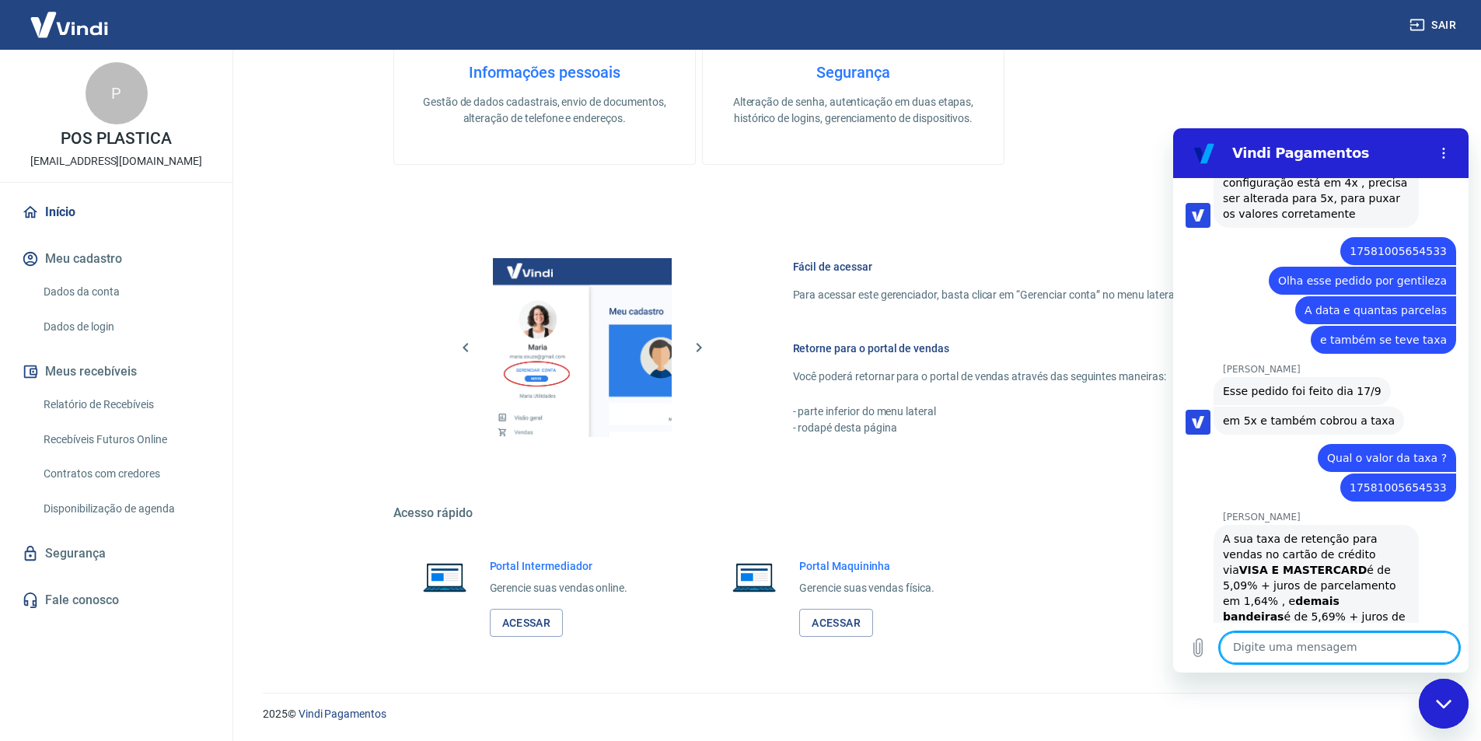
scroll to position [8604, 0]
paste textarea "17581005654533"
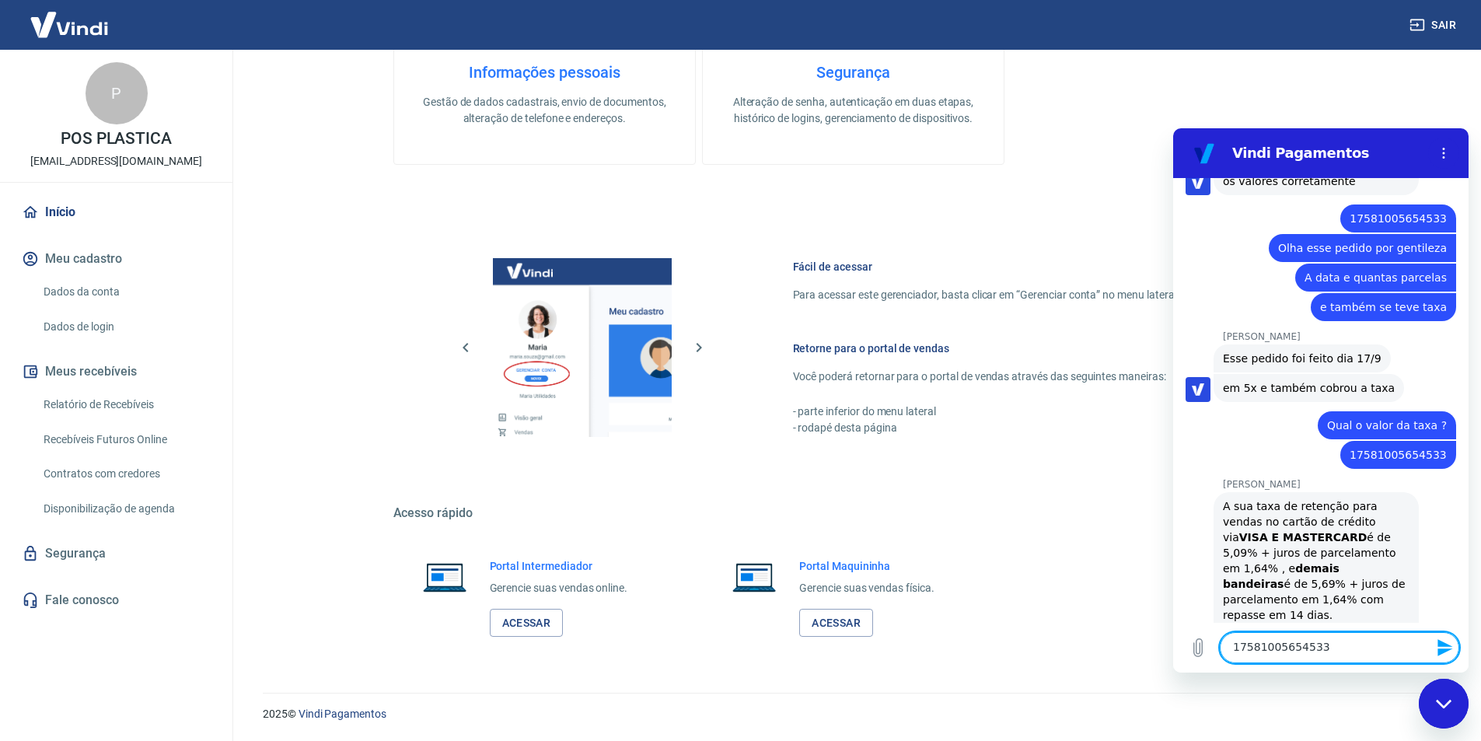
scroll to position [8641, 0]
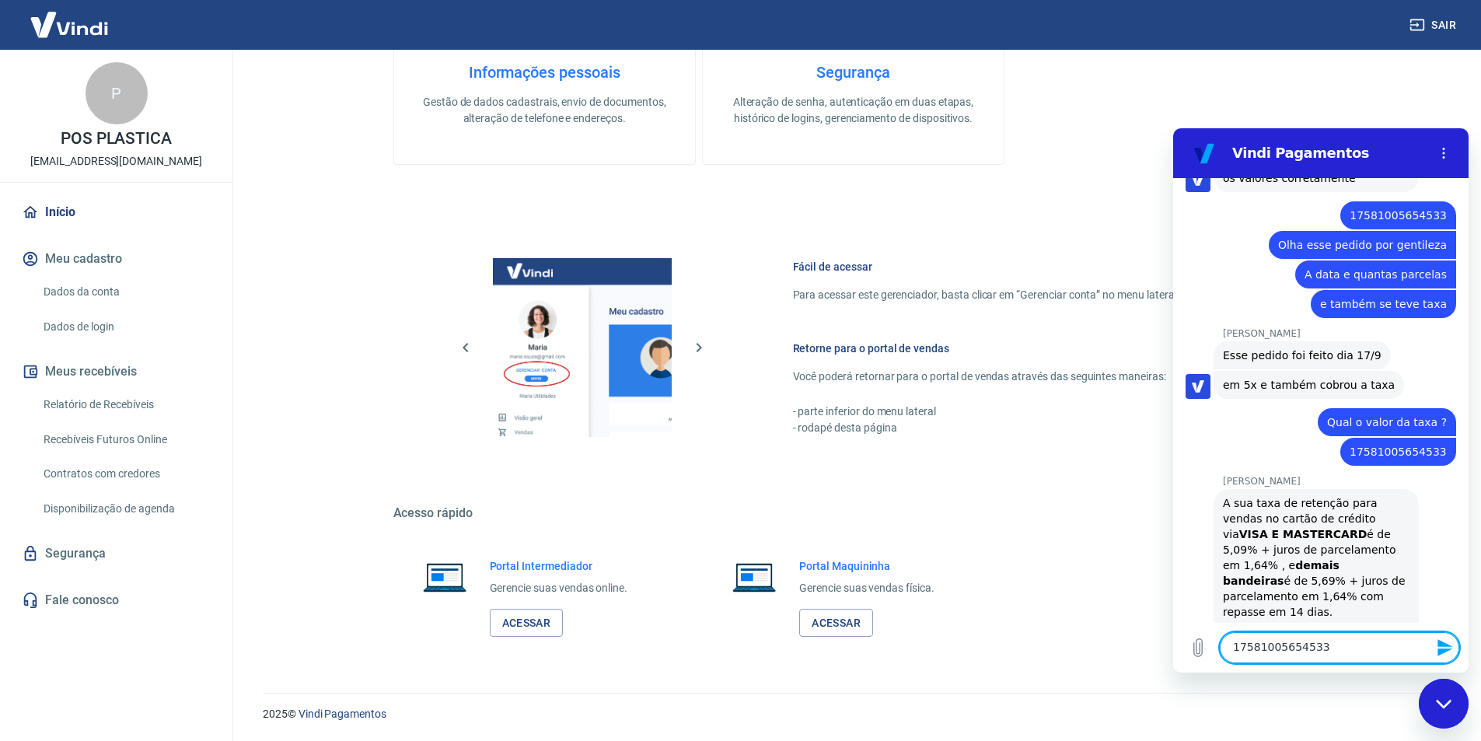
type textarea "17581005654533"
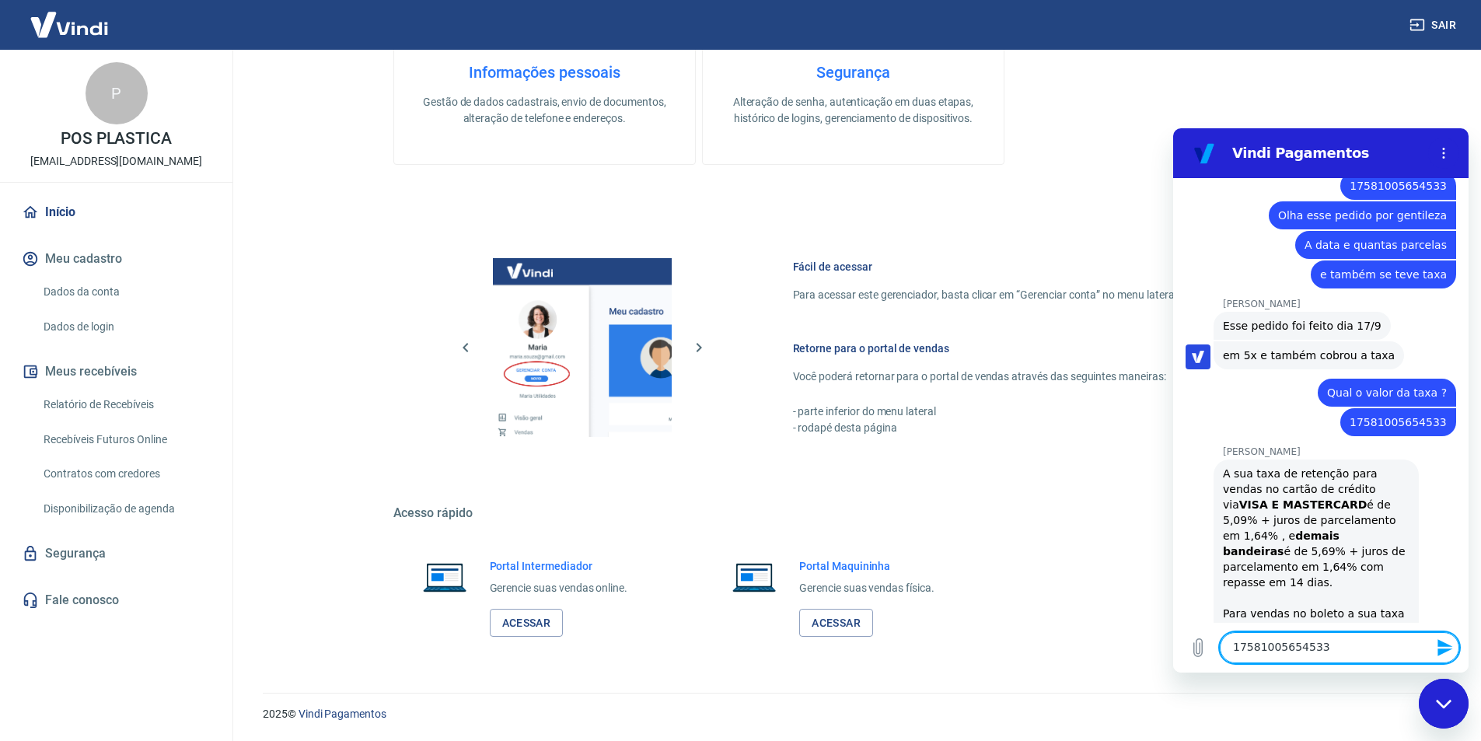
click at [1328, 650] on textarea "17581005654533" at bounding box center [1339, 647] width 239 height 31
click at [1328, 649] on textarea "17581005654533" at bounding box center [1339, 647] width 239 height 31
paste textarea "17574200322064"
type textarea "17574200322064"
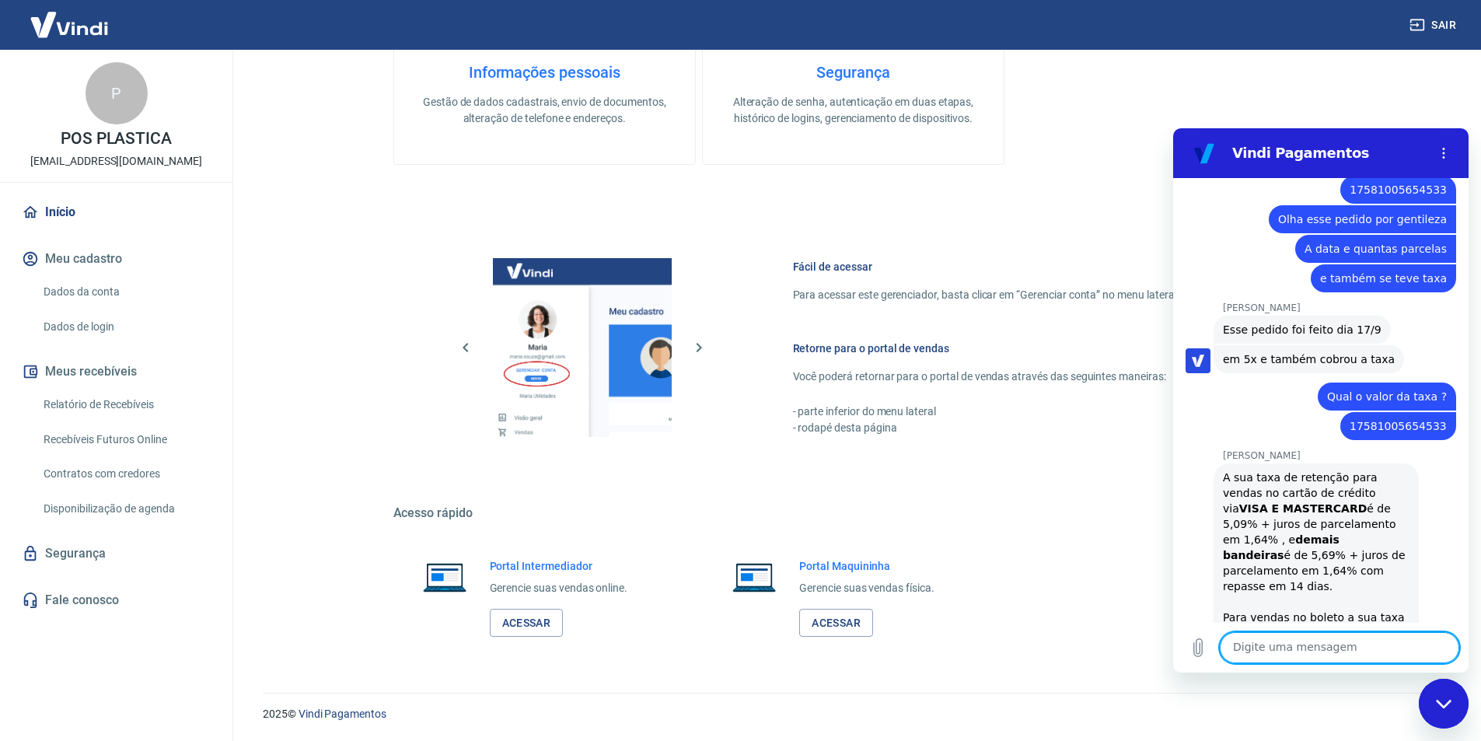
scroll to position [8708, 0]
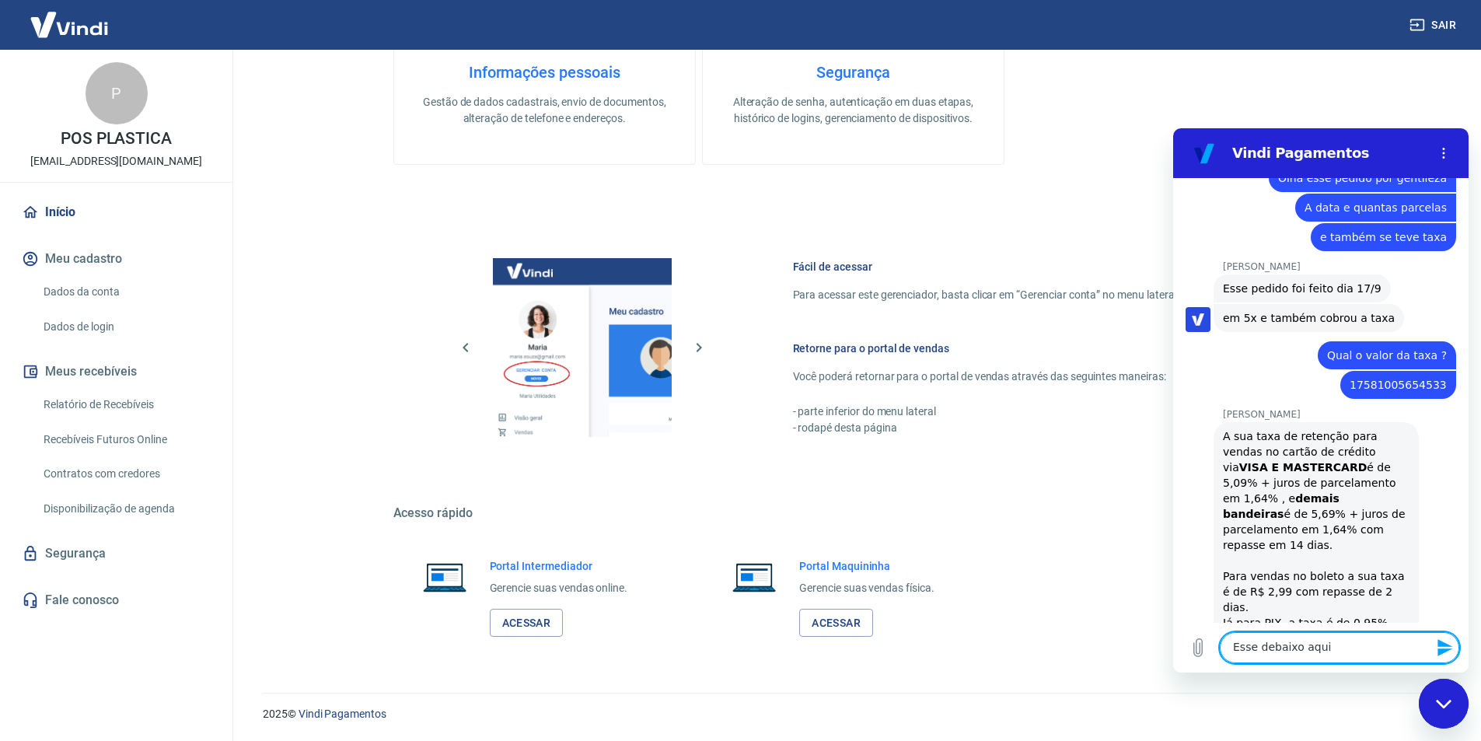
type textarea "Esse debaixo aqui"
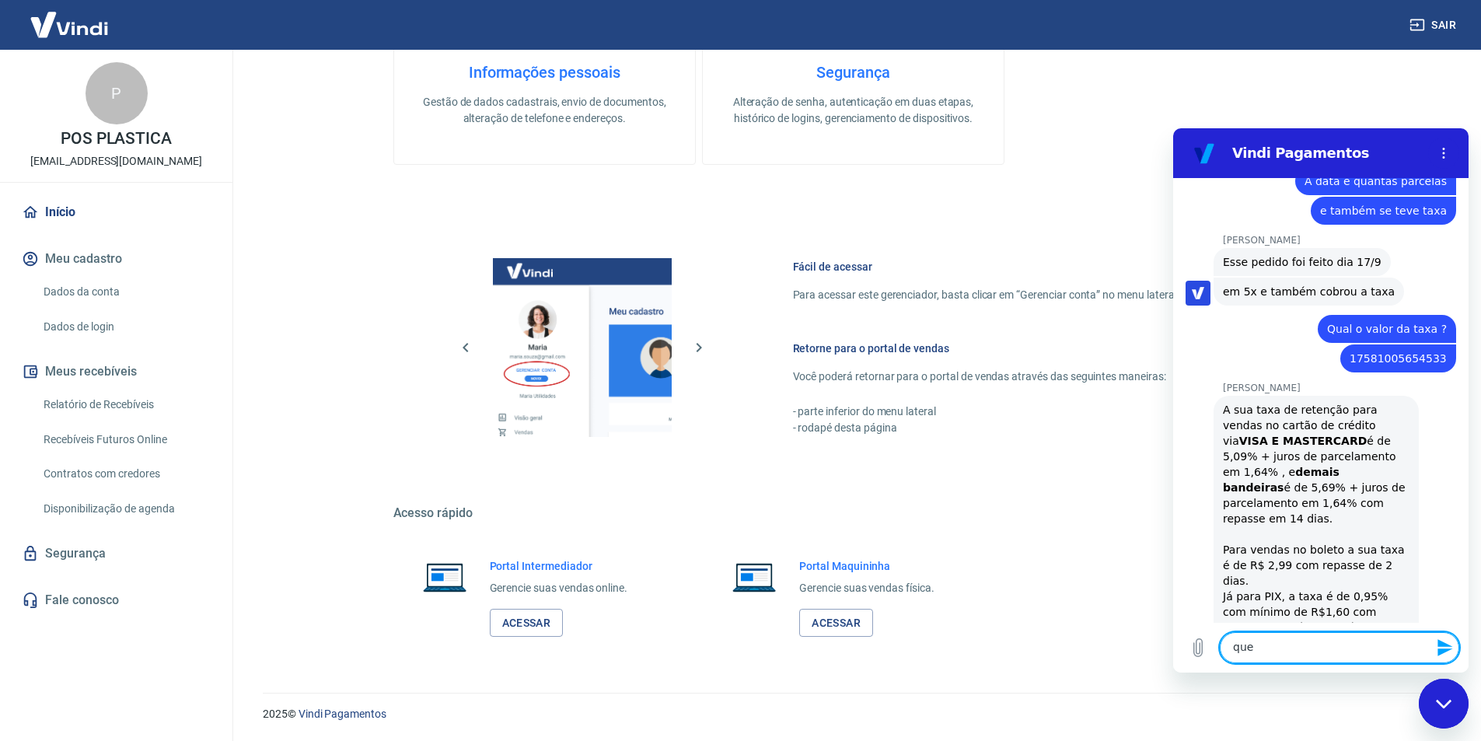
scroll to position [8738, 0]
type textarea "que mandei agora"
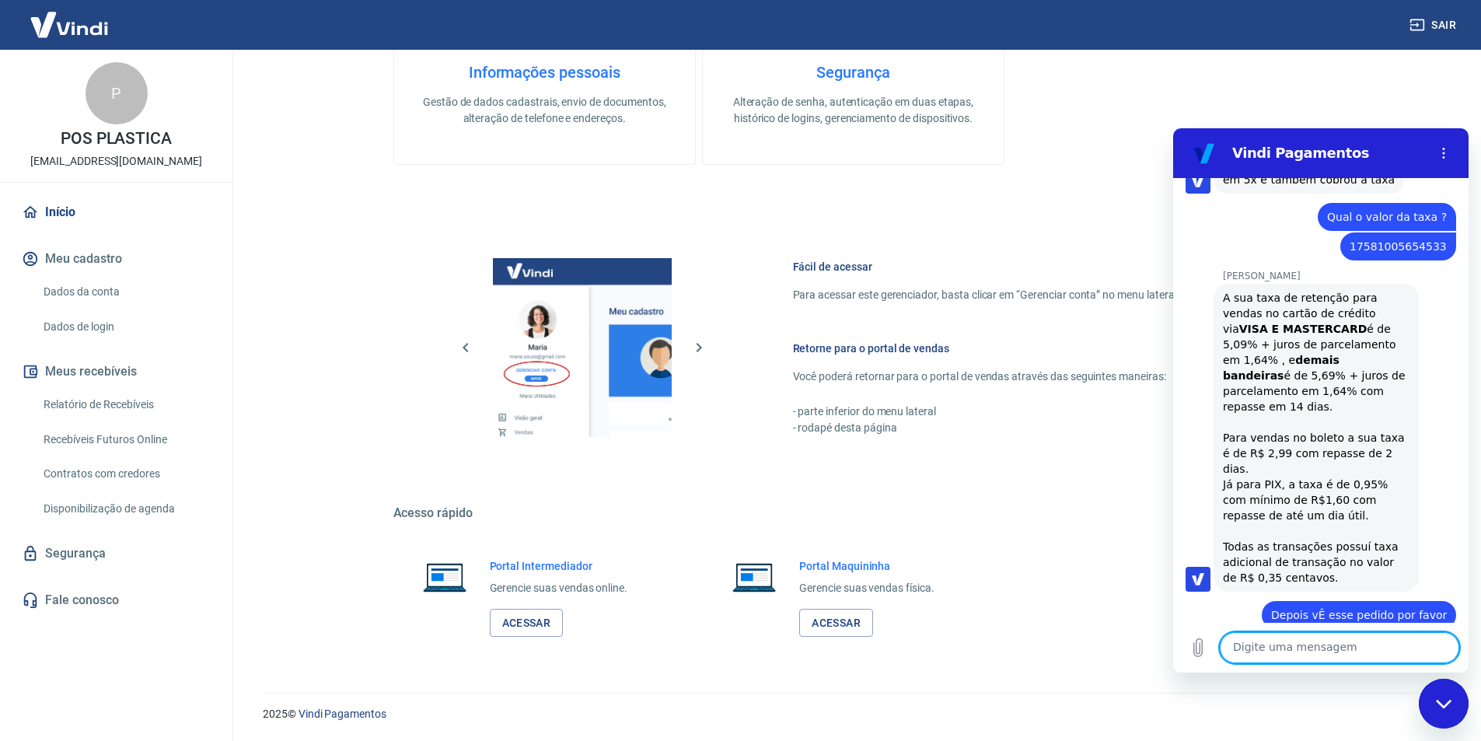
scroll to position [8850, 0]
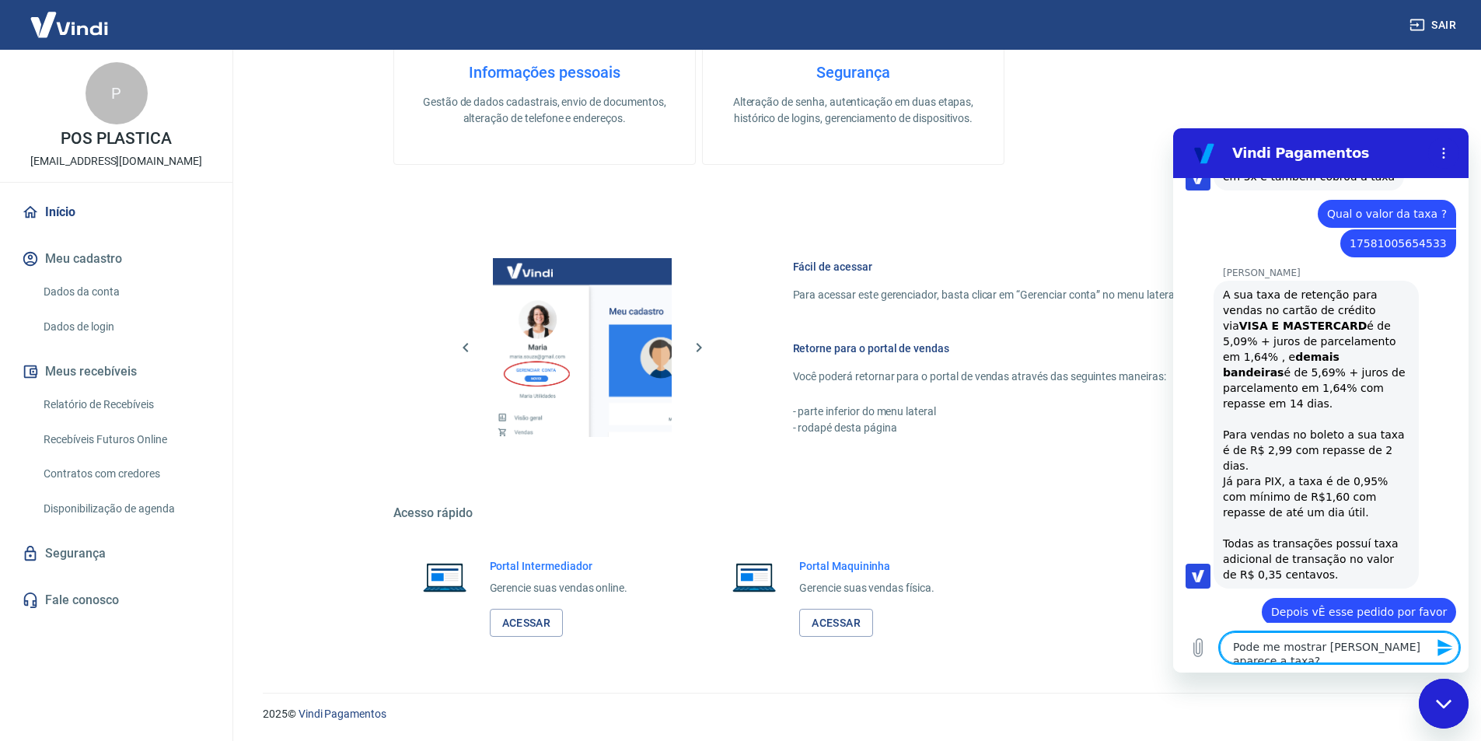
click at [1332, 644] on textarea "Pode me mostrar [PERSON_NAME] aparece a taxa?" at bounding box center [1339, 647] width 239 height 31
type textarea "Pode me mostrar aonde aparece a taxa?"
click at [1444, 655] on icon "Enviar mensagem" at bounding box center [1445, 647] width 19 height 19
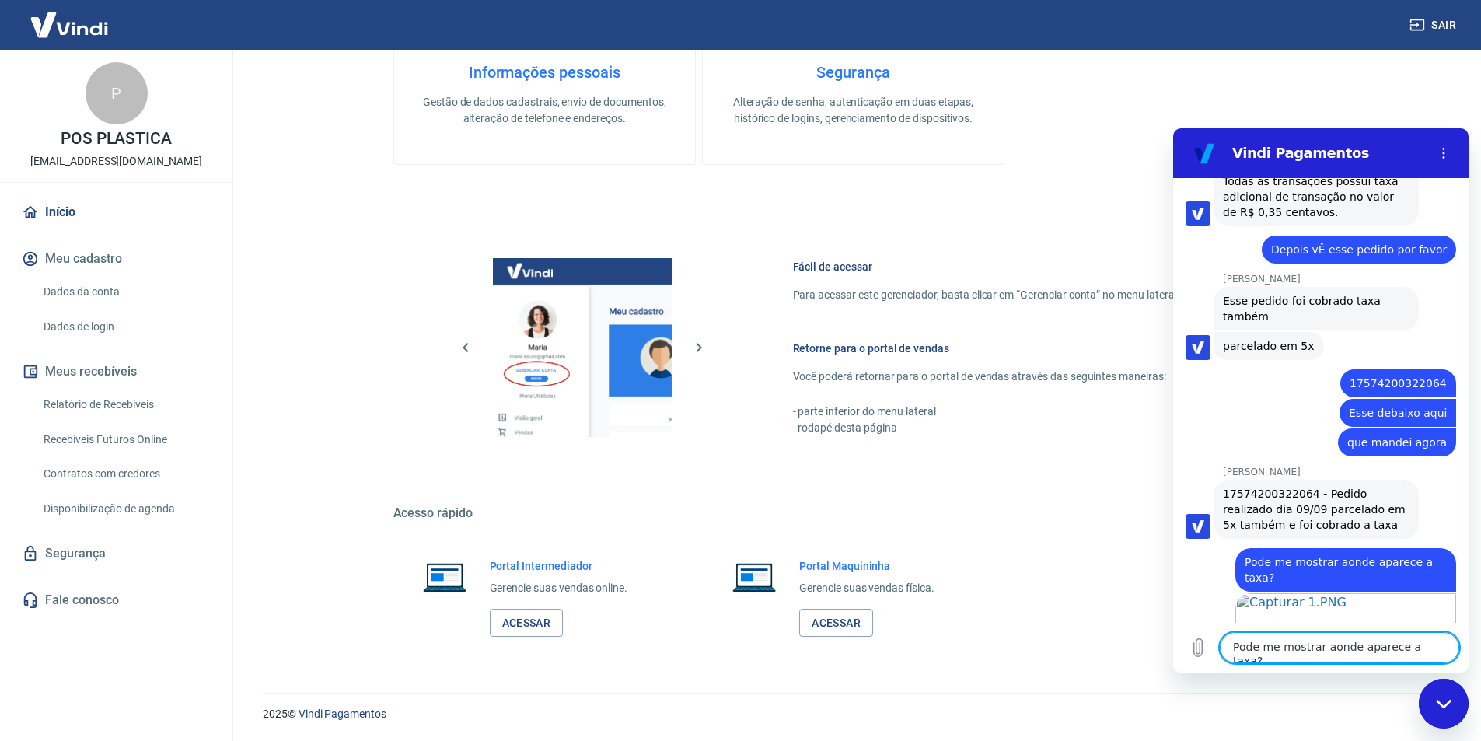
scroll to position [9215, 0]
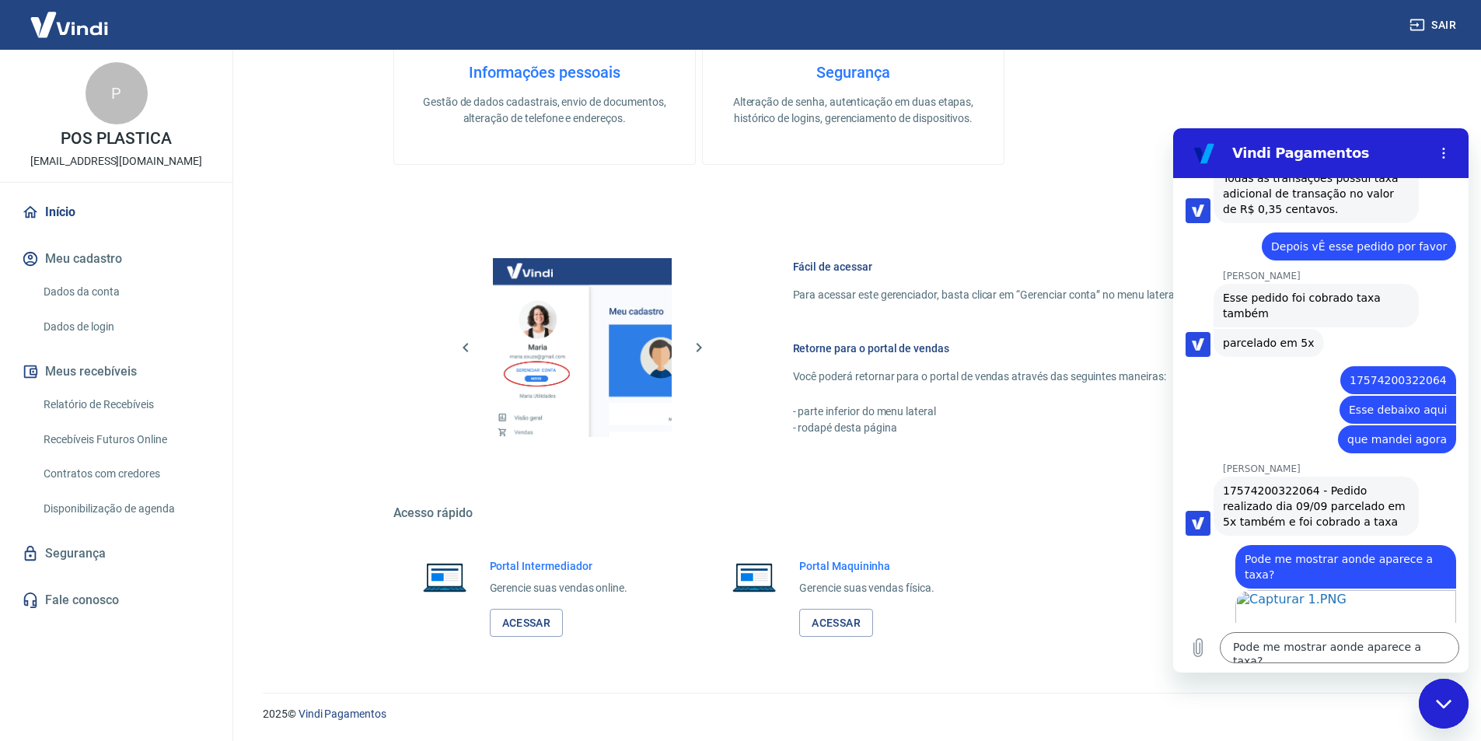
click at [1351, 632] on textarea "Pode me mostrar aonde aparece a taxa?" at bounding box center [1339, 647] width 239 height 31
type textarea "Mas essa taxa é do que vamos ter que pagar a vcs"
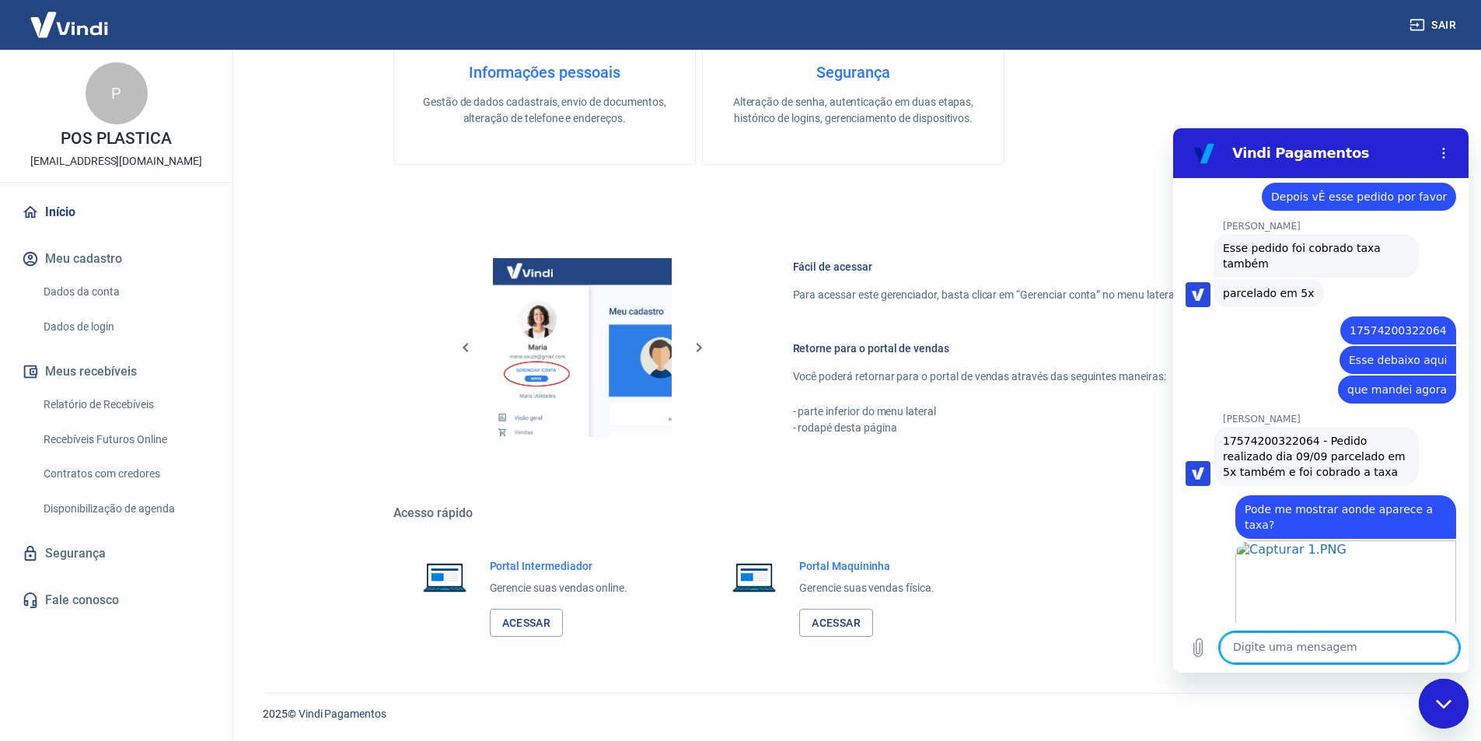
scroll to position [9268, 0]
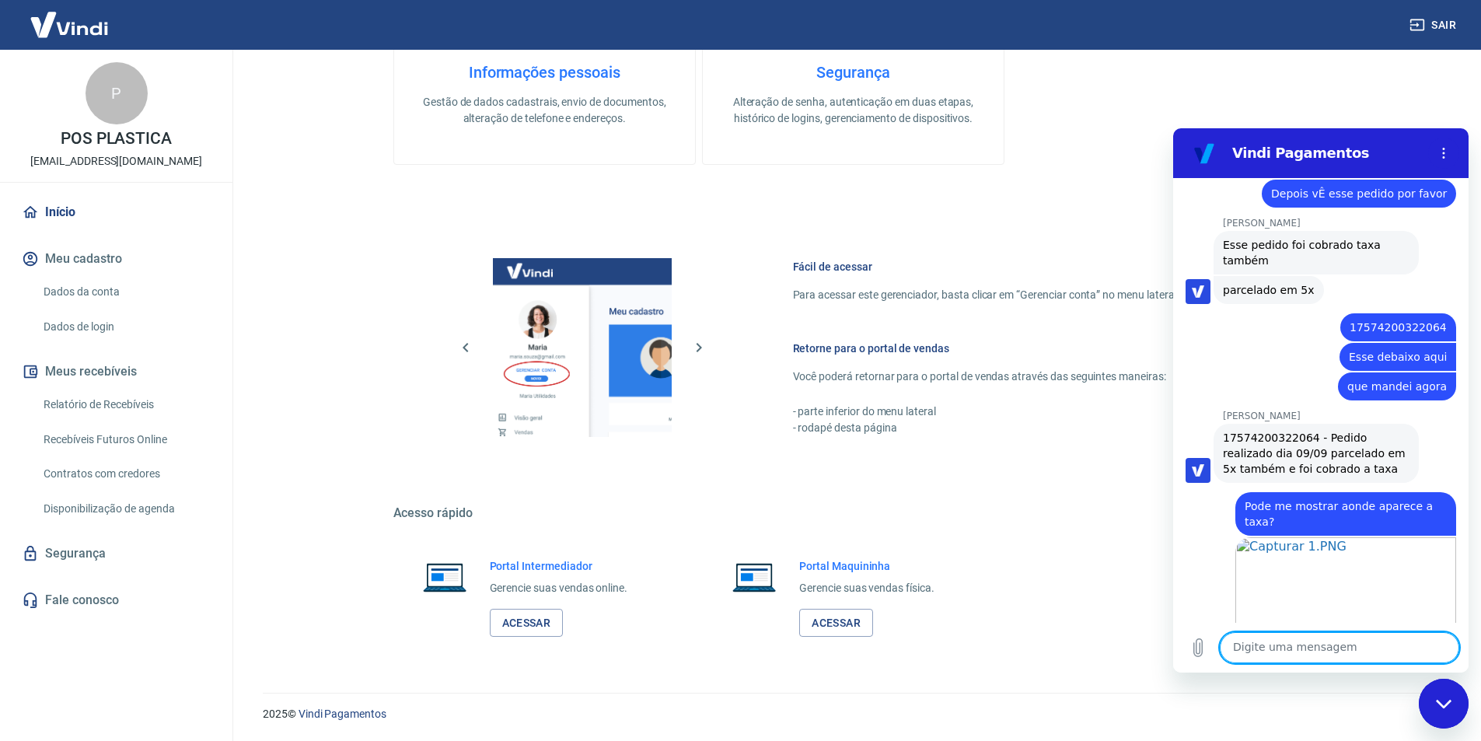
click at [1268, 674] on link "Abrir em [GEOGRAPHIC_DATA]" at bounding box center [1315, 730] width 205 height 113
click at [1321, 651] on textarea at bounding box center [1339, 647] width 239 height 31
type textarea "O valor total da compra dela dos meus produtos foi R$428,18"
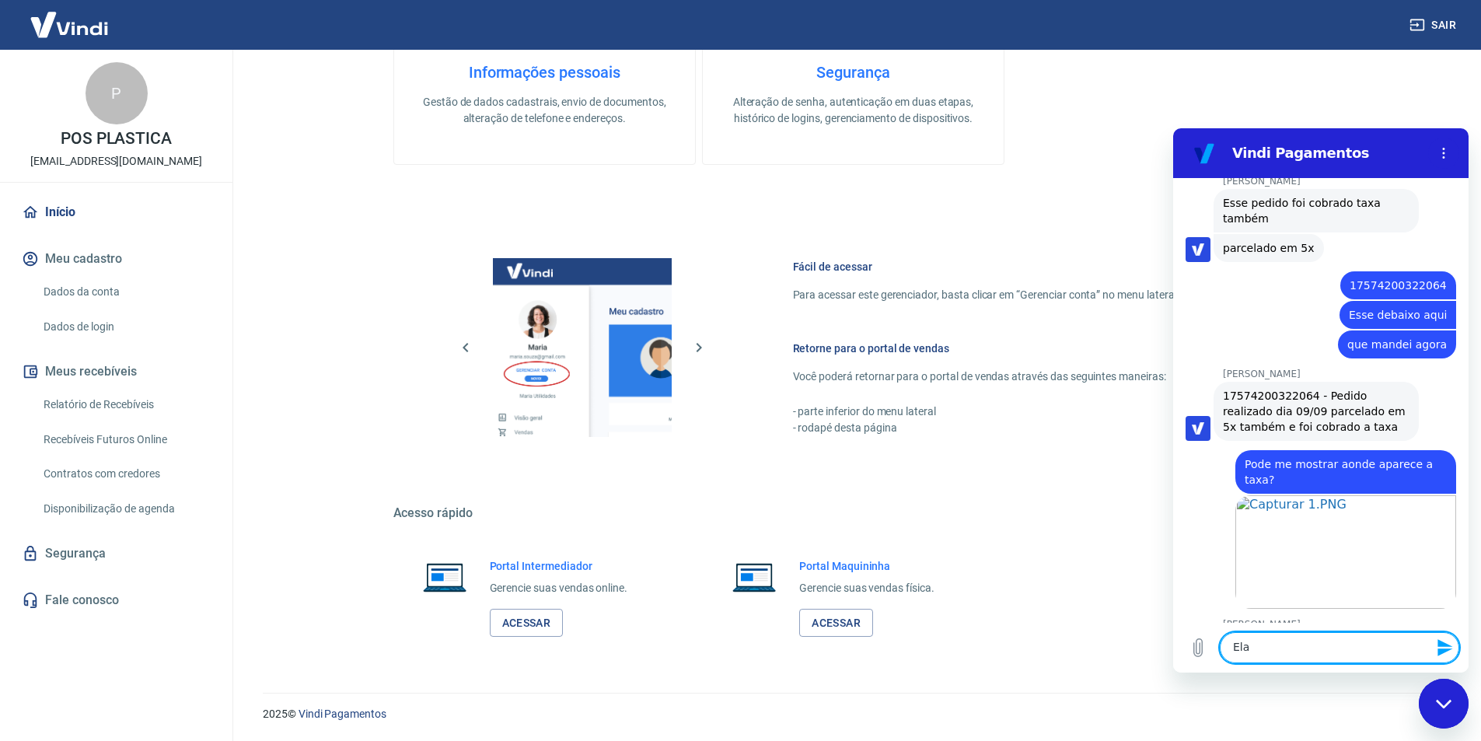
scroll to position [9313, 0]
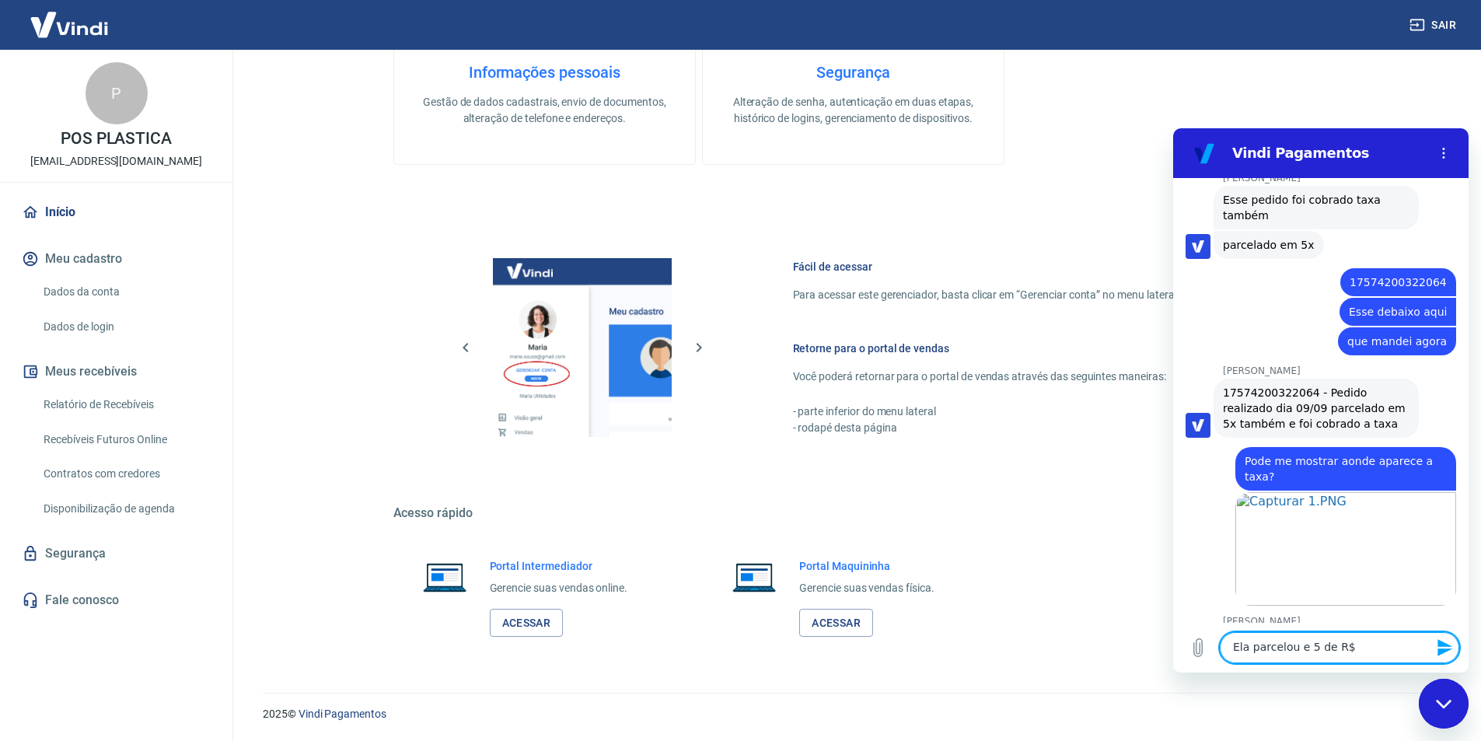
click at [1337, 629] on link "Abrir em [GEOGRAPHIC_DATA]" at bounding box center [1315, 685] width 205 height 113
click at [1374, 636] on textarea "Ela parcelou e 5 de R$" at bounding box center [1339, 647] width 239 height 31
type textarea "Ela parcelou e 5 de R$85,64"
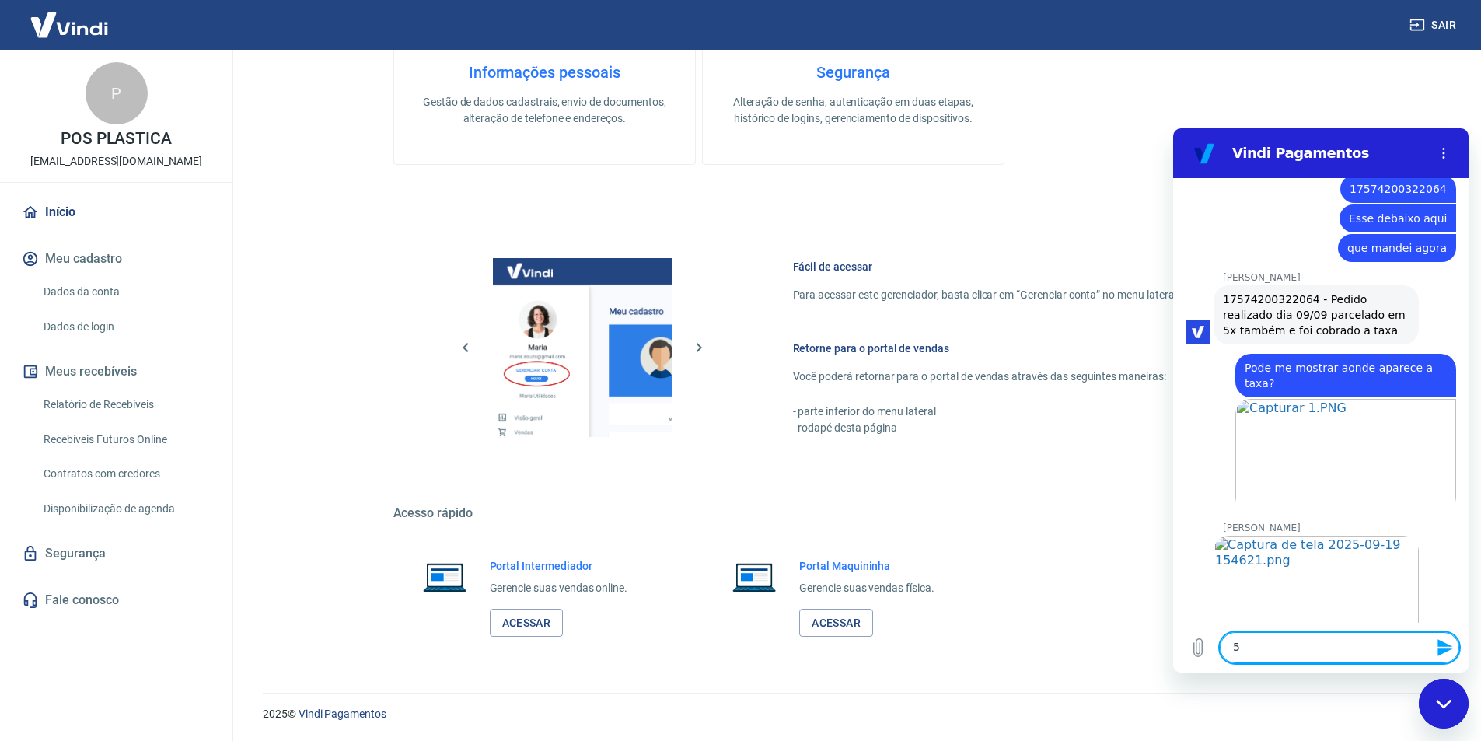
scroll to position [9409, 0]
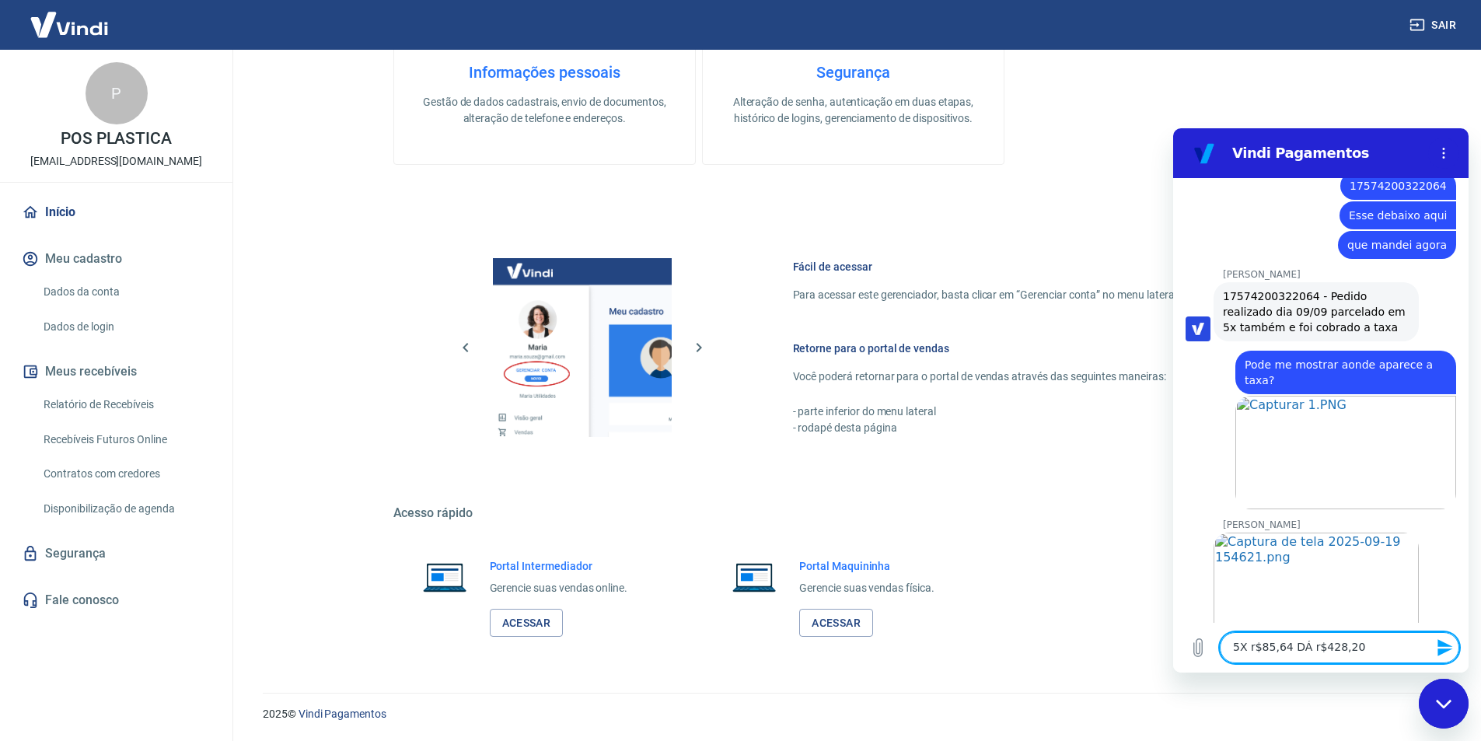
click at [1307, 648] on textarea "5X r$85,64 DÁ r$428,20" at bounding box center [1339, 647] width 239 height 31
click at [1256, 650] on textarea "5X r$85,64 DÁ R$428,20" at bounding box center [1339, 647] width 239 height 31
click at [1255, 650] on textarea "5X r$85,64 DÁ R$428,20" at bounding box center [1339, 647] width 239 height 31
click at [1252, 648] on textarea "5X r$85,64 DÁ R$428,20" at bounding box center [1339, 647] width 239 height 31
click at [1301, 648] on textarea "5X R$85,64 DÁ R$428,20" at bounding box center [1339, 647] width 239 height 31
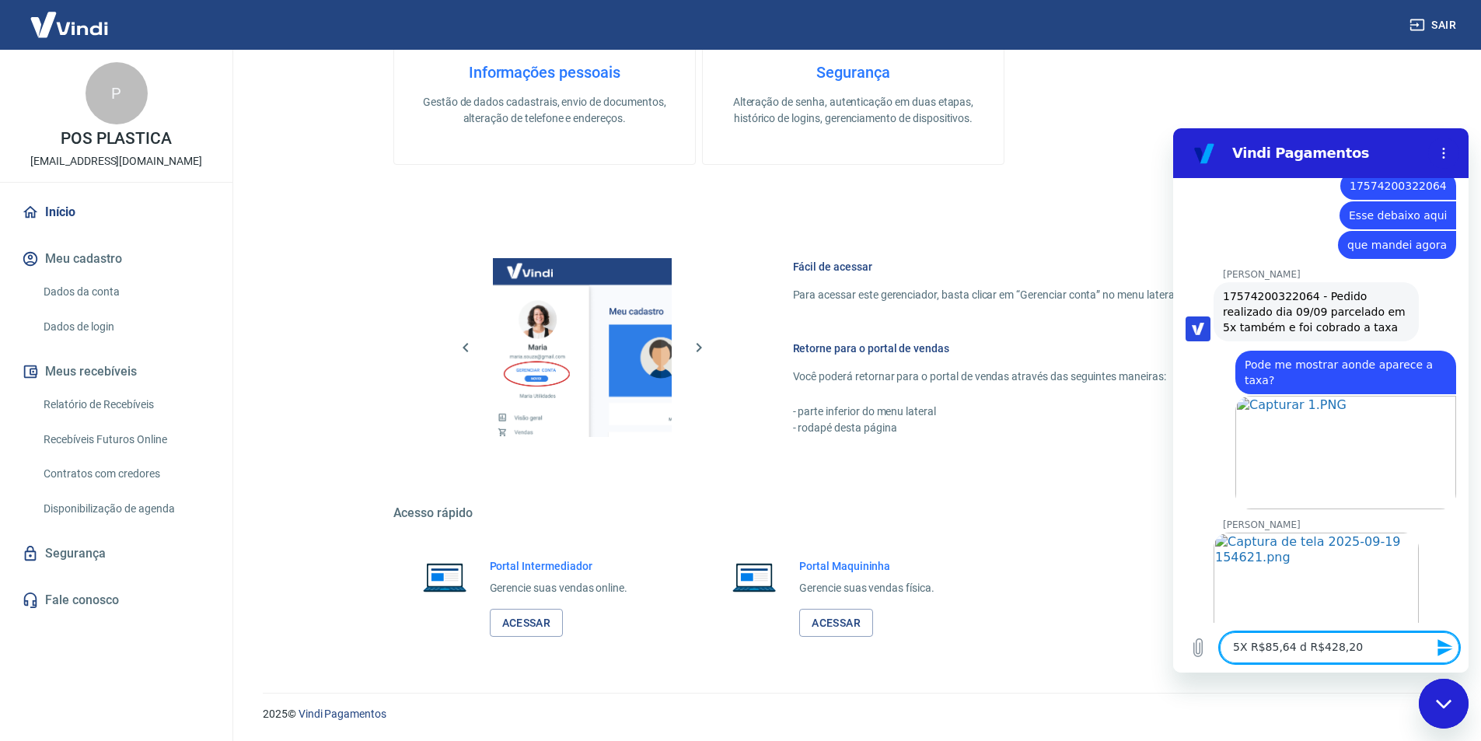
type textarea "5X R$85,64 da R$428,20"
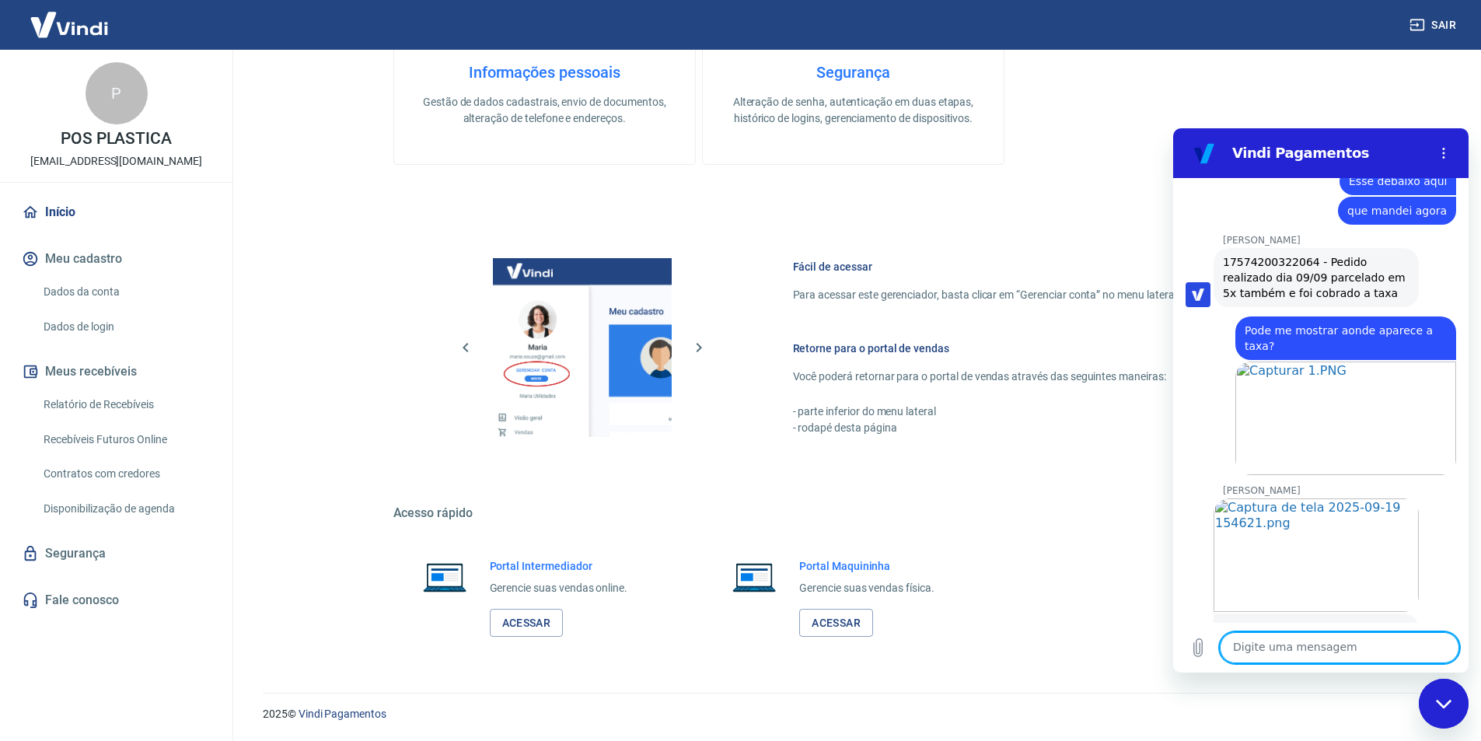
scroll to position [9447, 0]
type textarea "Onde ela pagou juros?"
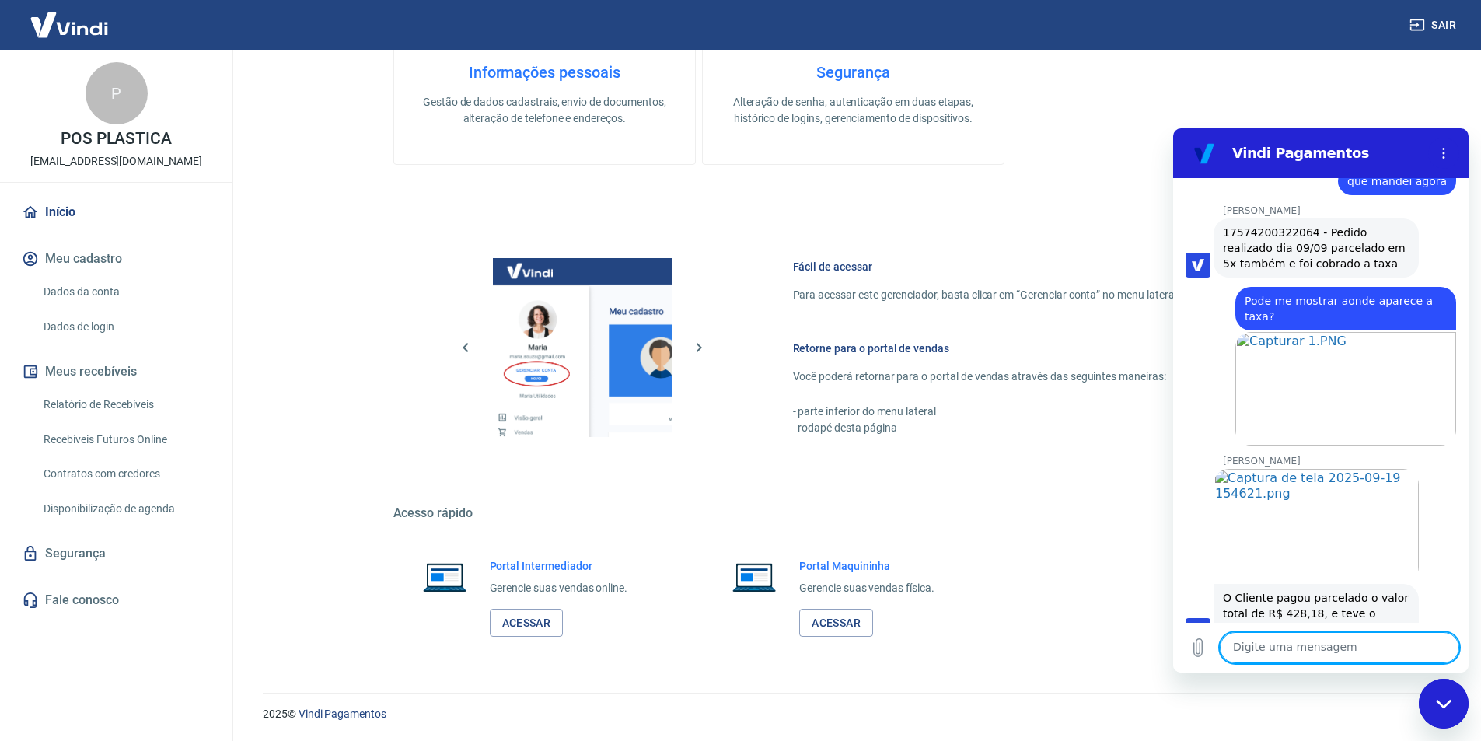
scroll to position [9476, 0]
click at [1262, 641] on textarea at bounding box center [1339, 647] width 239 height 31
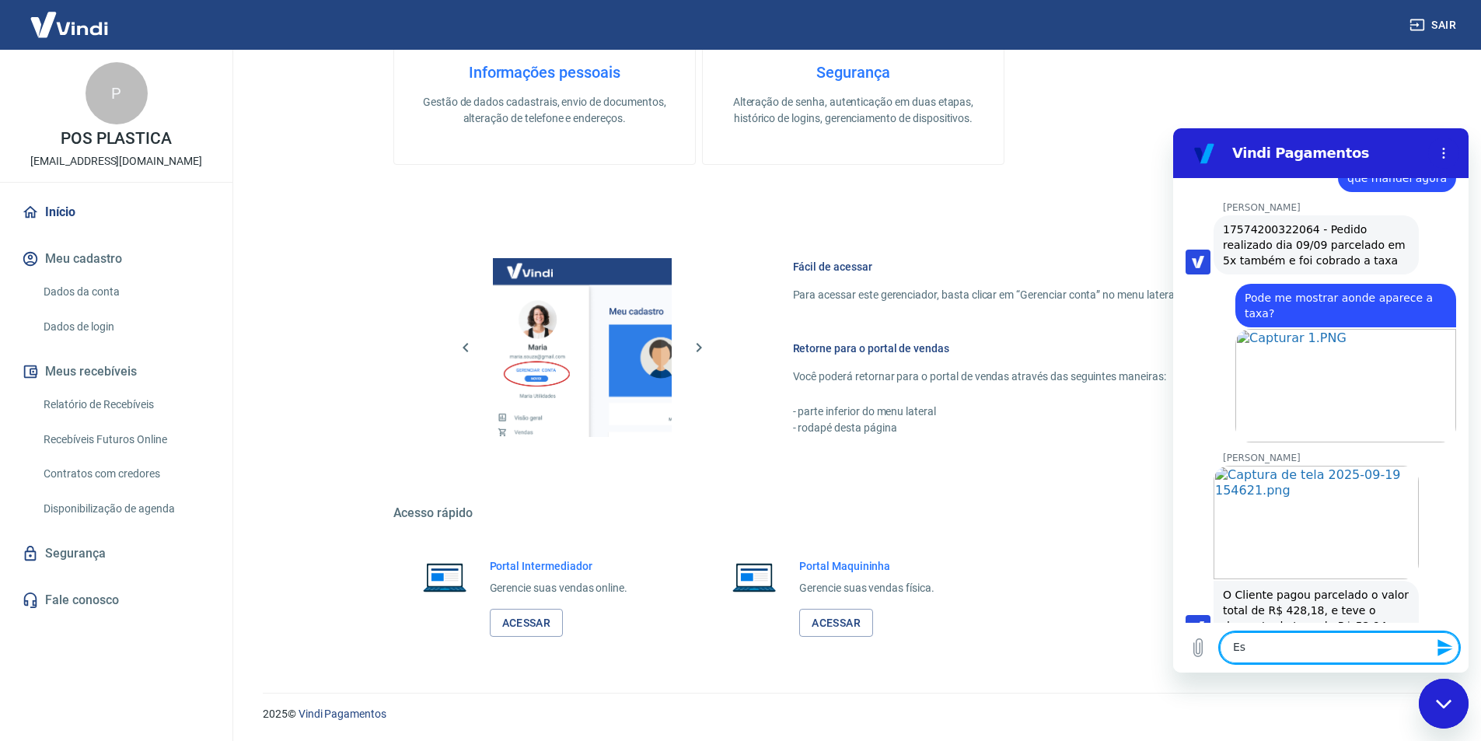
type textarea "E"
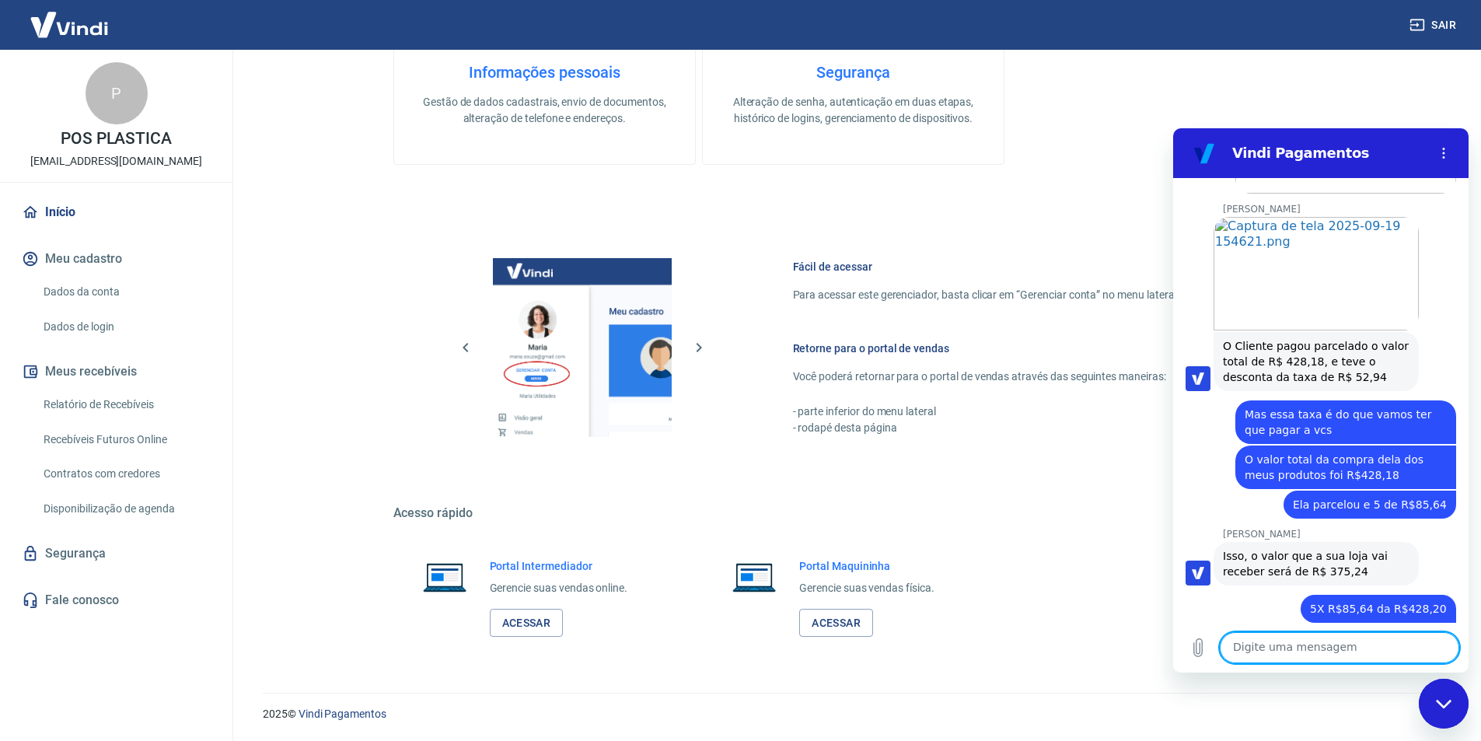
scroll to position [9728, 0]
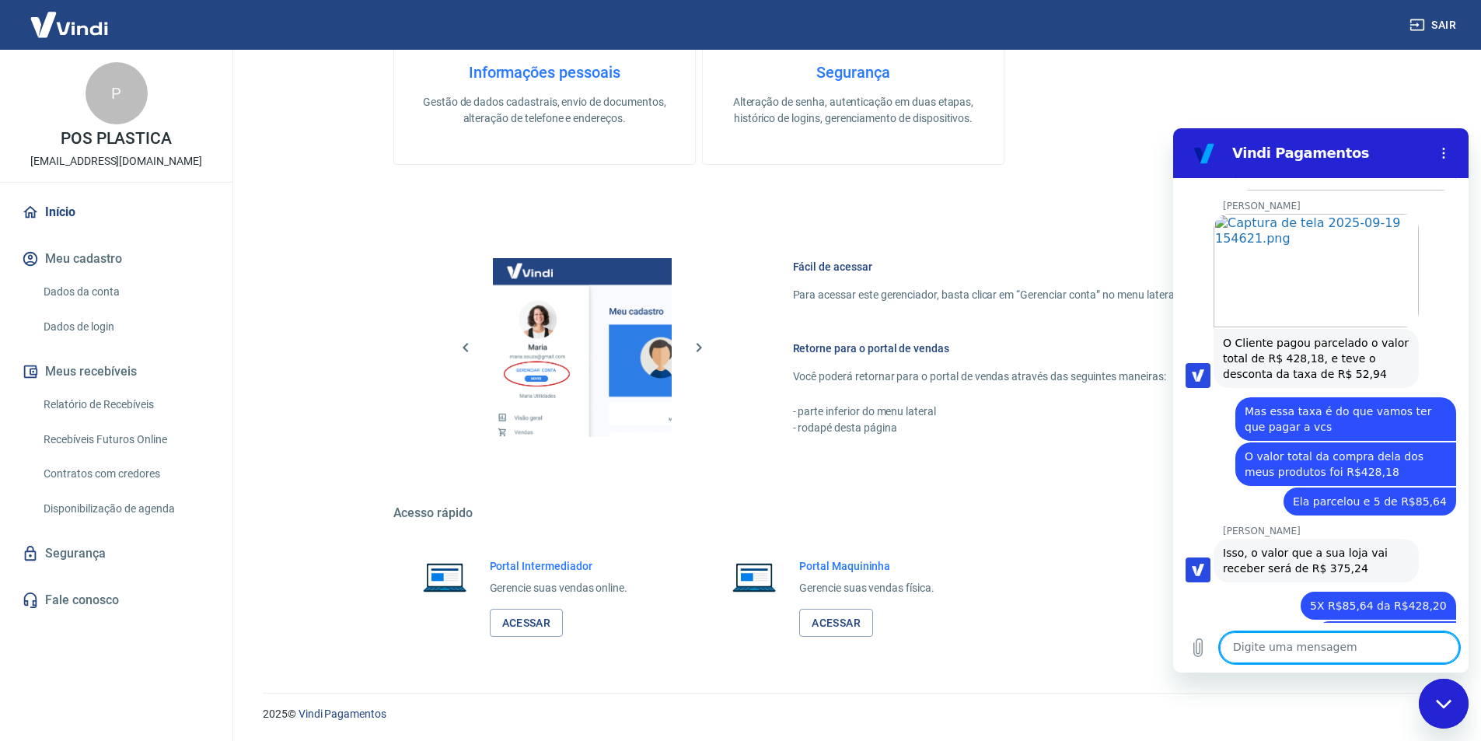
click at [1331, 646] on textarea at bounding box center [1339, 647] width 239 height 31
type textarea "Confira pra mim 5x sem juros"
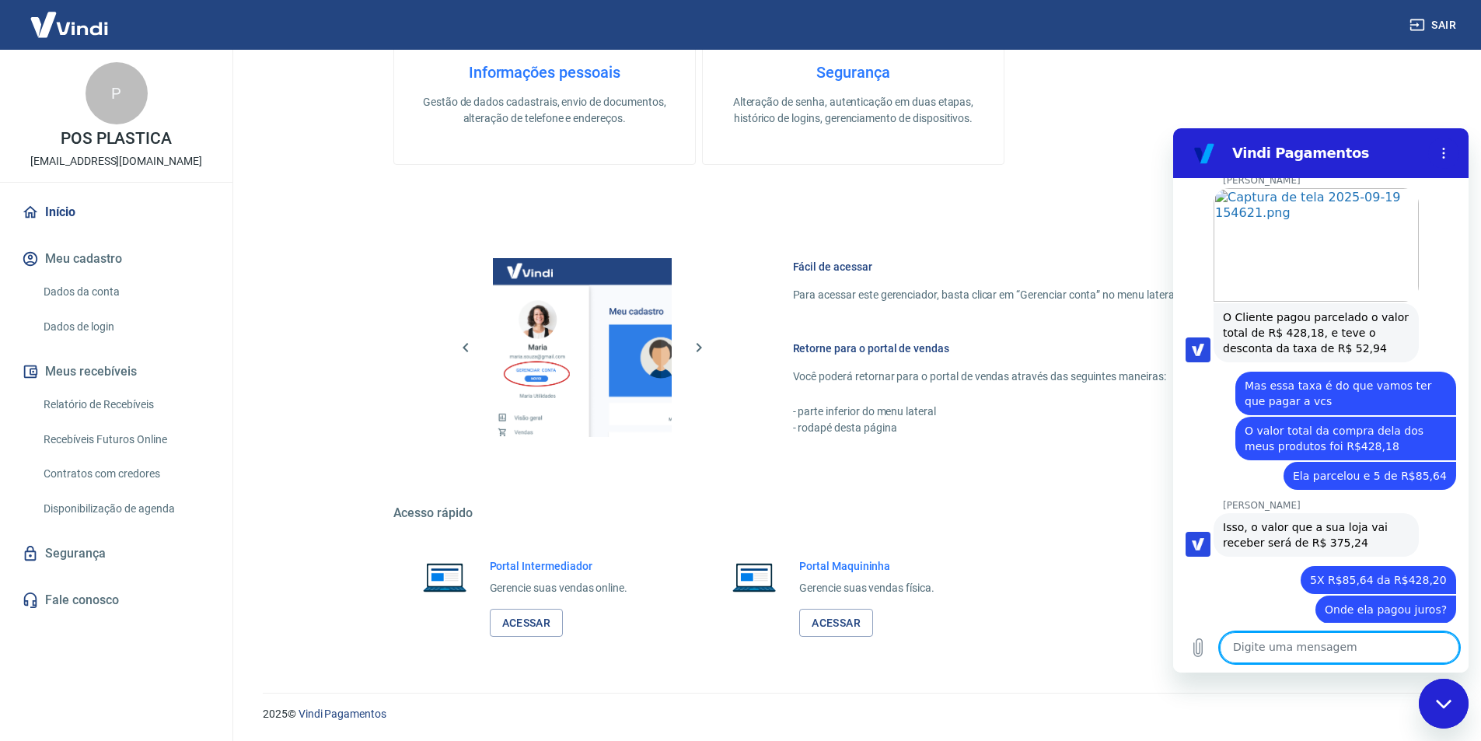
scroll to position [9832, 0]
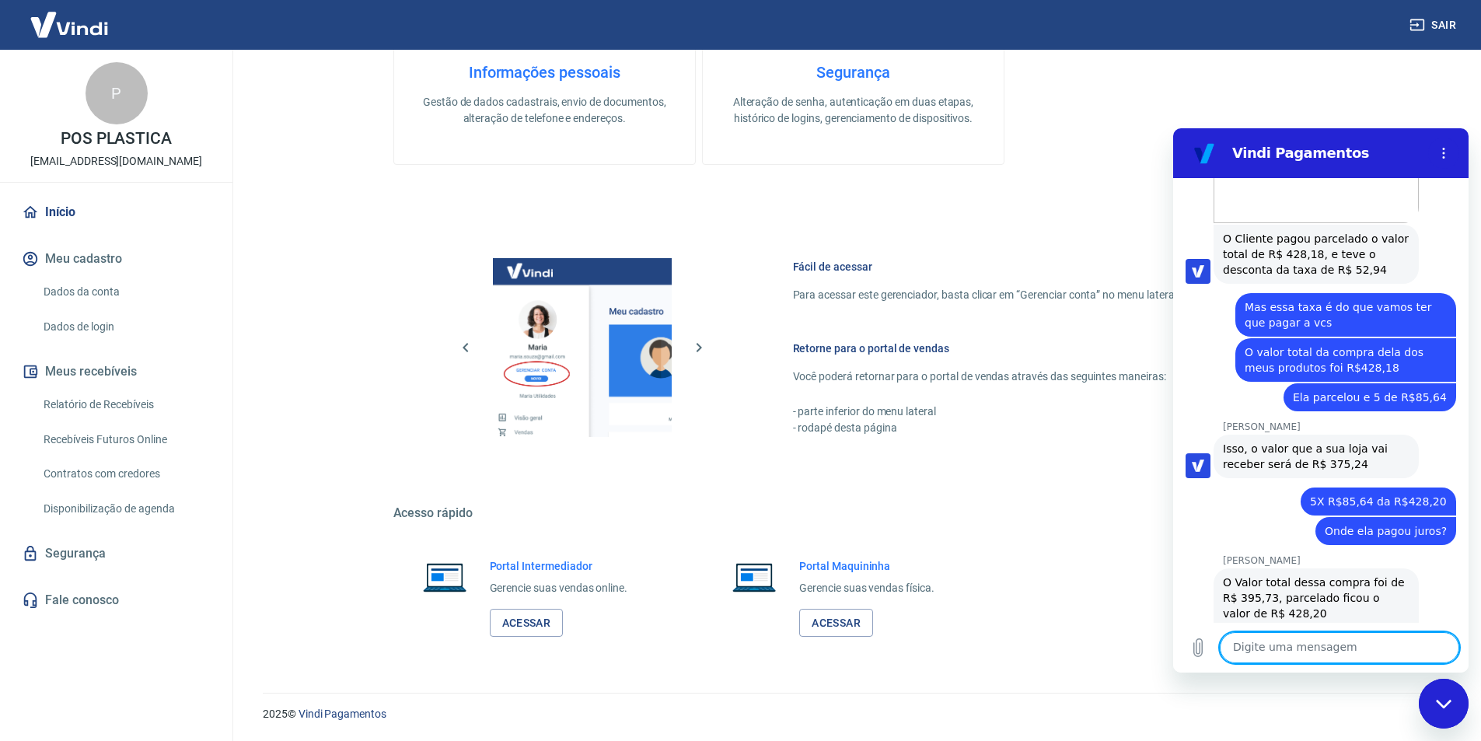
click at [1263, 644] on textarea at bounding box center [1339, 647] width 239 height 31
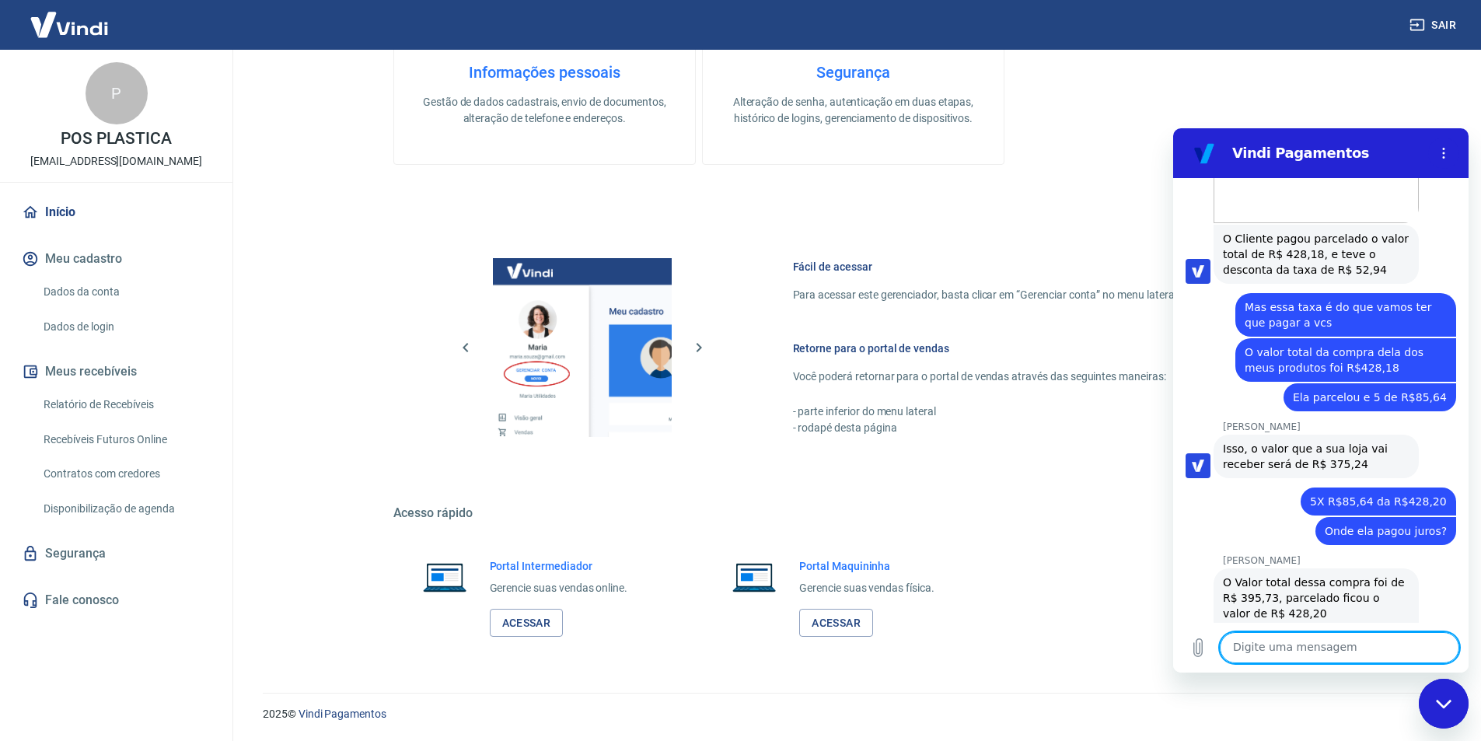
click at [1263, 644] on textarea at bounding box center [1339, 647] width 239 height 31
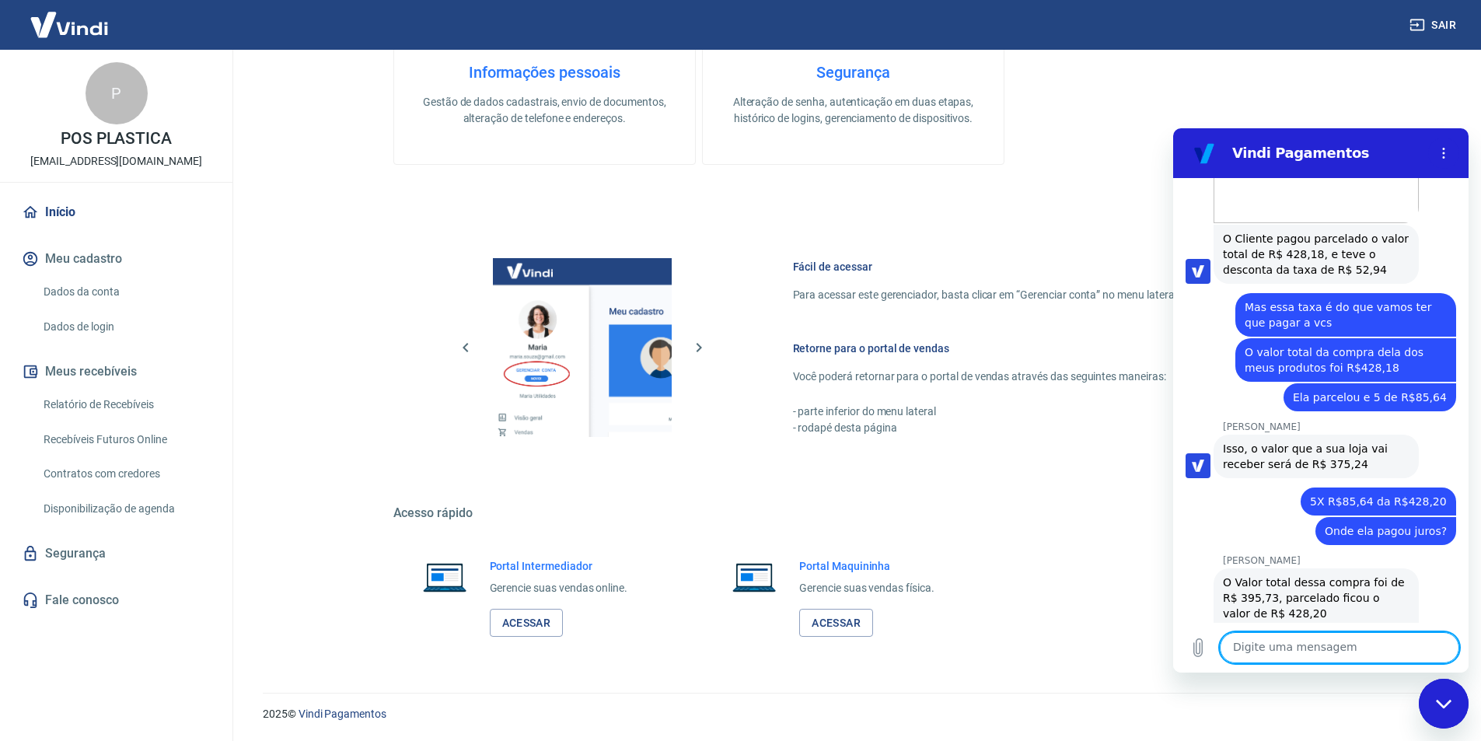
click at [1263, 644] on textarea at bounding box center [1339, 647] width 239 height 31
type textarea "C"
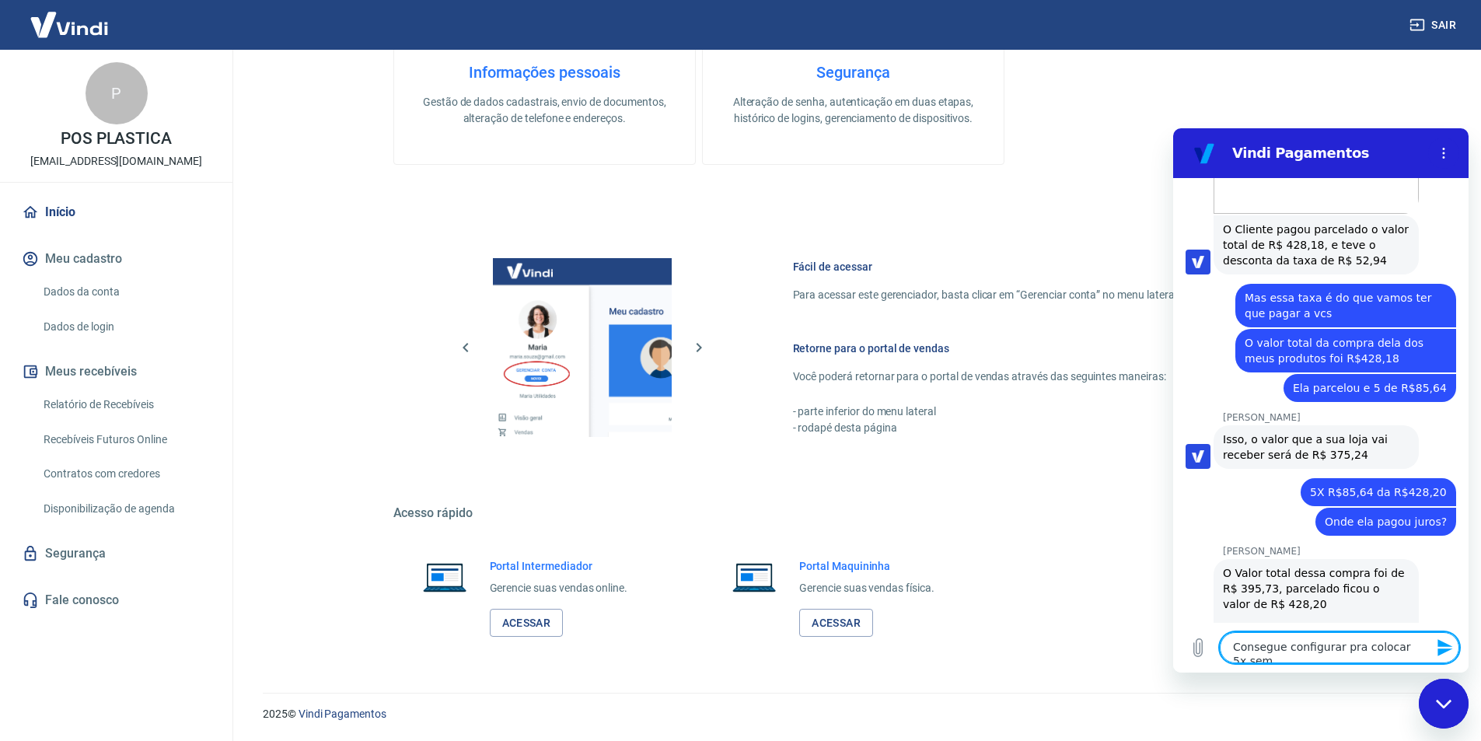
scroll to position [9840, 0]
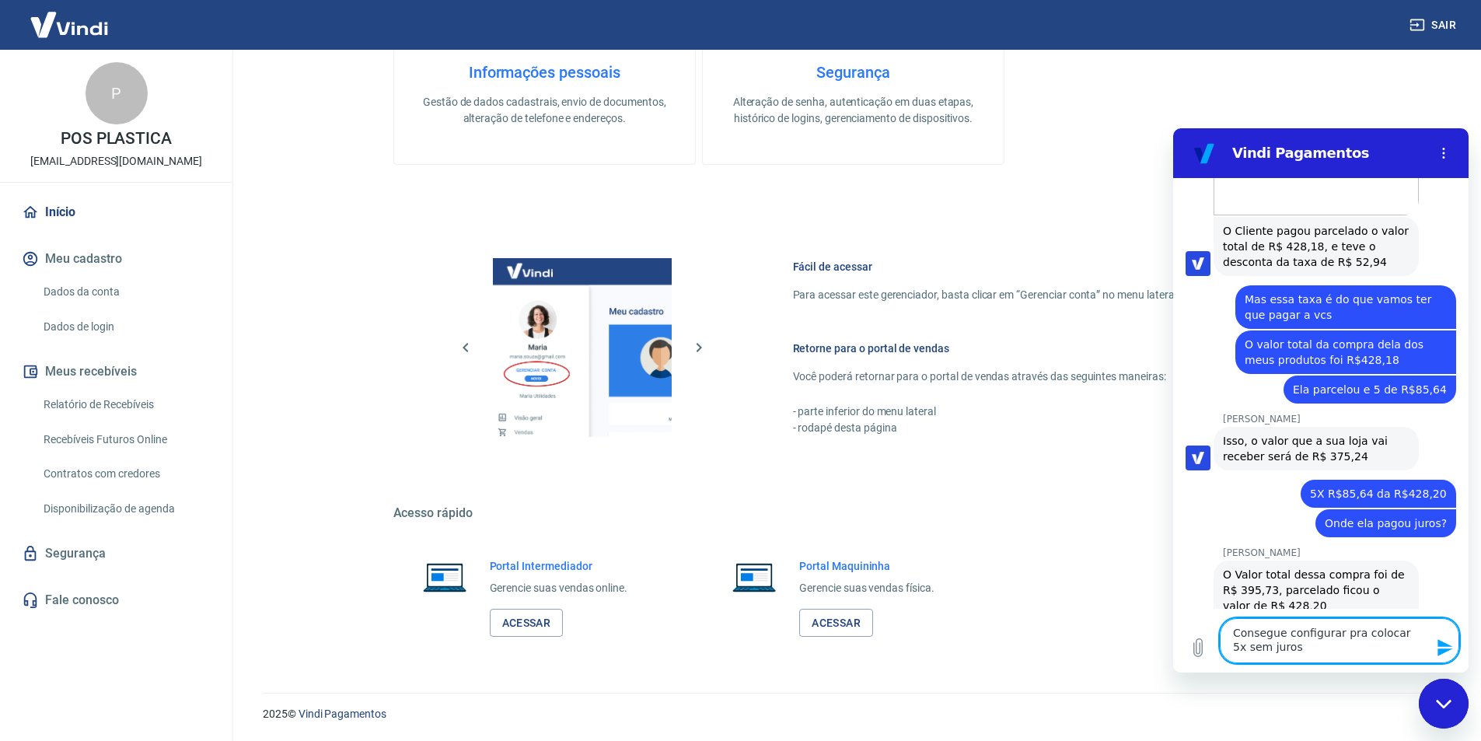
type textarea "Consegue configurar pra colocar 5x sem juros"
type textarea "]"
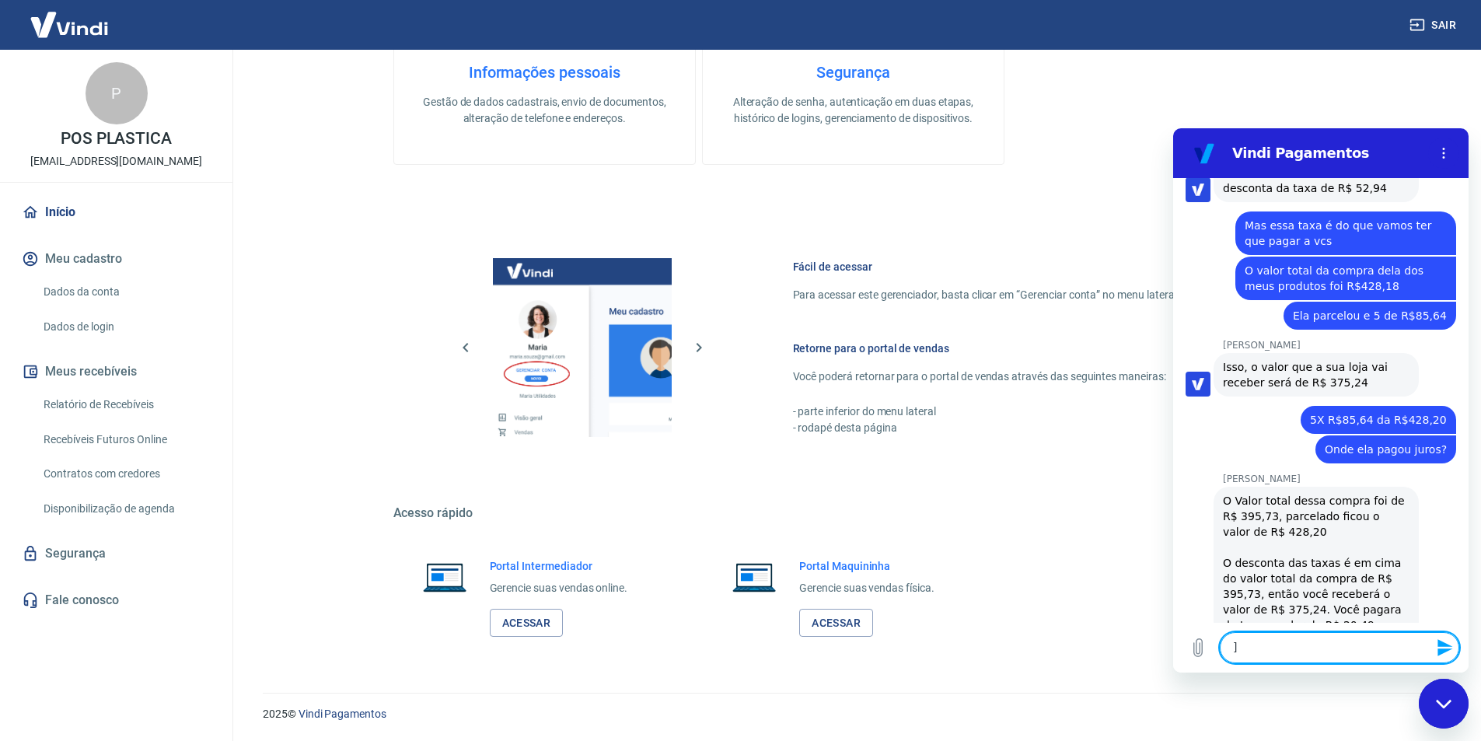
scroll to position [9915, 0]
type textarea "?"
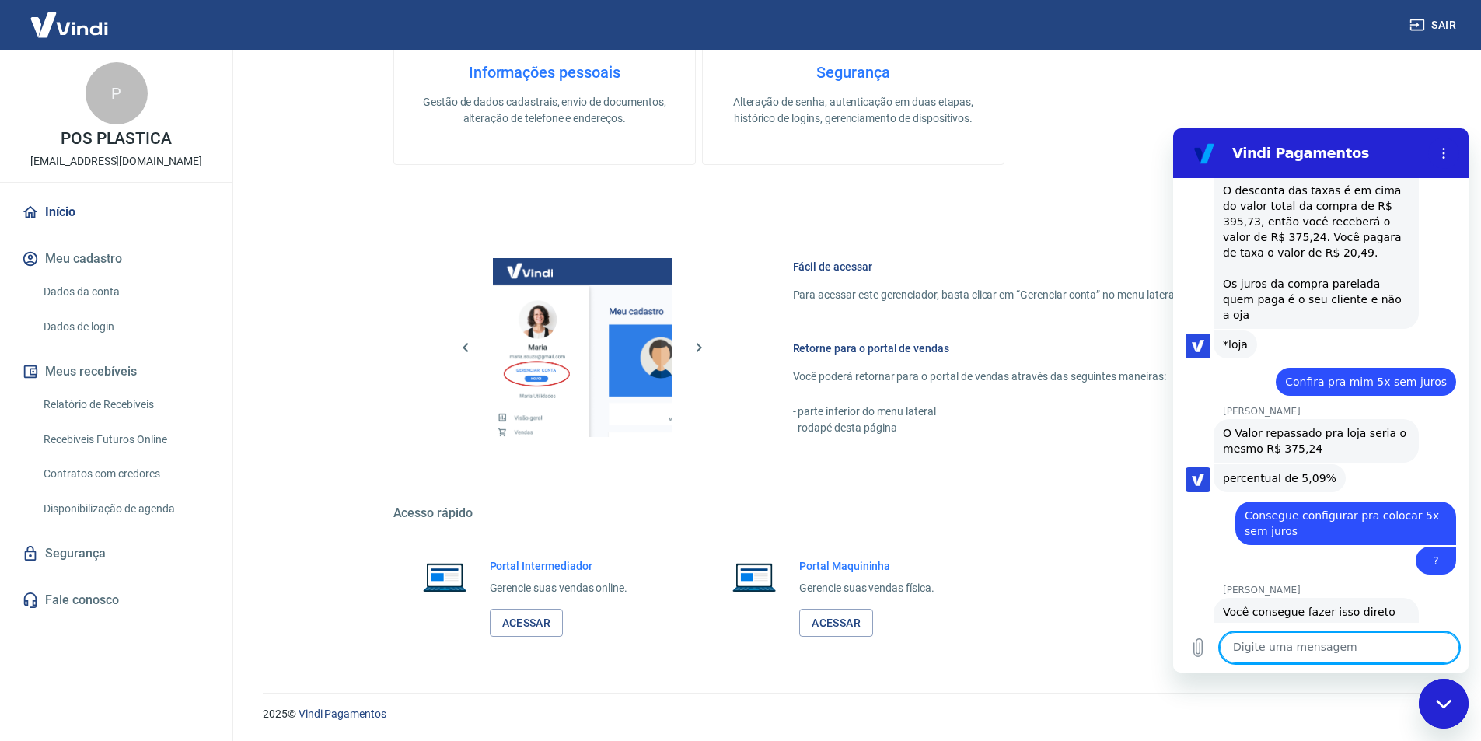
scroll to position [10285, 0]
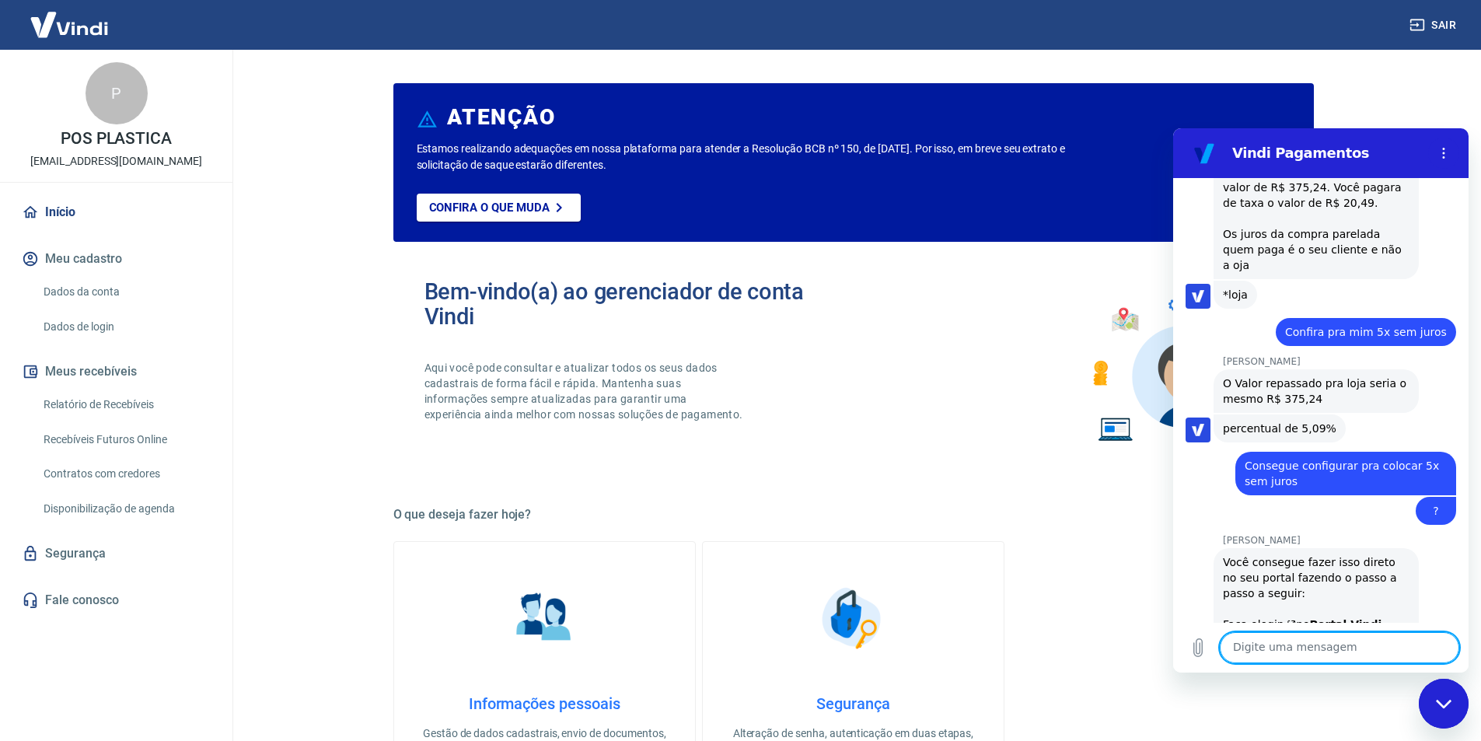
scroll to position [0, 0]
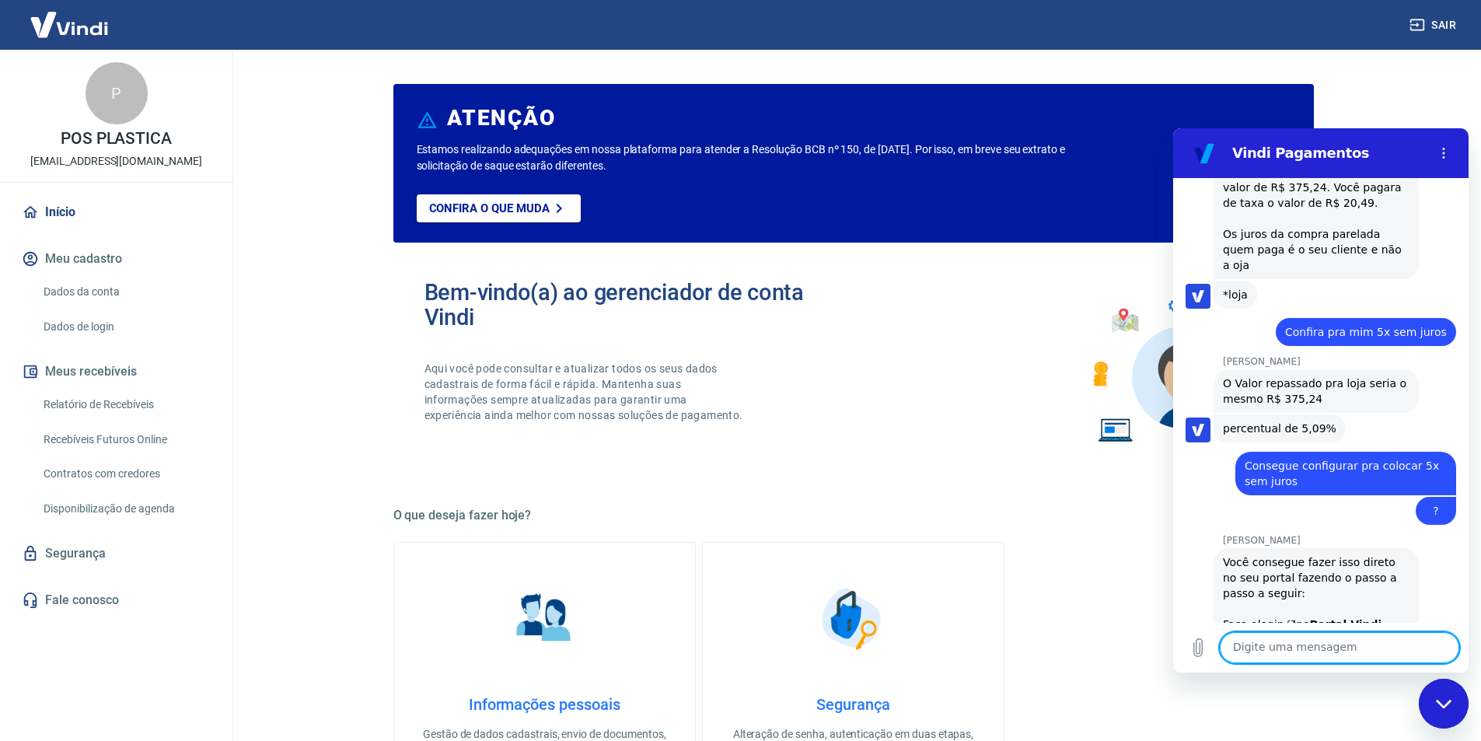
click at [95, 335] on link "Dados de login" at bounding box center [125, 327] width 176 height 32
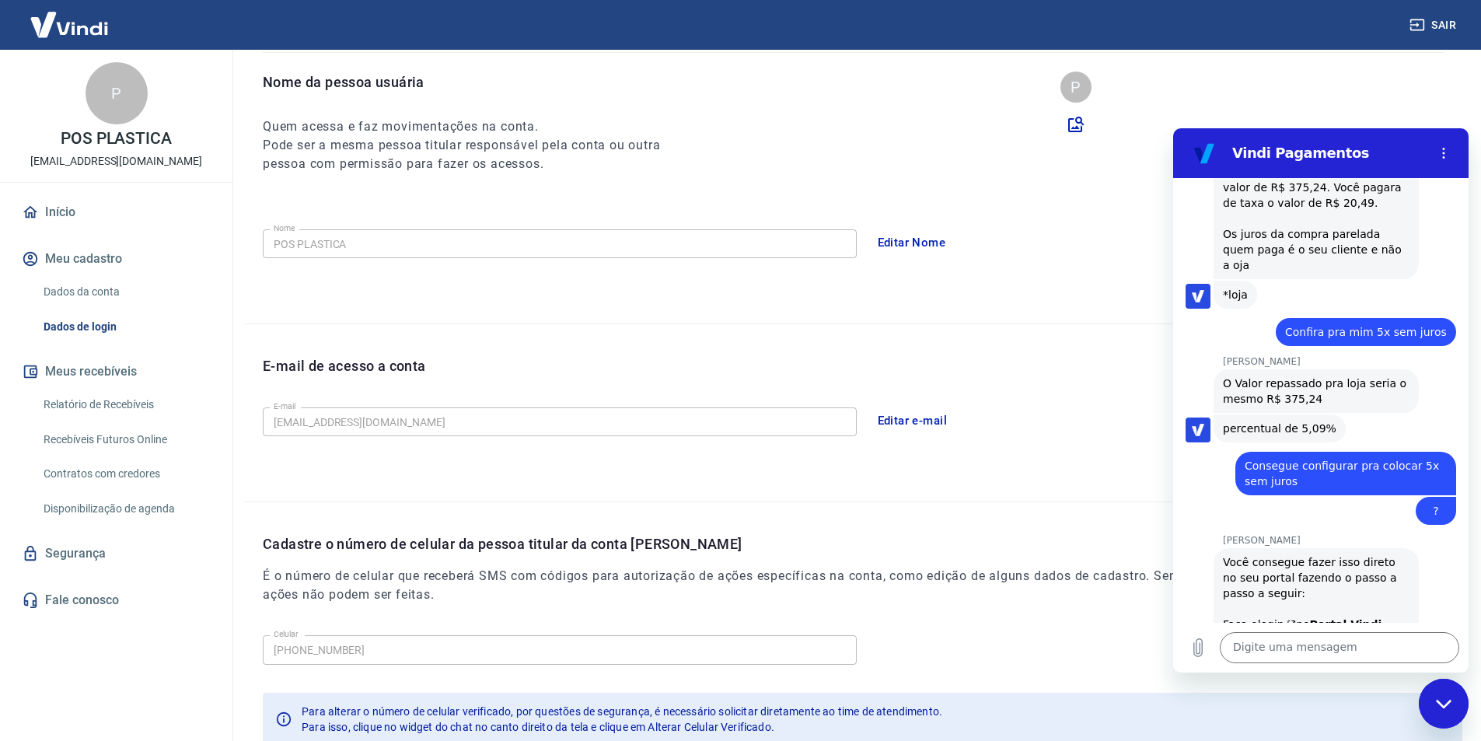
scroll to position [155, 0]
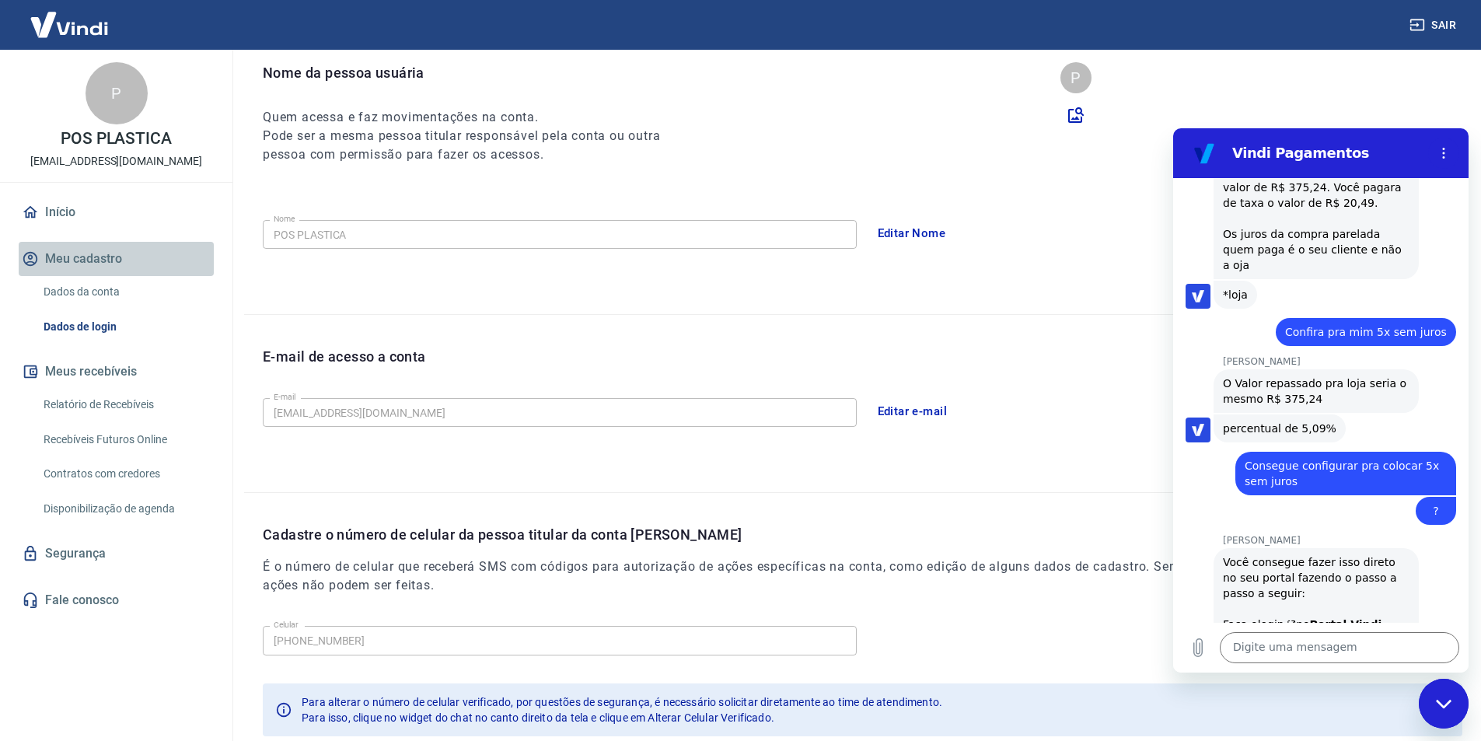
click at [79, 267] on button "Meu cadastro" at bounding box center [116, 259] width 195 height 34
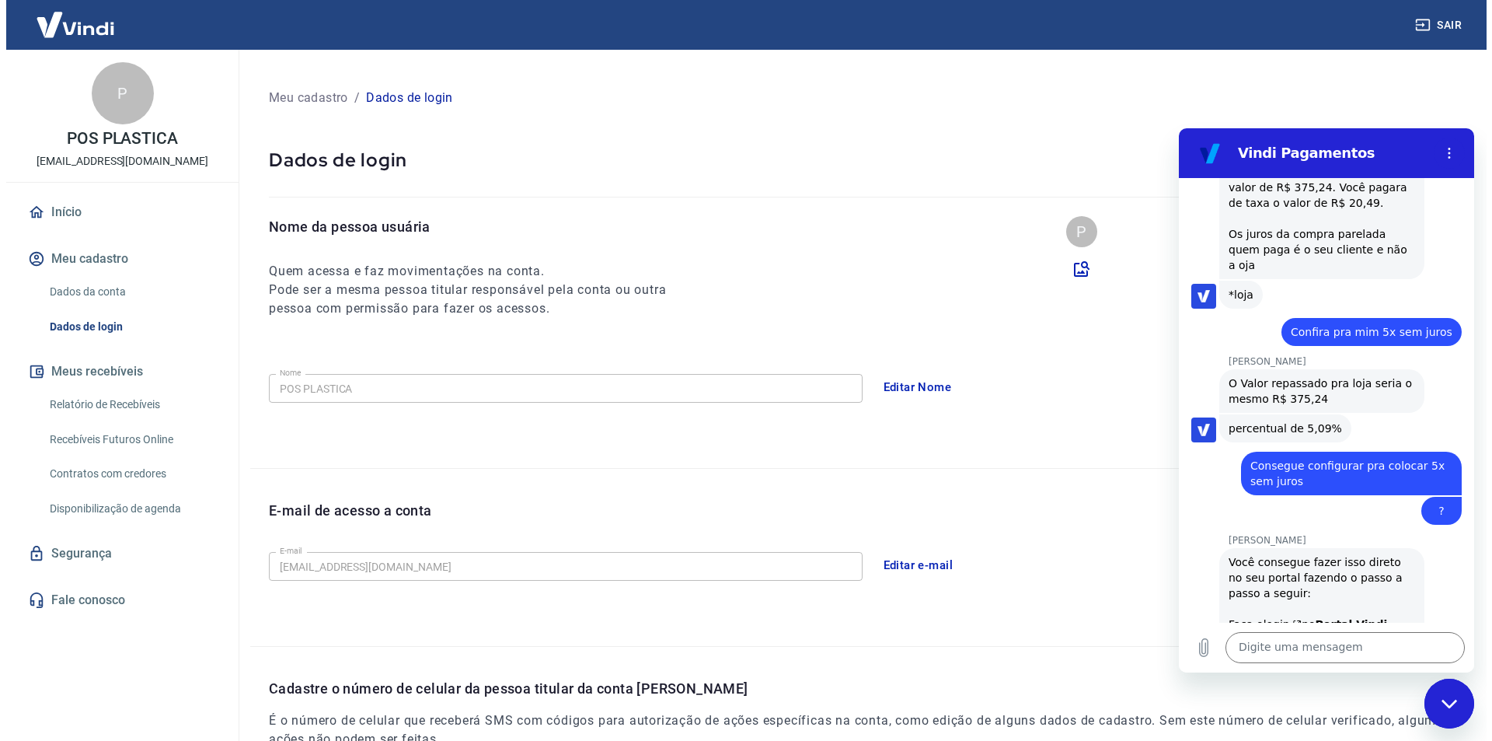
scroll to position [0, 0]
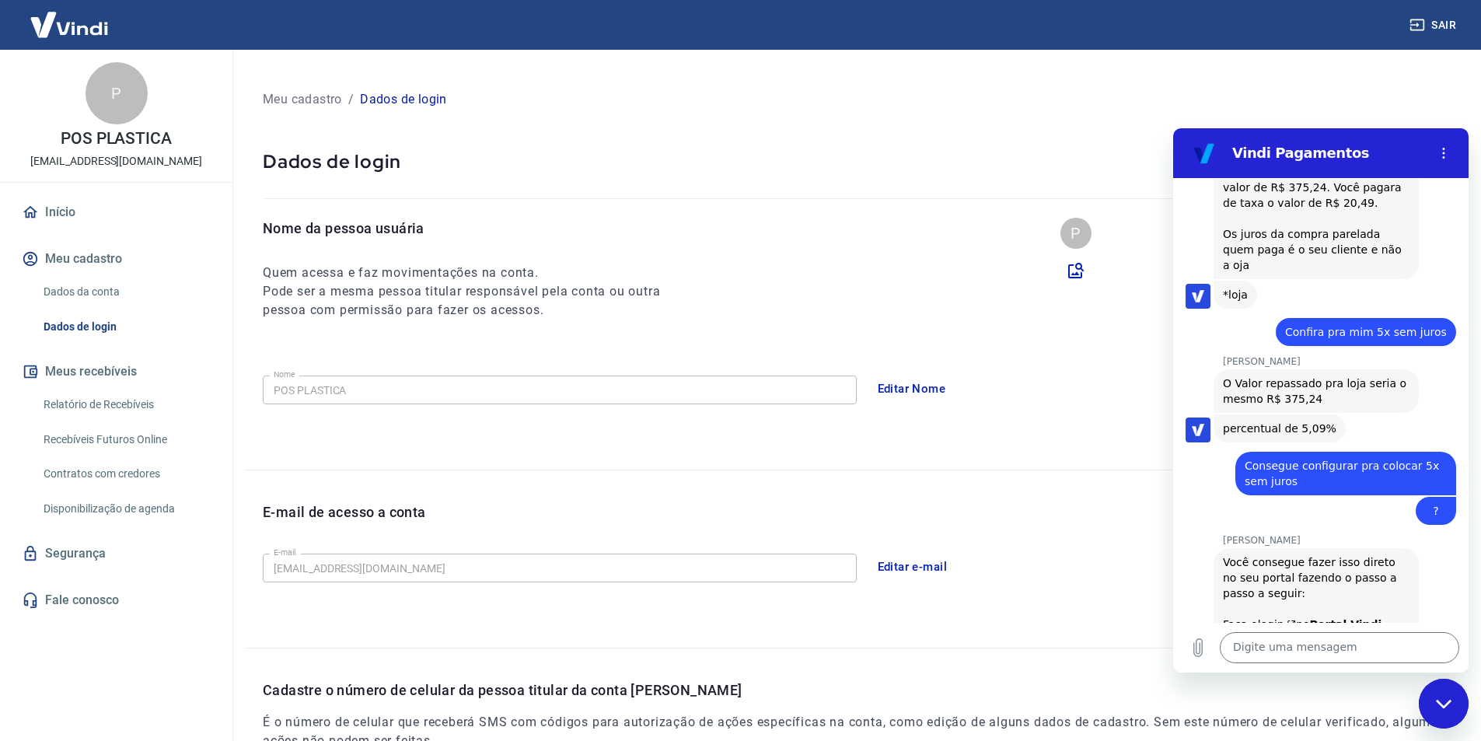
click at [282, 98] on p "Meu cadastro" at bounding box center [302, 99] width 79 height 19
click at [106, 108] on div "P" at bounding box center [117, 93] width 62 height 62
click at [77, 159] on p "[EMAIL_ADDRESS][DOMAIN_NAME]" at bounding box center [116, 161] width 172 height 16
click at [64, 27] on img at bounding box center [69, 24] width 101 height 47
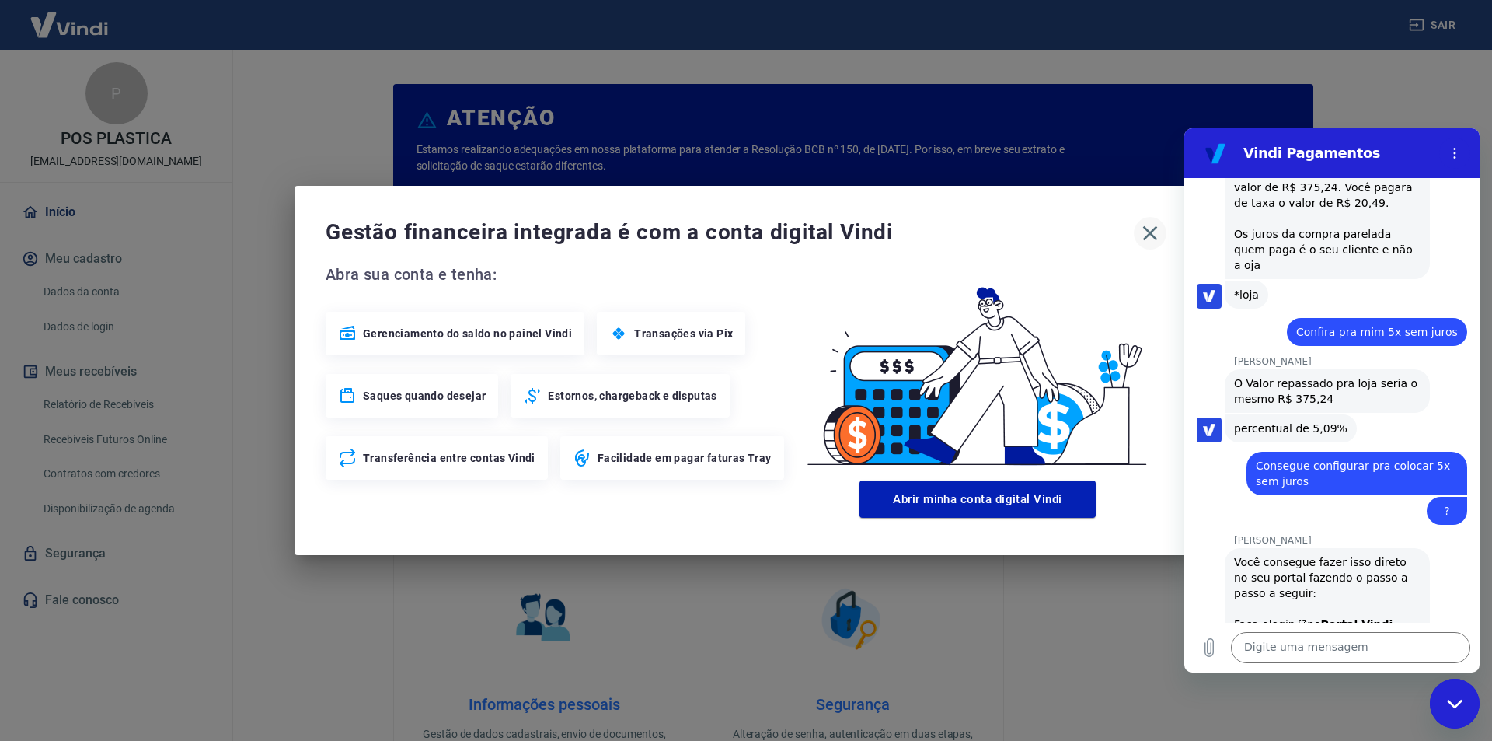
click at [1154, 232] on icon "button" at bounding box center [1150, 233] width 25 height 25
click at [1302, 620] on icon "(abre em uma nova aba)" at bounding box center [1302, 624] width 12 height 9
click at [1311, 648] on textarea at bounding box center [1350, 647] width 239 height 31
type textarea "Ok"
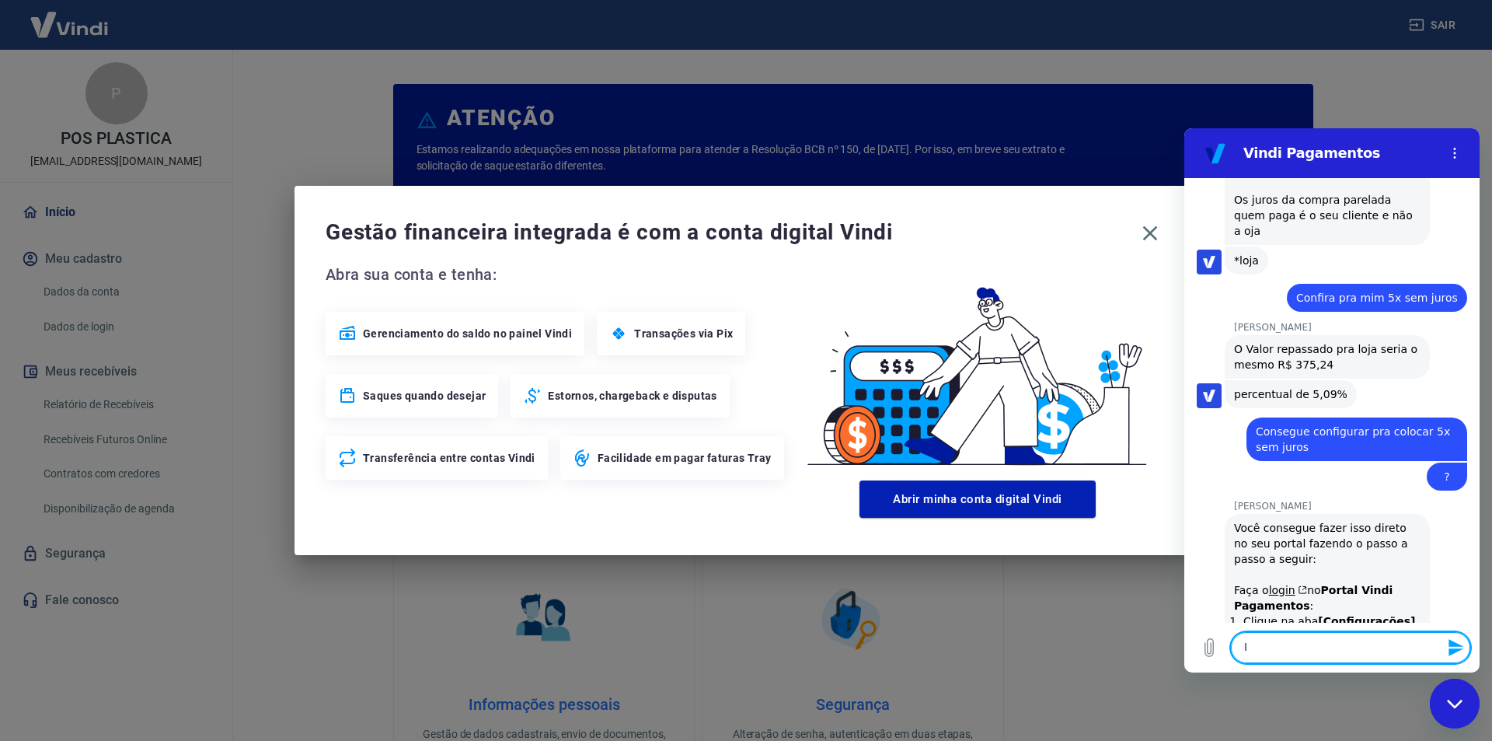
scroll to position [10373, 0]
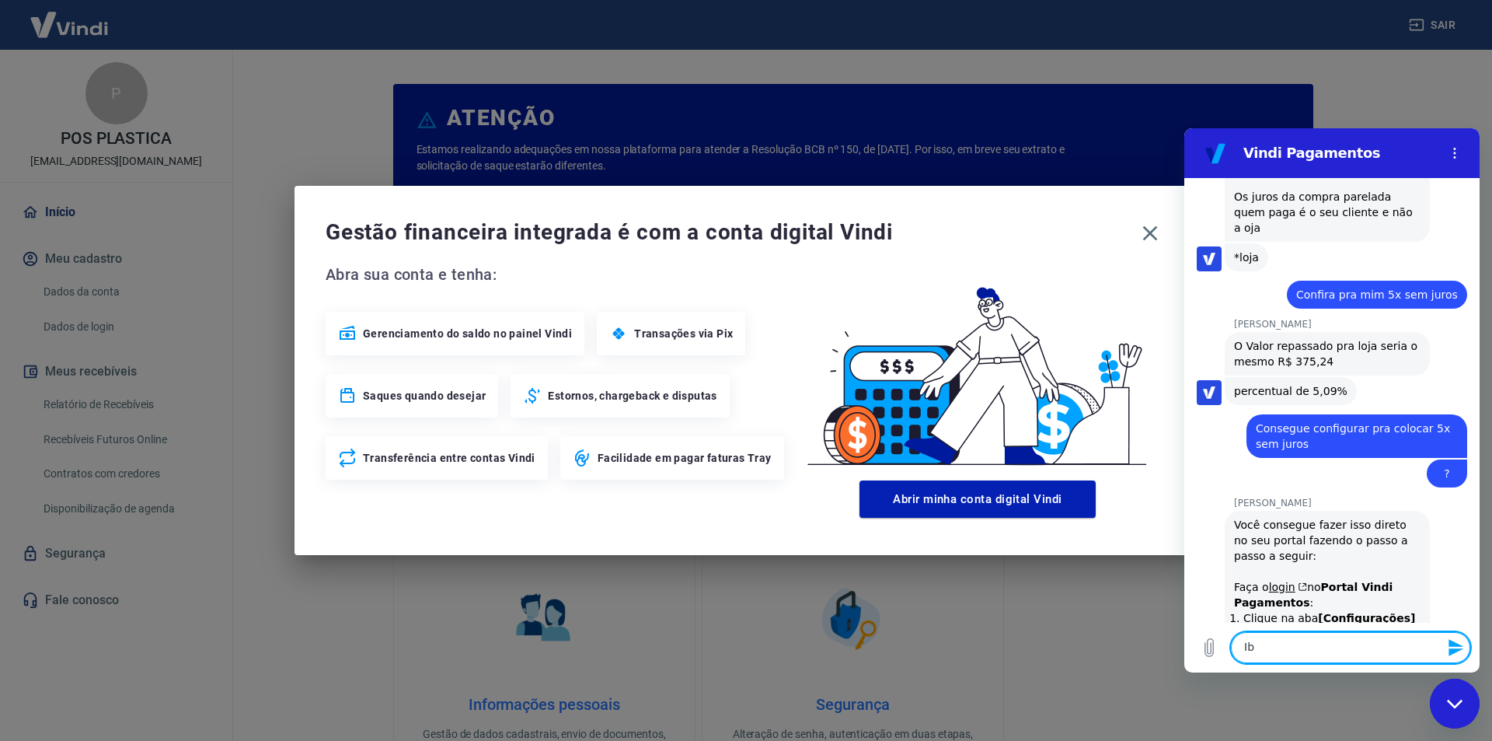
type textarea "I"
type textarea "i"
type textarea "obrigada"
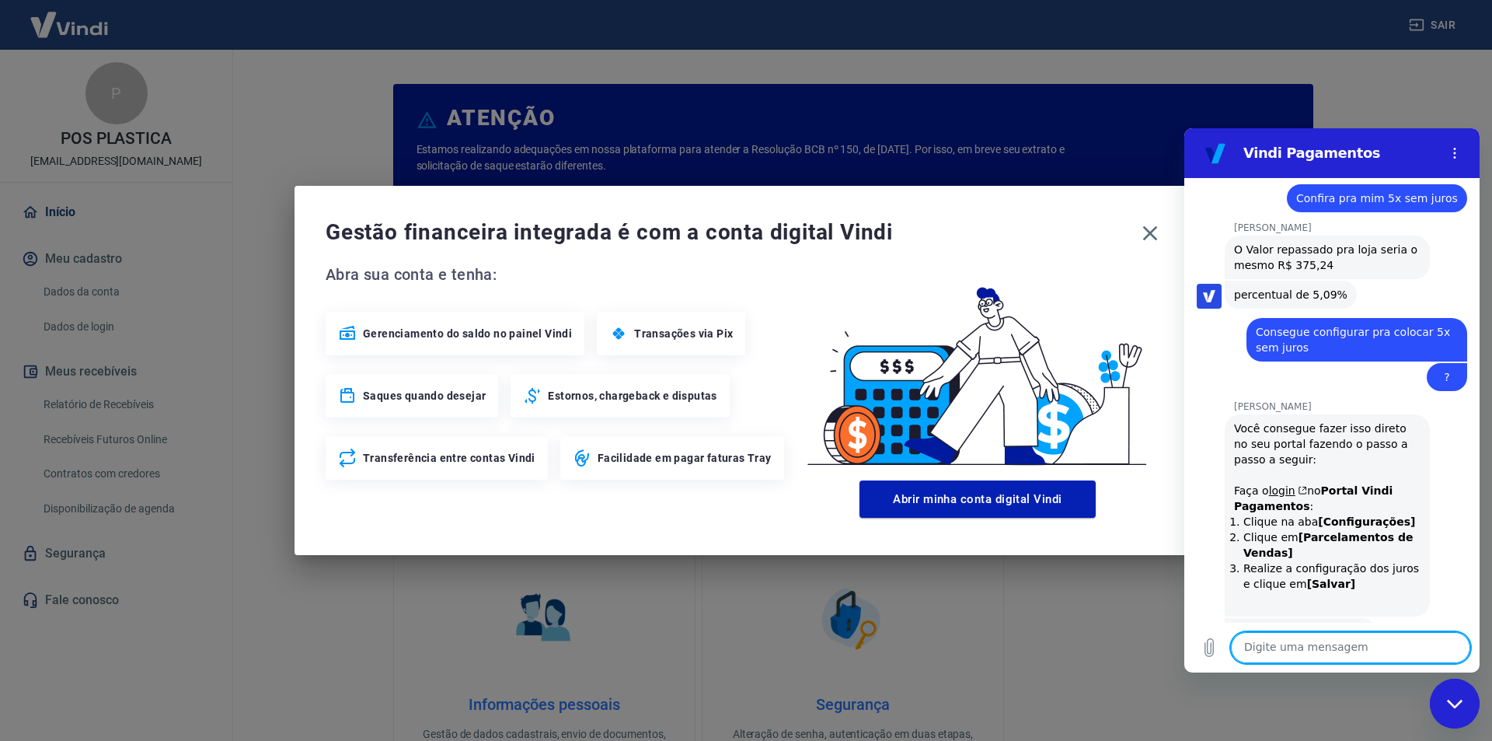
scroll to position [10709, 0]
